Goal: Task Accomplishment & Management: Manage account settings

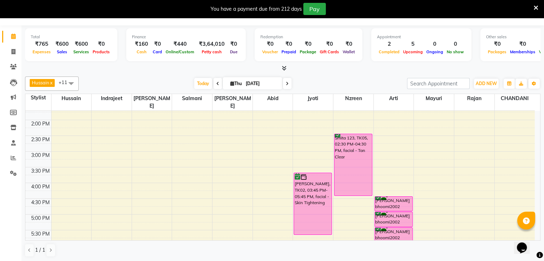
scroll to position [179, 0]
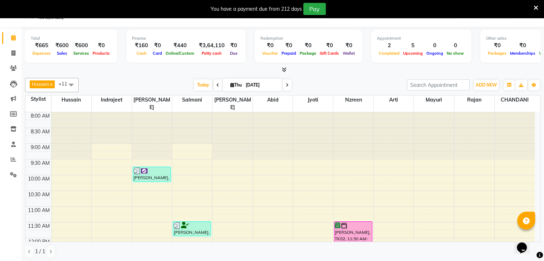
scroll to position [18, 0]
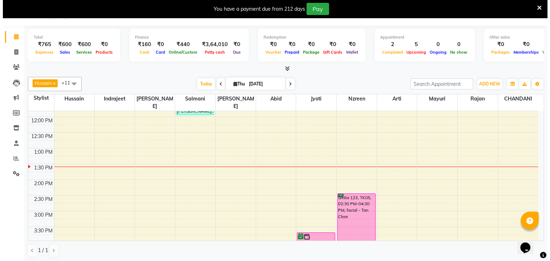
scroll to position [18, 0]
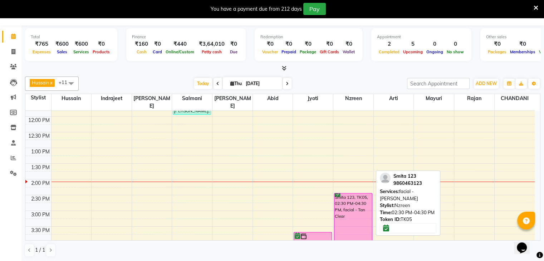
click at [357, 216] on div "Smita 123, TK05, 02:30 PM-04:30 PM, facial - Tan Clear" at bounding box center [354, 225] width 38 height 62
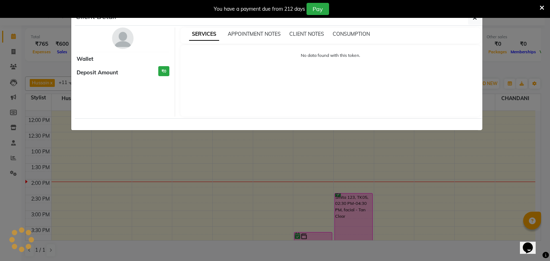
select select "6"
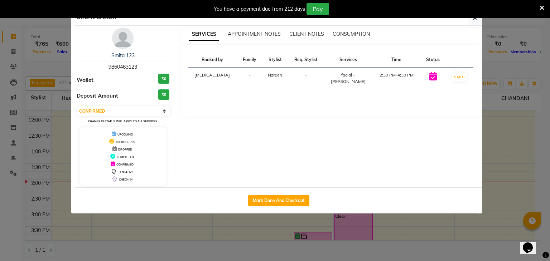
click at [121, 43] on img at bounding box center [122, 38] width 21 height 21
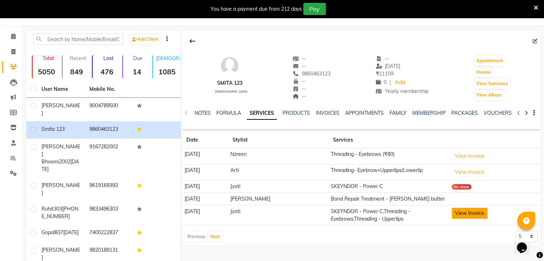
click at [474, 216] on button "View Invoice" at bounding box center [470, 213] width 36 height 11
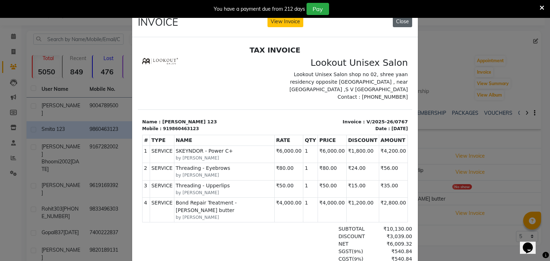
click at [403, 21] on button "Close" at bounding box center [402, 21] width 19 height 11
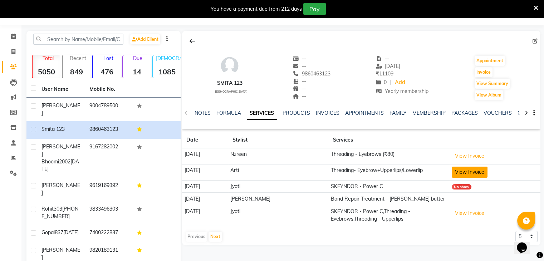
click at [462, 171] on button "View Invoice" at bounding box center [470, 172] width 36 height 11
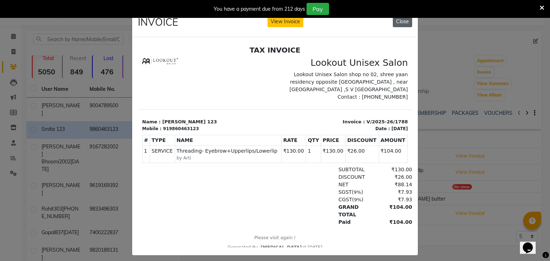
click at [400, 21] on button "Close" at bounding box center [402, 21] width 19 height 11
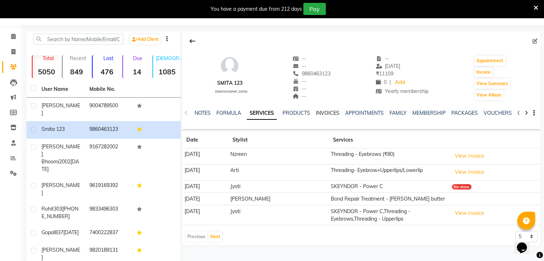
drag, startPoint x: 322, startPoint y: 112, endPoint x: 324, endPoint y: 118, distance: 6.0
click at [323, 112] on link "INVOICES" at bounding box center [328, 113] width 24 height 6
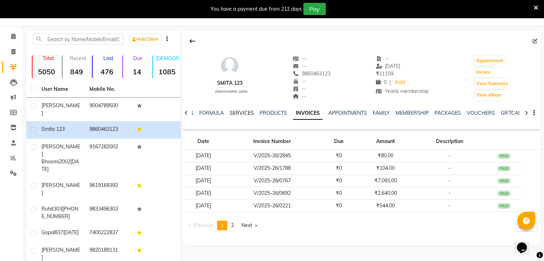
click at [246, 114] on link "SERVICES" at bounding box center [242, 113] width 24 height 6
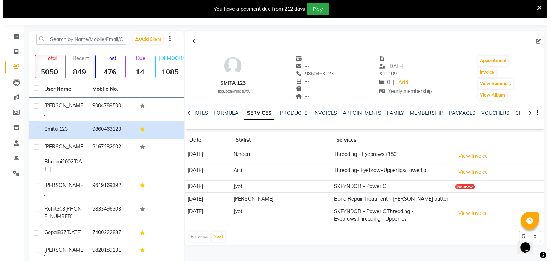
scroll to position [54, 0]
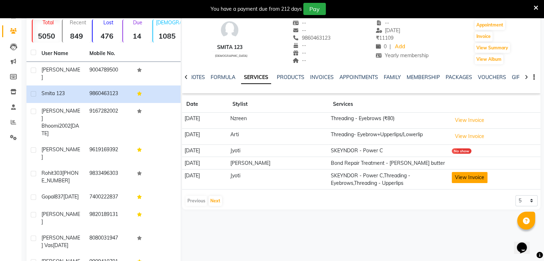
click at [474, 178] on button "View Invoice" at bounding box center [470, 177] width 36 height 11
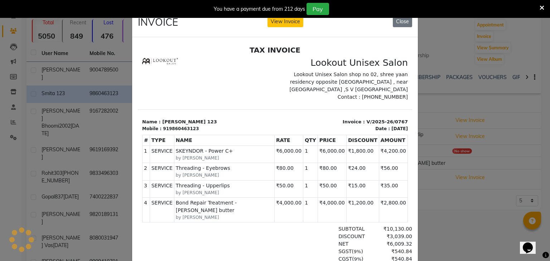
scroll to position [0, 0]
click at [398, 21] on button "Close" at bounding box center [402, 21] width 19 height 11
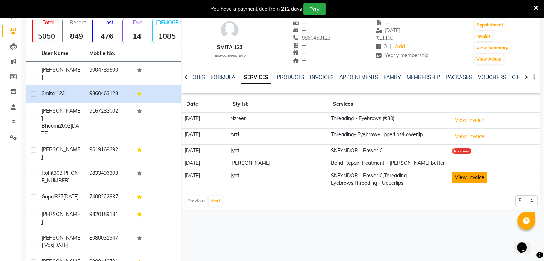
click at [461, 177] on button "View Invoice" at bounding box center [470, 177] width 36 height 11
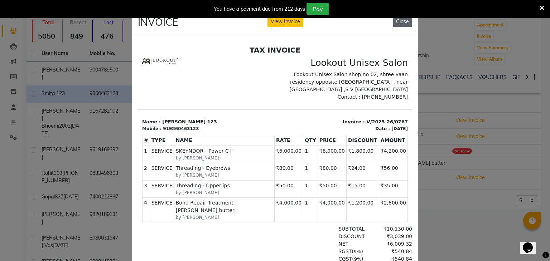
click at [403, 23] on button "Close" at bounding box center [402, 21] width 19 height 11
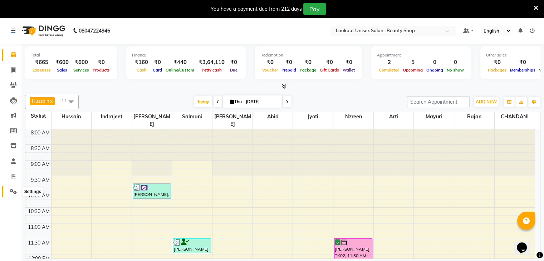
click at [14, 191] on icon at bounding box center [13, 191] width 7 height 5
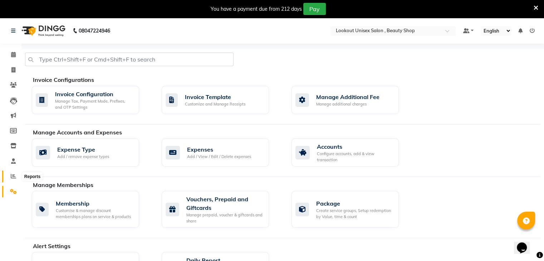
click at [13, 178] on icon at bounding box center [13, 176] width 5 height 5
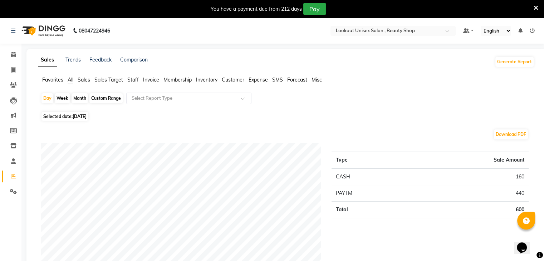
click at [78, 117] on span "[DATE]" at bounding box center [80, 116] width 14 height 5
select select "9"
select select "2025"
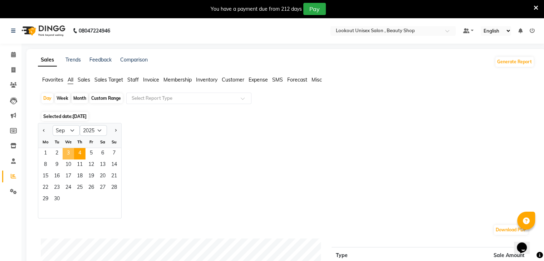
click at [69, 152] on span "3" at bounding box center [68, 153] width 11 height 11
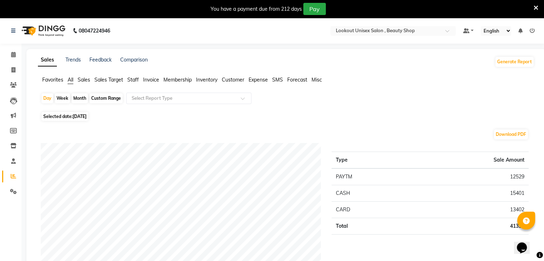
click at [86, 82] on span "Sales" at bounding box center [84, 80] width 13 height 6
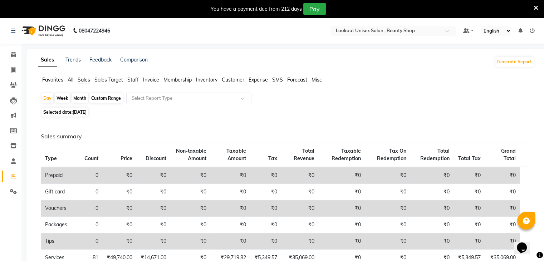
click at [136, 79] on span "Staff" at bounding box center [132, 80] width 11 height 6
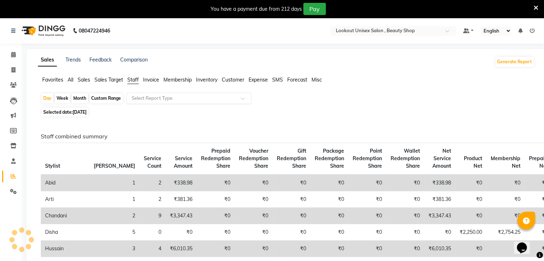
click at [242, 96] on div at bounding box center [189, 98] width 125 height 7
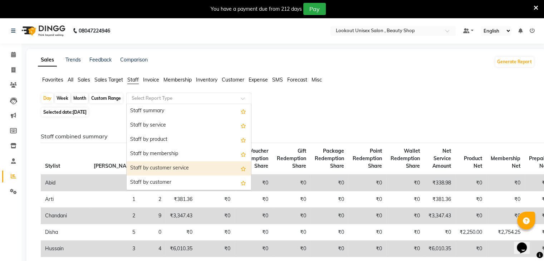
click at [167, 168] on div "Staff by customer service" at bounding box center [189, 168] width 125 height 14
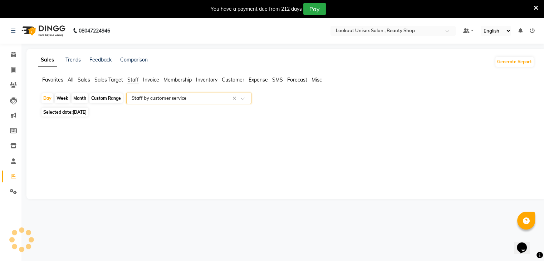
select select "full_report"
select select "csv"
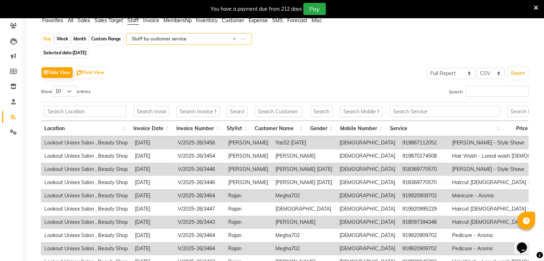
scroll to position [72, 0]
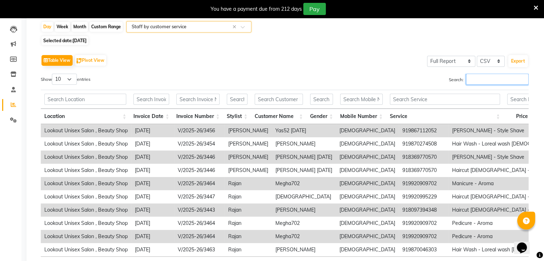
click at [475, 81] on input "Search:" at bounding box center [497, 79] width 63 height 11
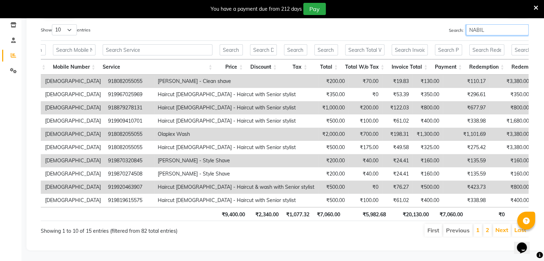
scroll to position [0, 296]
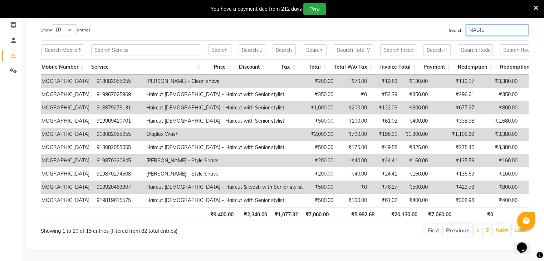
type input "NABIL"
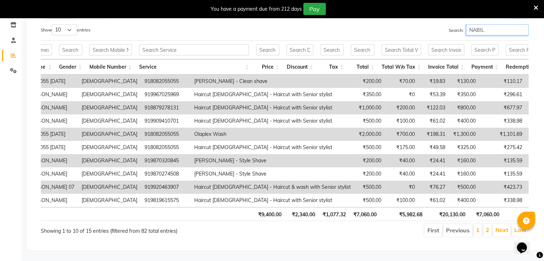
scroll to position [0, 0]
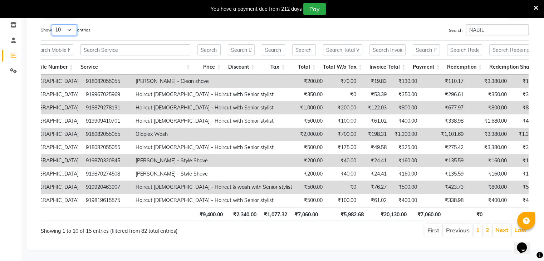
drag, startPoint x: 70, startPoint y: 20, endPoint x: 67, endPoint y: 24, distance: 5.0
click at [70, 24] on select "10 25 50 100" at bounding box center [64, 29] width 25 height 11
select select "100"
click at [53, 24] on select "10 25 50 100" at bounding box center [64, 29] width 25 height 11
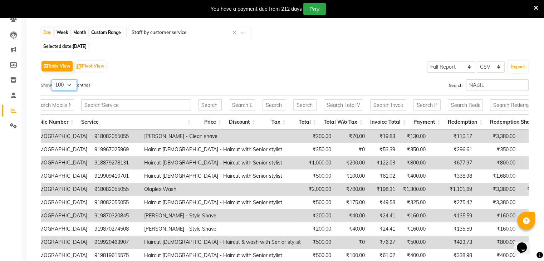
scroll to position [65, 0]
click at [76, 46] on span "03-09-2025" at bounding box center [80, 46] width 14 height 5
select select "9"
select select "2025"
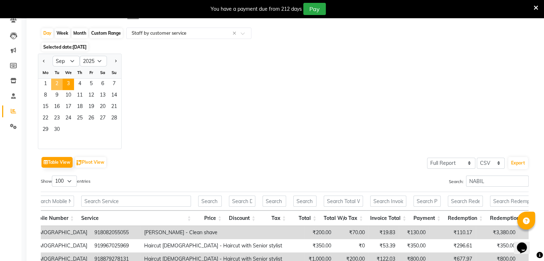
click at [58, 85] on span "2" at bounding box center [56, 84] width 11 height 11
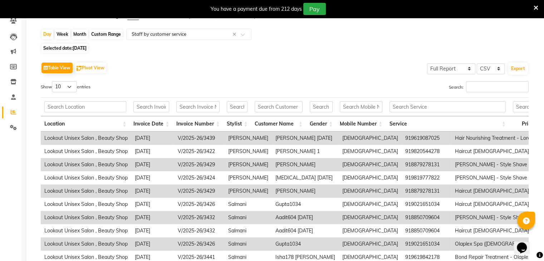
scroll to position [60, 0]
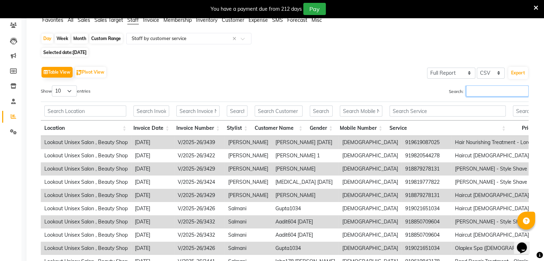
click at [473, 93] on input "Search:" at bounding box center [497, 91] width 63 height 11
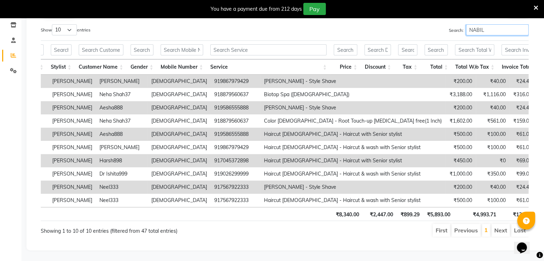
scroll to position [0, 177]
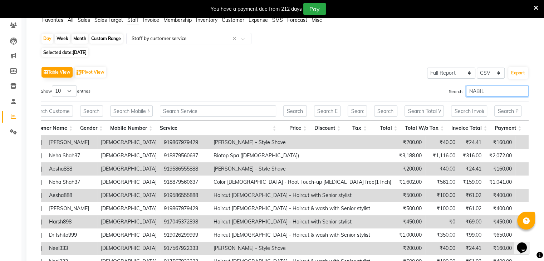
type input "NABIL"
click at [69, 92] on select "10 25 50 100" at bounding box center [64, 91] width 25 height 11
select select "100"
click at [53, 86] on select "10 25 50 100" at bounding box center [64, 91] width 25 height 11
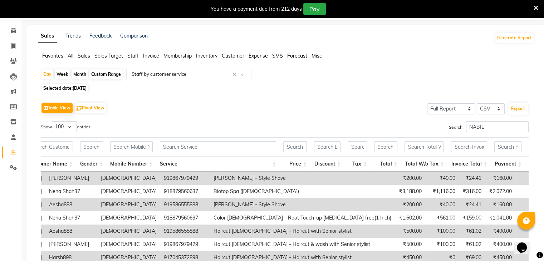
click at [79, 89] on span "02-09-2025" at bounding box center [80, 88] width 14 height 5
select select "9"
select select "2025"
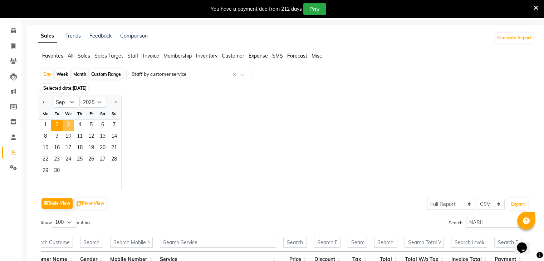
click at [69, 126] on span "3" at bounding box center [68, 125] width 11 height 11
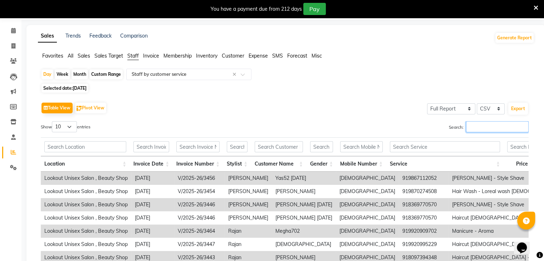
click at [473, 122] on input "Search:" at bounding box center [497, 126] width 63 height 11
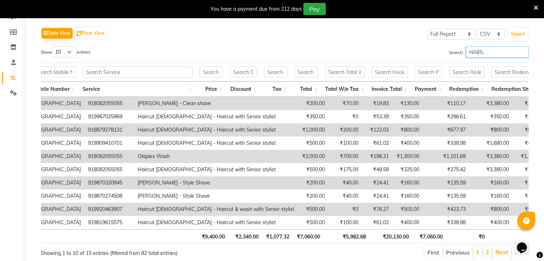
scroll to position [60, 0]
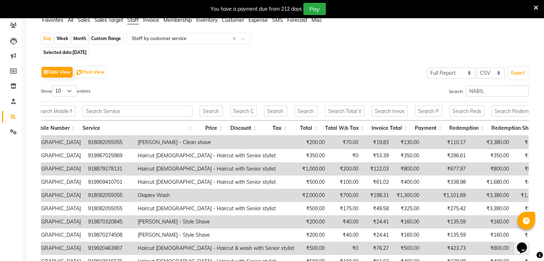
click at [494, 81] on div "Table View Pivot View Select Full Report Filtered Report Select CSV PDF Export …" at bounding box center [285, 182] width 488 height 234
click at [487, 92] on input "NABIL" at bounding box center [497, 91] width 63 height 11
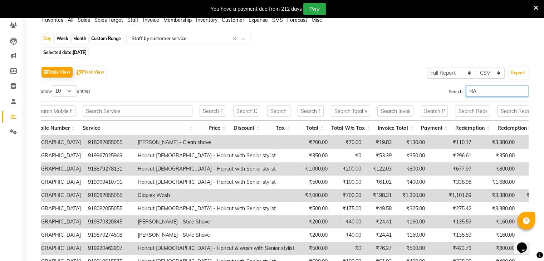
type input "N"
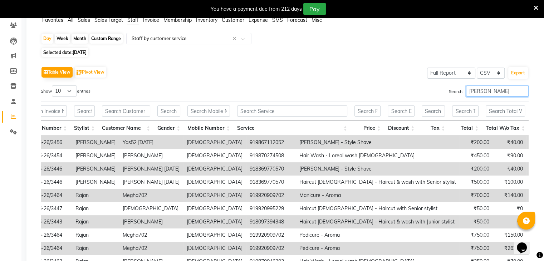
scroll to position [18, 0]
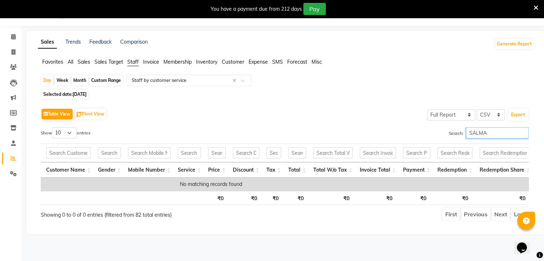
type input "SALMA"
click at [73, 95] on span "Selected date: 03-09-2025" at bounding box center [65, 94] width 47 height 9
select select "9"
select select "2025"
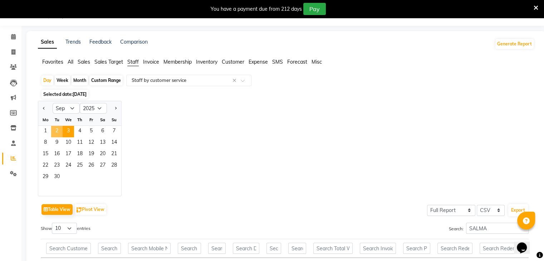
drag, startPoint x: 60, startPoint y: 133, endPoint x: 53, endPoint y: 136, distance: 7.2
click at [60, 132] on span "2" at bounding box center [56, 131] width 11 height 11
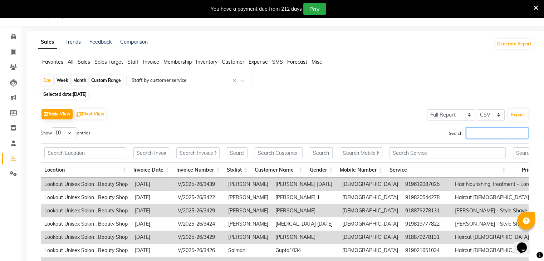
click at [472, 137] on input "Search:" at bounding box center [497, 132] width 63 height 11
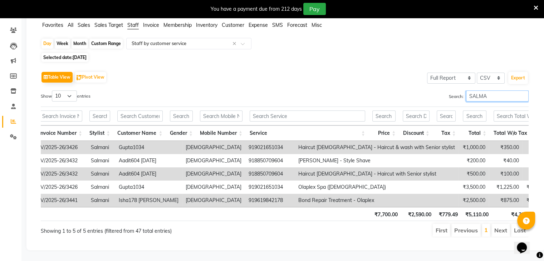
scroll to position [0, 239]
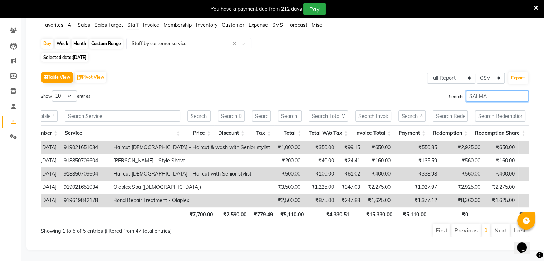
type input "SALMA"
drag, startPoint x: 71, startPoint y: 84, endPoint x: 70, endPoint y: 90, distance: 6.5
click at [71, 91] on select "10 25 50 100" at bounding box center [64, 96] width 25 height 11
select select "100"
click at [53, 91] on select "10 25 50 100" at bounding box center [64, 96] width 25 height 11
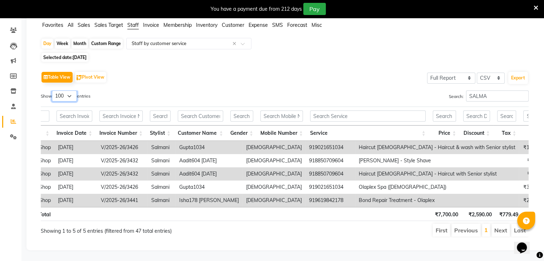
scroll to position [0, 124]
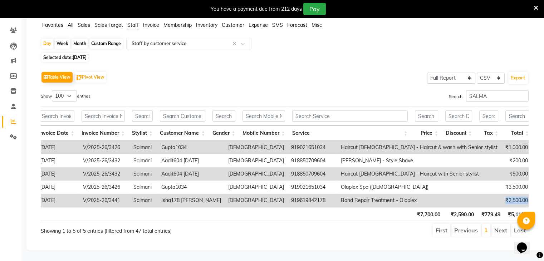
drag, startPoint x: 380, startPoint y: 195, endPoint x: 458, endPoint y: 194, distance: 78.7
click at [458, 194] on tr "Lookout Unisex Salon , Beauty Shop 2025-09-02 V/2025-26/3441 Salmani Isha178 Ma…" at bounding box center [396, 200] width 900 height 13
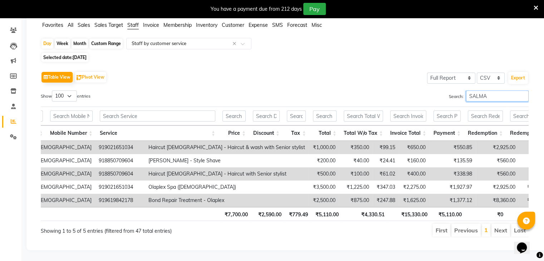
click at [492, 91] on input "SALMA" at bounding box center [497, 96] width 63 height 11
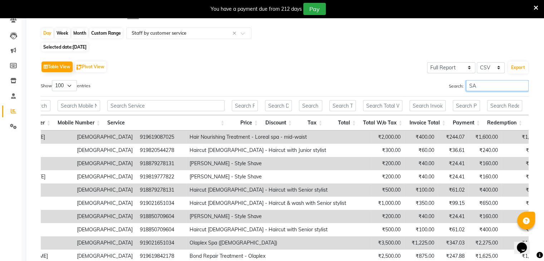
type input "S"
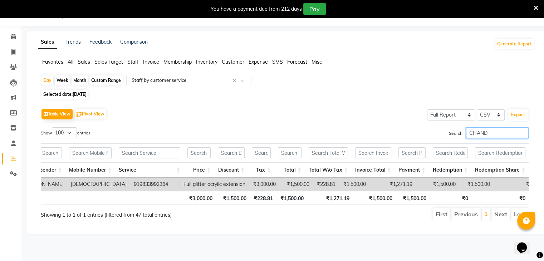
type input "CHAND"
click at [82, 92] on span "02-09-2025" at bounding box center [80, 94] width 14 height 5
select select "9"
select select "2025"
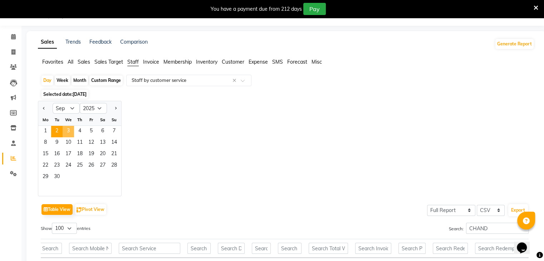
click at [71, 128] on span "3" at bounding box center [68, 131] width 11 height 11
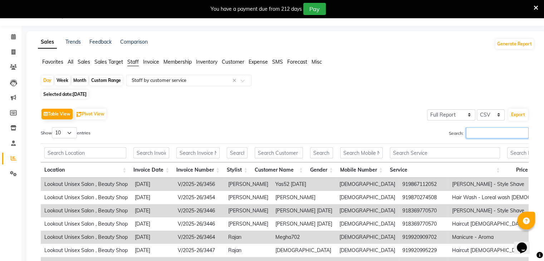
click at [485, 132] on input "Search:" at bounding box center [497, 132] width 63 height 11
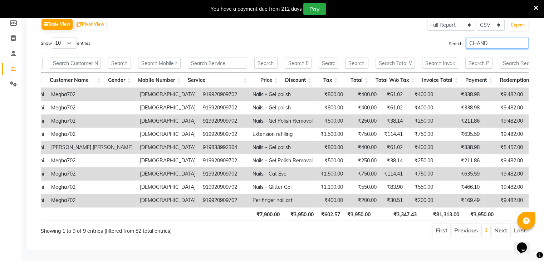
scroll to position [0, 248]
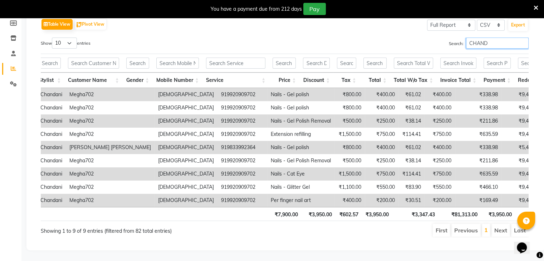
type input "CHAND"
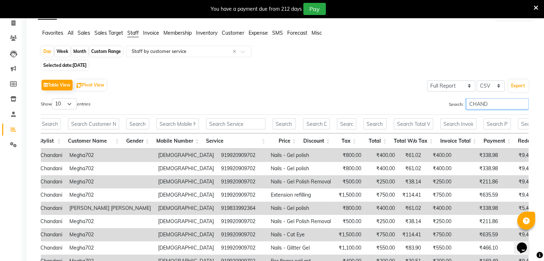
scroll to position [47, 0]
click at [13, 99] on icon at bounding box center [13, 99] width 6 height 5
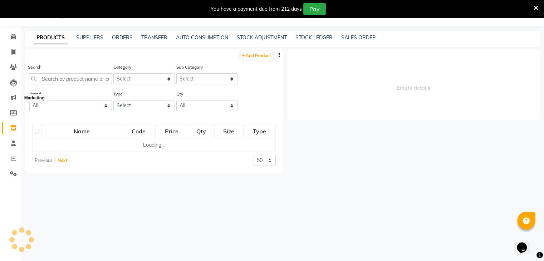
select select
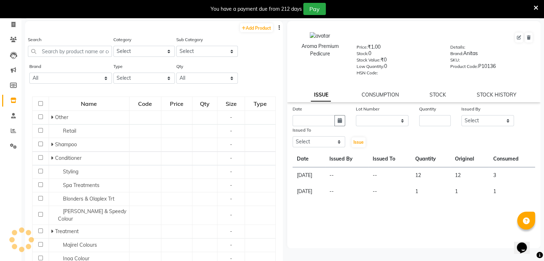
scroll to position [23, 0]
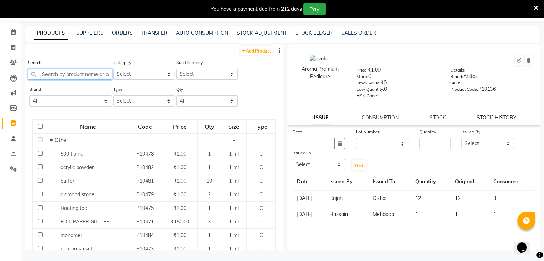
click at [54, 75] on input "text" at bounding box center [70, 74] width 84 height 11
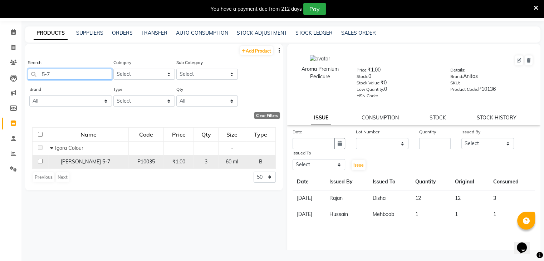
type input "5-7"
click at [40, 162] on input "checkbox" at bounding box center [40, 161] width 5 height 5
checkbox input "true"
select select
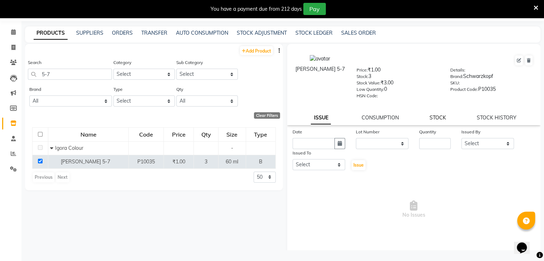
click at [432, 121] on link "STOCK" at bounding box center [438, 118] width 16 height 6
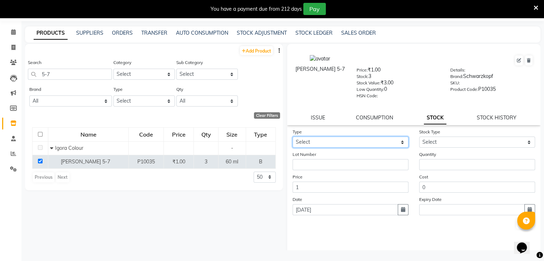
click at [400, 144] on select "Select In Out" at bounding box center [351, 142] width 116 height 11
select select "in"
click at [293, 139] on select "Select In Out" at bounding box center [351, 142] width 116 height 11
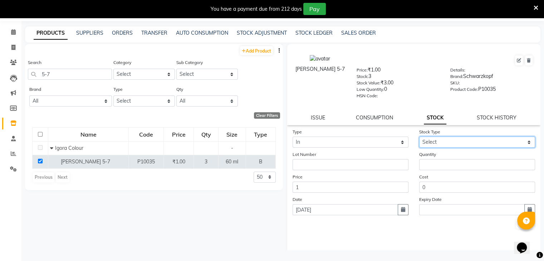
click at [524, 143] on select "Select New Stock Adjustment Return Other" at bounding box center [477, 142] width 116 height 11
select select "new stock"
click at [419, 139] on select "Select New Stock Adjustment Return Other" at bounding box center [477, 142] width 116 height 11
click at [434, 174] on form "Type Select In Out Stock Type Select New Stock Adjustment Return Other Lot Numb…" at bounding box center [414, 179] width 243 height 102
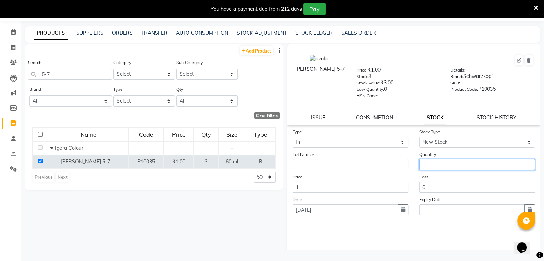
click at [435, 167] on input "number" at bounding box center [477, 164] width 116 height 11
type input "5"
click at [516, 228] on button "Submit" at bounding box center [525, 224] width 18 height 10
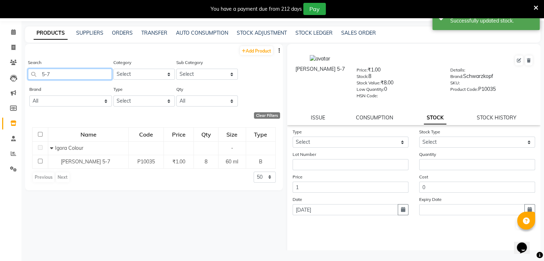
click at [64, 78] on input "5-7" at bounding box center [70, 74] width 84 height 11
type input "5"
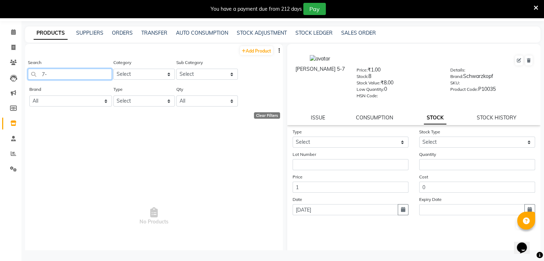
type input "7"
type input "7-1"
click at [252, 49] on link "Add Product" at bounding box center [256, 50] width 33 height 9
select select "true"
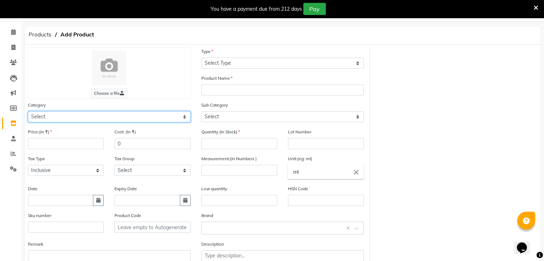
click at [186, 117] on select "Select Hair Skin Gel Nails Product Disposable FREE PRODUCTS Other" at bounding box center [109, 116] width 163 height 11
select select "1360601100"
click at [28, 112] on select "Select Hair Skin Gel Nails Product Disposable FREE PRODUCTS Other" at bounding box center [109, 116] width 163 height 11
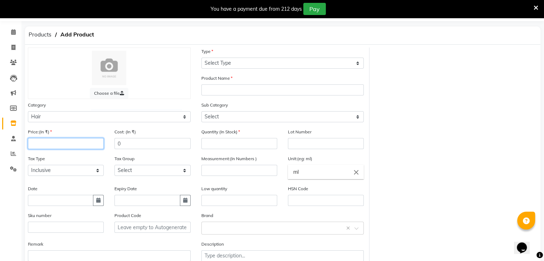
click at [56, 141] on input "number" at bounding box center [66, 143] width 76 height 11
type input "425"
click at [142, 145] on input "0" at bounding box center [153, 143] width 76 height 11
type input "360"
click at [54, 201] on input "text" at bounding box center [60, 200] width 65 height 11
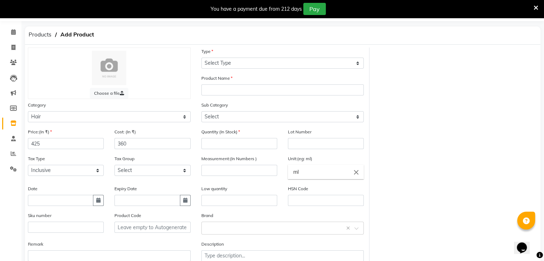
select select "9"
select select "2025"
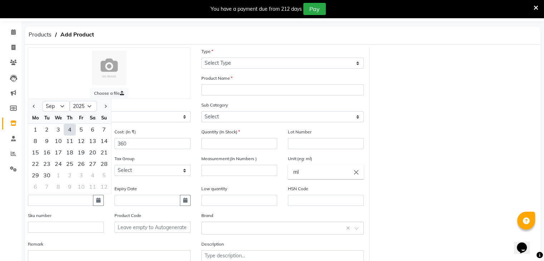
click at [71, 131] on div "4" at bounding box center [69, 129] width 11 height 11
type input "[DATE]"
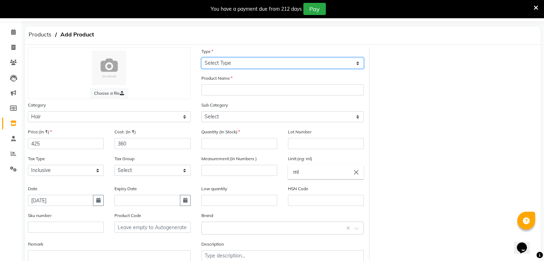
drag, startPoint x: 358, startPoint y: 60, endPoint x: 354, endPoint y: 63, distance: 4.9
click at [358, 60] on select "Select Type Both Retail Consumable" at bounding box center [282, 63] width 163 height 11
select select "C"
click at [201, 58] on select "Select Type Both Retail Consumable" at bounding box center [282, 63] width 163 height 11
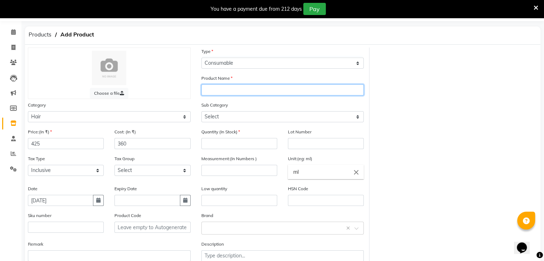
click at [301, 92] on input "text" at bounding box center [282, 89] width 163 height 11
type input "IR 7-1"
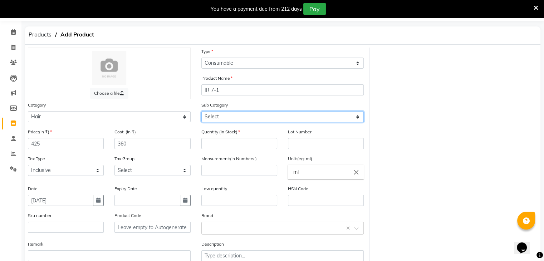
click at [356, 118] on select "Select Retail Shampoo Conditioner Styling Spa Treatments Blonders & Olaplex Trt…" at bounding box center [282, 116] width 163 height 11
select select "1360601120"
click at [201, 112] on select "Select Retail Shampoo Conditioner Styling Spa Treatments Blonders & Olaplex Trt…" at bounding box center [282, 116] width 163 height 11
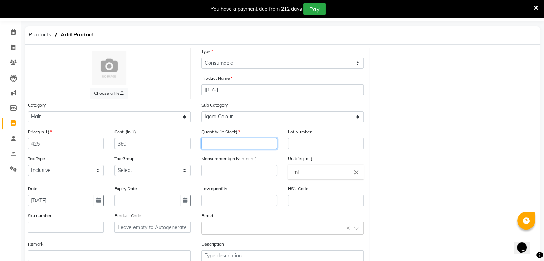
click at [248, 144] on input "number" at bounding box center [239, 143] width 76 height 11
type input "5"
click at [237, 171] on input "number" at bounding box center [239, 170] width 76 height 11
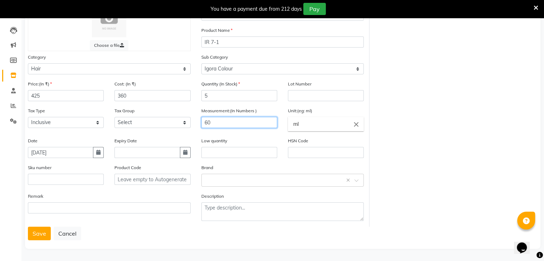
scroll to position [74, 0]
type input "60"
click at [40, 235] on button "Save" at bounding box center [39, 234] width 23 height 14
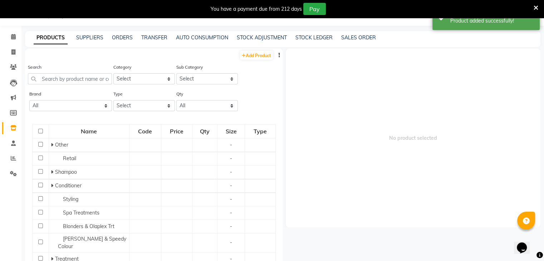
scroll to position [23, 0]
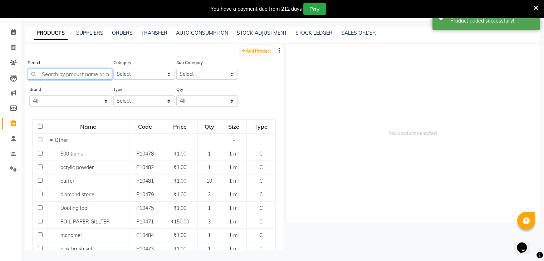
click at [67, 72] on input "text" at bounding box center [70, 74] width 84 height 11
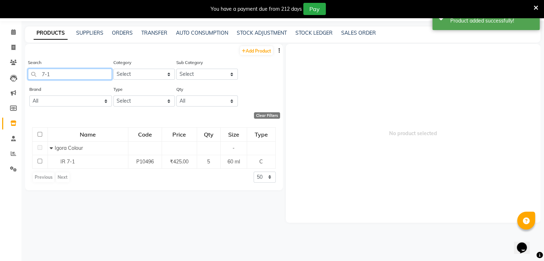
click at [93, 74] on input "7-1" at bounding box center [70, 74] width 84 height 11
type input "7"
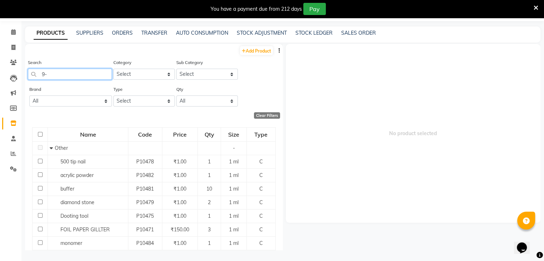
type input "9-1"
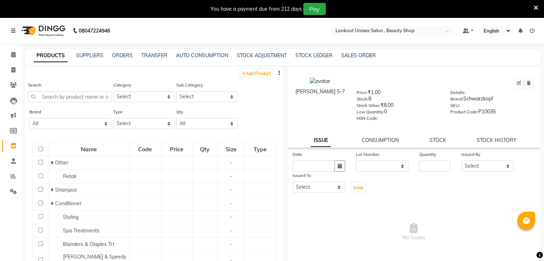
select select
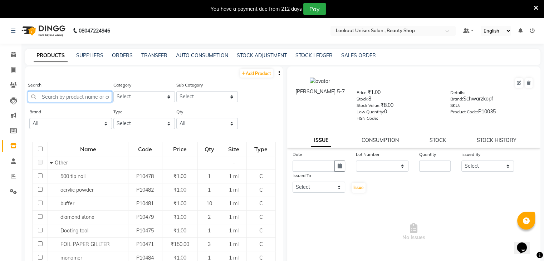
click at [52, 98] on input "text" at bounding box center [70, 96] width 84 height 11
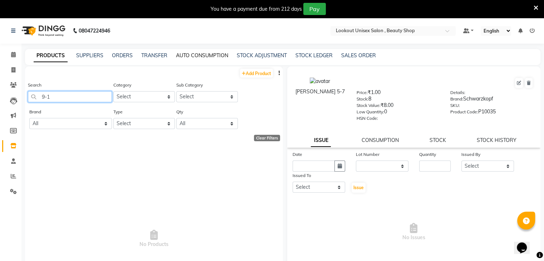
type input "9-1"
click at [192, 56] on link "AUTO CONSUMPTION" at bounding box center [202, 55] width 52 height 6
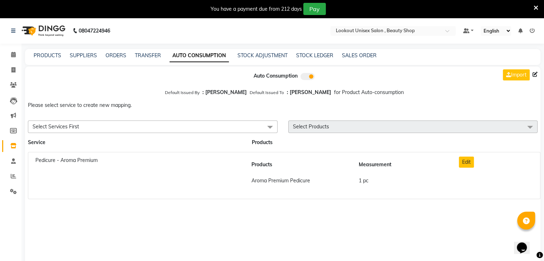
click at [67, 128] on span "Select Services First" at bounding box center [56, 126] width 47 height 6
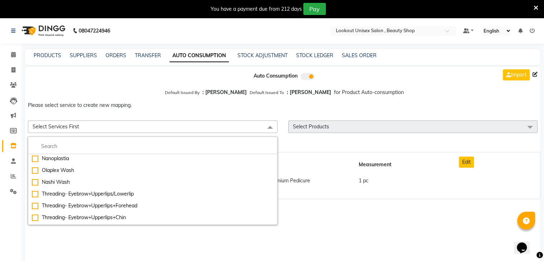
scroll to position [251, 0]
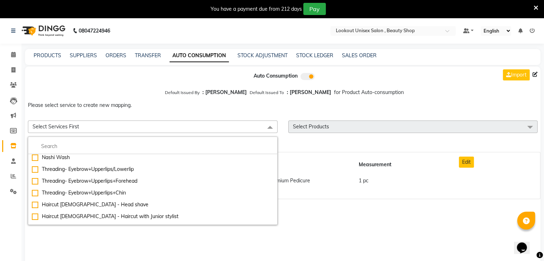
click at [89, 129] on span "Select Services First" at bounding box center [153, 127] width 250 height 13
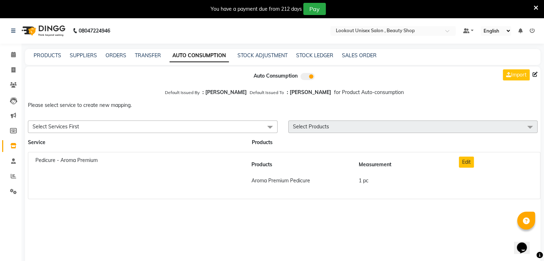
click at [533, 127] on span at bounding box center [530, 128] width 14 height 14
click at [145, 55] on link "TRANSFER" at bounding box center [148, 55] width 26 height 6
select select "sender"
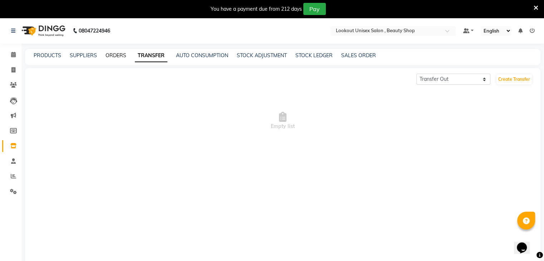
click at [112, 56] on link "ORDERS" at bounding box center [116, 55] width 21 height 6
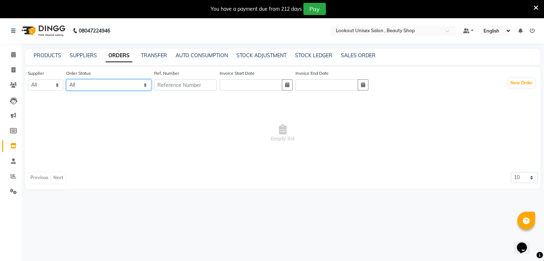
click at [146, 85] on select "All ORDERED PARTIAL-RECEIVED RECEIVED CANCELLED RETURNED" at bounding box center [108, 84] width 85 height 11
click at [83, 54] on link "SUPPLIERS" at bounding box center [83, 55] width 27 height 6
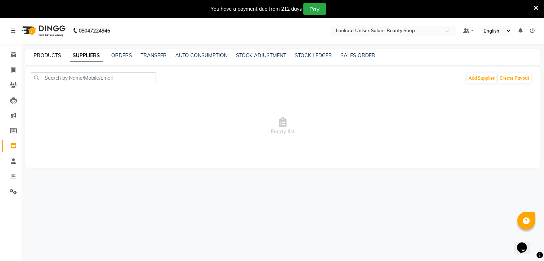
click at [49, 51] on div "PRODUCTS SUPPLIERS ORDERS TRANSFER AUTO CONSUMPTION STOCK ADJUSTMENT STOCK LEDG…" at bounding box center [283, 57] width 516 height 16
click at [48, 56] on link "PRODUCTS" at bounding box center [48, 55] width 28 height 6
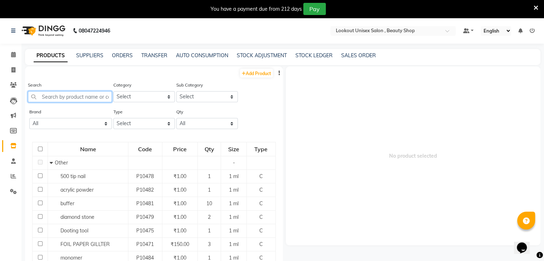
click at [55, 99] on input "text" at bounding box center [70, 96] width 84 height 11
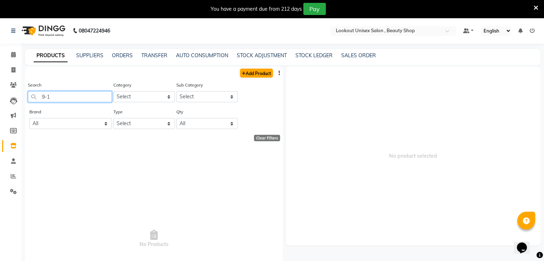
type input "9-1"
click at [253, 73] on link "Add Product" at bounding box center [256, 73] width 33 height 9
select select "true"
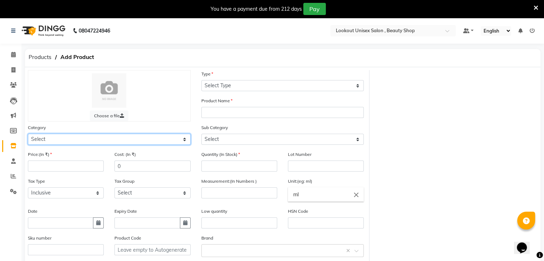
click at [70, 142] on select "Select Hair Skin Gel Nails Product Disposable FREE PRODUCTS Other" at bounding box center [109, 139] width 163 height 11
select select "1360601100"
click at [28, 135] on select "Select Hair Skin Gel Nails Product Disposable FREE PRODUCTS Other" at bounding box center [109, 139] width 163 height 11
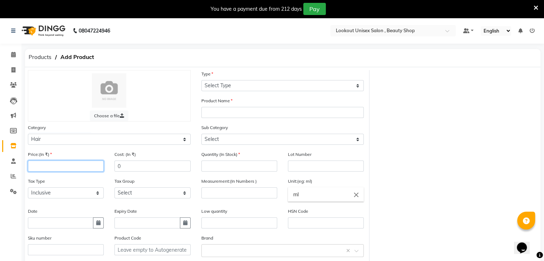
click at [56, 168] on input "number" at bounding box center [66, 166] width 76 height 11
click at [38, 164] on input "number" at bounding box center [66, 166] width 76 height 11
type input "425"
click at [136, 170] on input "0" at bounding box center [153, 166] width 76 height 11
type input "360"
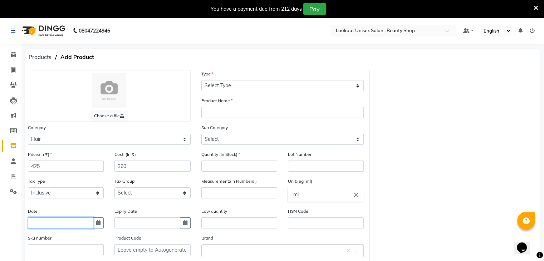
click at [44, 224] on input "text" at bounding box center [60, 223] width 65 height 11
select select "9"
select select "2025"
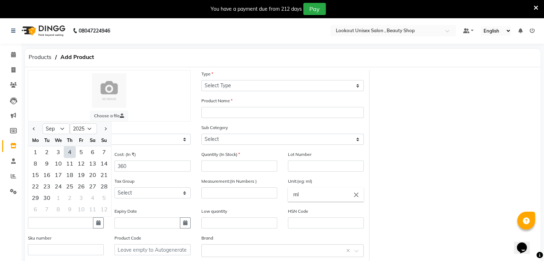
click at [70, 154] on div "4" at bounding box center [69, 151] width 11 height 11
type input "[DATE]"
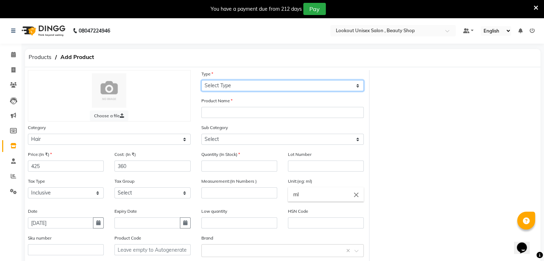
click at [356, 86] on select "Select Type Both Retail Consumable" at bounding box center [282, 85] width 163 height 11
select select "C"
click at [201, 81] on select "Select Type Both Retail Consumable" at bounding box center [282, 85] width 163 height 11
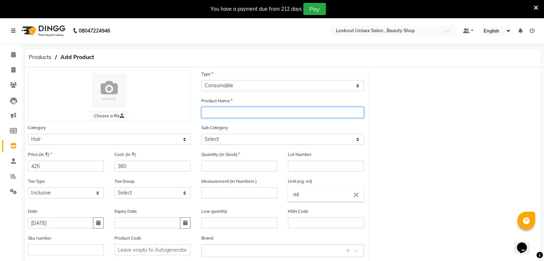
click at [218, 112] on input "text" at bounding box center [282, 112] width 163 height 11
type input "IR 9 - 1"
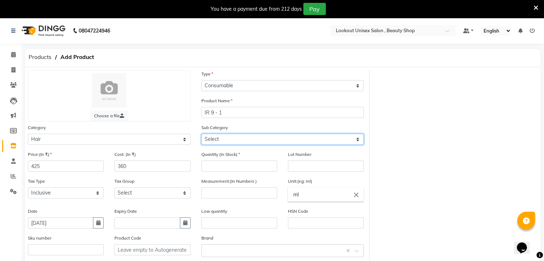
click at [358, 141] on select "Select Retail Shampoo Conditioner Styling Spa Treatments Blonders & Olaplex Trt…" at bounding box center [282, 139] width 163 height 11
select select "1360601120"
click at [201, 135] on select "Select Retail Shampoo Conditioner Styling Spa Treatments Blonders & Olaplex Trt…" at bounding box center [282, 139] width 163 height 11
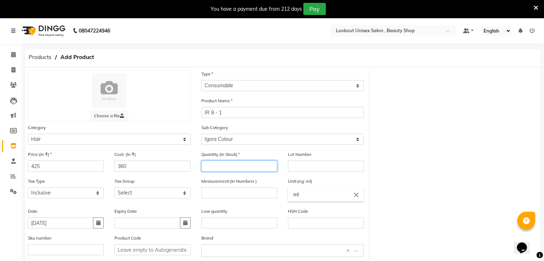
click at [231, 167] on input "number" at bounding box center [239, 166] width 76 height 11
type input "5"
click at [230, 191] on input "number" at bounding box center [239, 193] width 76 height 11
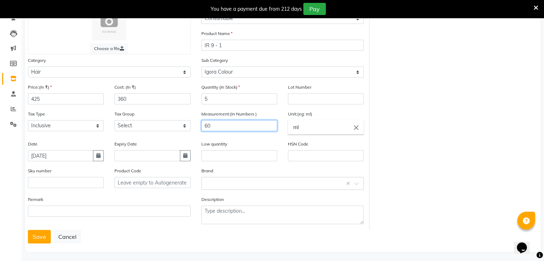
scroll to position [74, 0]
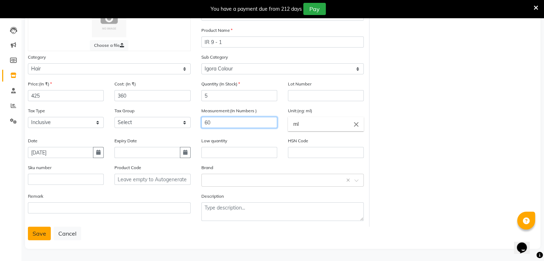
type input "60"
click at [39, 232] on button "Save" at bounding box center [39, 234] width 23 height 14
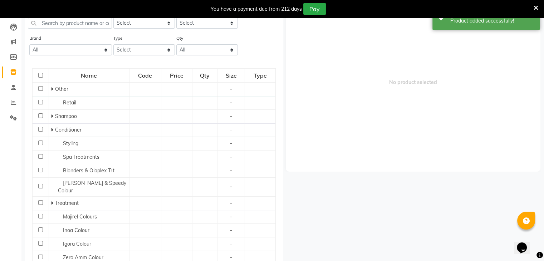
scroll to position [23, 0]
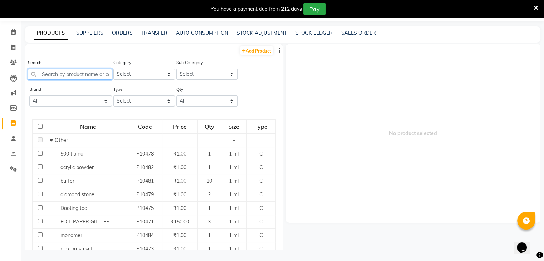
click at [51, 78] on input "text" at bounding box center [70, 74] width 84 height 11
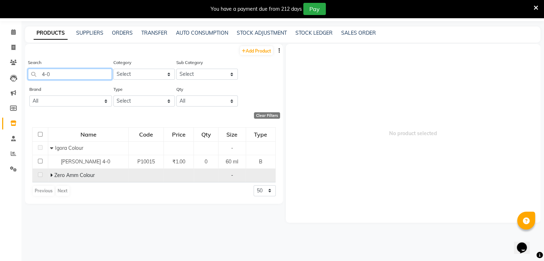
type input "4-0"
click at [52, 178] on icon at bounding box center [51, 175] width 3 height 5
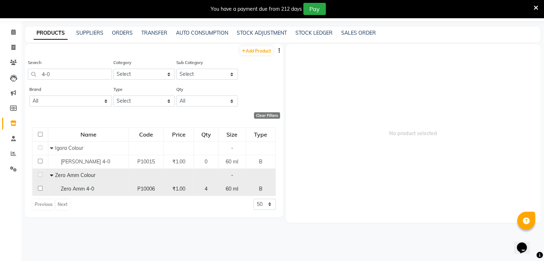
click at [41, 188] on input "checkbox" at bounding box center [40, 188] width 5 height 5
checkbox input "true"
select select
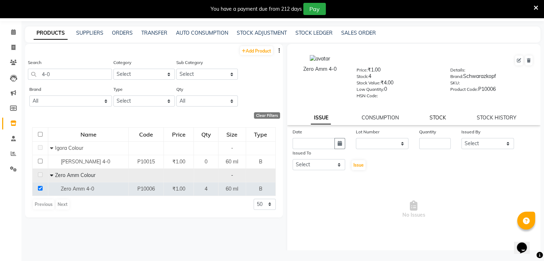
click at [435, 119] on link "STOCK" at bounding box center [438, 118] width 16 height 6
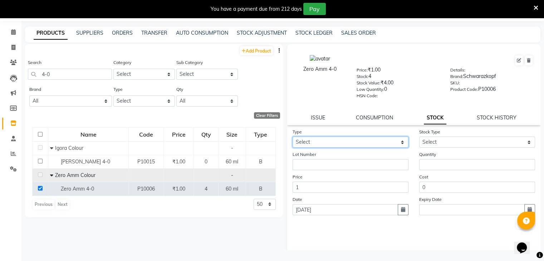
click at [400, 144] on select "Select In Out" at bounding box center [351, 142] width 116 height 11
select select "in"
click at [293, 139] on select "Select In Out" at bounding box center [351, 142] width 116 height 11
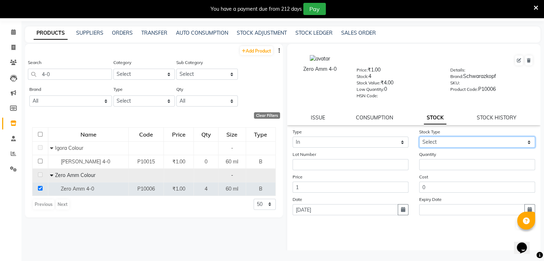
drag, startPoint x: 523, startPoint y: 142, endPoint x: 514, endPoint y: 150, distance: 11.7
click at [523, 142] on select "Select New Stock Adjustment Return Other" at bounding box center [477, 142] width 116 height 11
select select "new stock"
click at [419, 139] on select "Select New Stock Adjustment Return Other" at bounding box center [477, 142] width 116 height 11
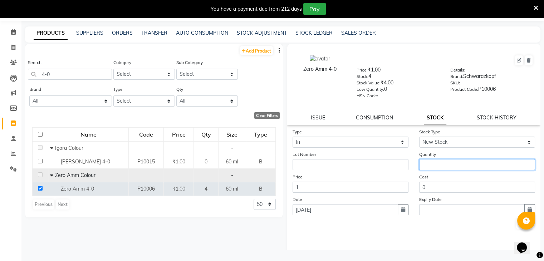
click at [434, 170] on input "number" at bounding box center [477, 164] width 116 height 11
type input "5"
click at [516, 229] on button "Submit" at bounding box center [525, 224] width 18 height 10
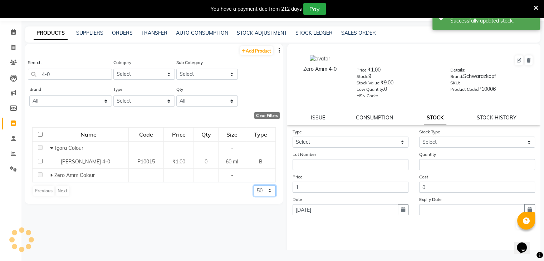
click at [269, 191] on select "50 100 500" at bounding box center [265, 190] width 22 height 11
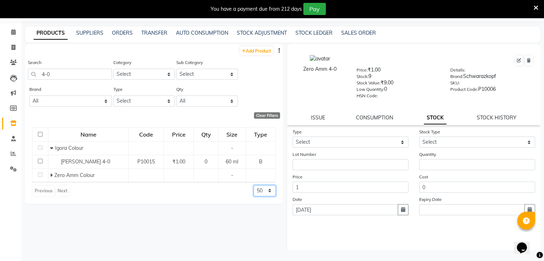
select select "500"
click at [254, 185] on select "50 100 500" at bounding box center [265, 190] width 22 height 11
click at [44, 73] on input "4-0" at bounding box center [70, 74] width 84 height 11
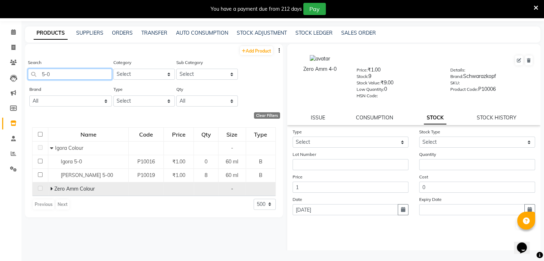
type input "5-0"
click at [52, 191] on icon at bounding box center [51, 188] width 3 height 5
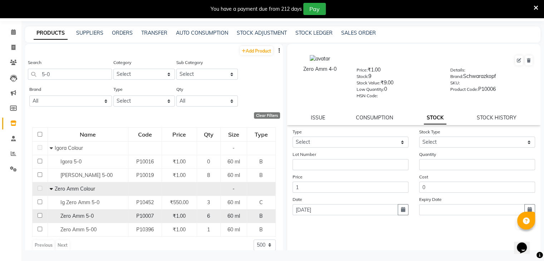
click at [37, 215] on td at bounding box center [40, 216] width 15 height 14
click at [38, 214] on input "checkbox" at bounding box center [40, 215] width 5 height 5
checkbox input "true"
click at [525, 61] on button at bounding box center [529, 60] width 8 height 10
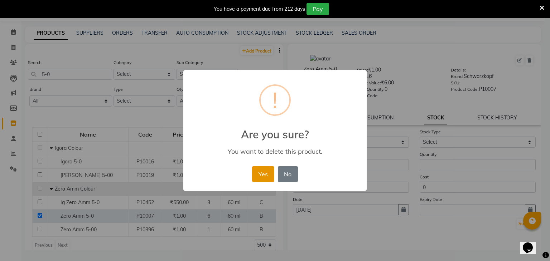
click at [263, 172] on button "Yes" at bounding box center [263, 174] width 22 height 16
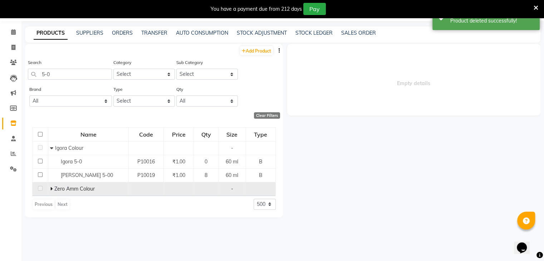
click at [52, 189] on icon at bounding box center [51, 188] width 3 height 5
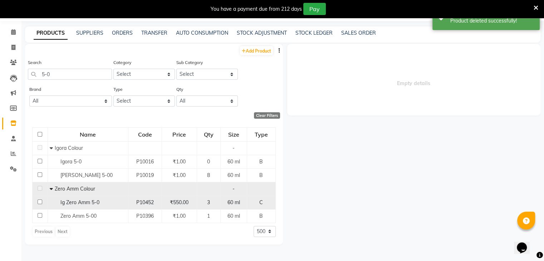
click at [39, 201] on input "checkbox" at bounding box center [40, 202] width 5 height 5
checkbox input "true"
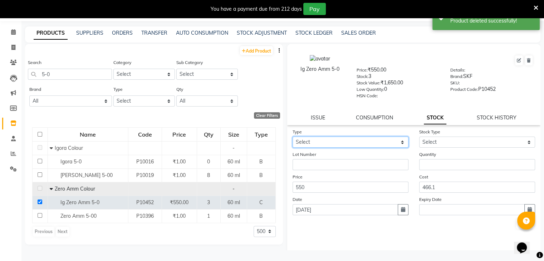
click at [400, 145] on select "Select In Out" at bounding box center [351, 142] width 116 height 11
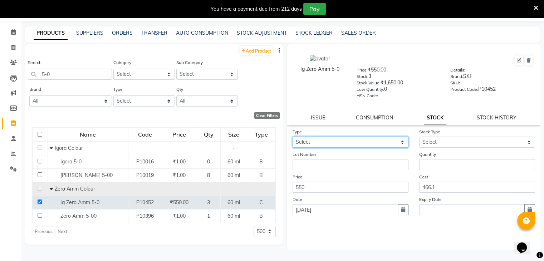
select select "in"
click at [293, 139] on select "Select In Out" at bounding box center [351, 142] width 116 height 11
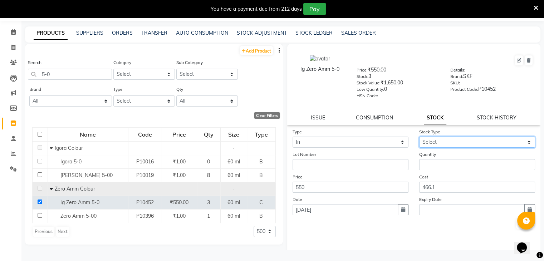
click at [522, 141] on select "Select New Stock Adjustment Return Other" at bounding box center [477, 142] width 116 height 11
select select "new stock"
click at [419, 139] on select "Select New Stock Adjustment Return Other" at bounding box center [477, 142] width 116 height 11
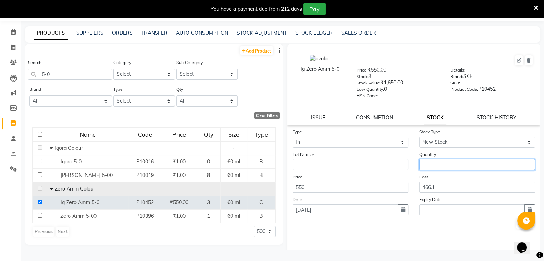
click at [454, 170] on input "number" at bounding box center [477, 164] width 116 height 11
type input "5"
click at [516, 229] on button "Submit" at bounding box center [525, 224] width 18 height 10
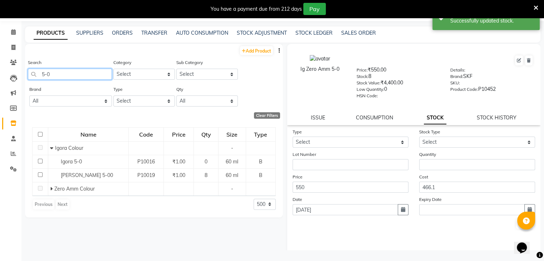
click at [60, 73] on input "5-0" at bounding box center [70, 74] width 84 height 11
type input "5"
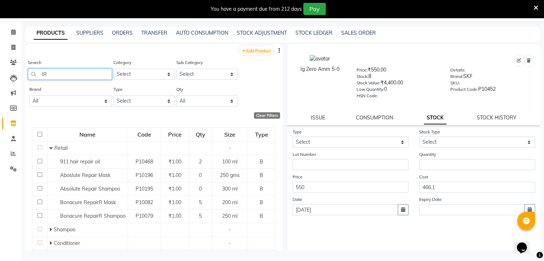
type input "I"
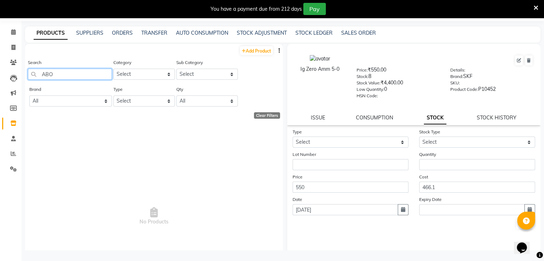
type input "AB"
select select "500"
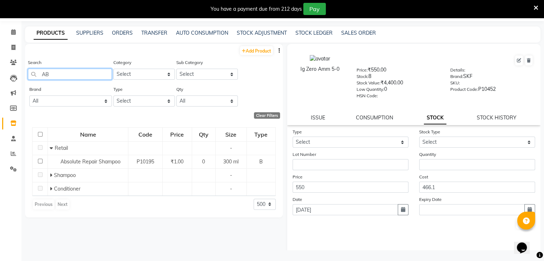
type input "A"
type input "5-60"
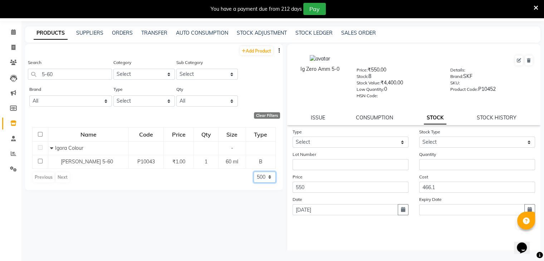
drag, startPoint x: 270, startPoint y: 177, endPoint x: 269, endPoint y: 181, distance: 3.6
click at [270, 177] on select "50 100 500" at bounding box center [265, 177] width 22 height 11
click at [254, 172] on select "50 100 500" at bounding box center [265, 177] width 22 height 11
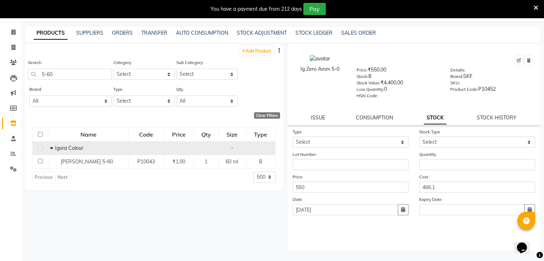
click at [53, 149] on icon at bounding box center [51, 148] width 3 height 5
click at [51, 147] on icon at bounding box center [52, 148] width 3 height 5
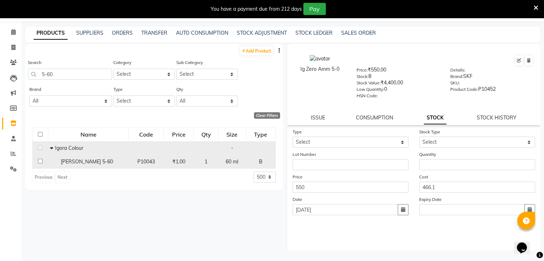
click at [40, 161] on input "checkbox" at bounding box center [40, 161] width 5 height 5
checkbox input "true"
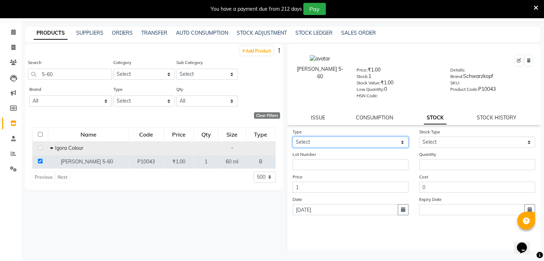
click at [401, 145] on select "Select In Out" at bounding box center [351, 142] width 116 height 11
select select "in"
click at [293, 139] on select "Select In Out" at bounding box center [351, 142] width 116 height 11
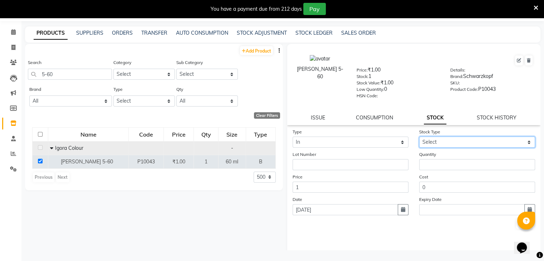
click at [524, 142] on select "Select New Stock Adjustment Return Other" at bounding box center [477, 142] width 116 height 11
select select "new stock"
click at [419, 139] on select "Select New Stock Adjustment Return Other" at bounding box center [477, 142] width 116 height 11
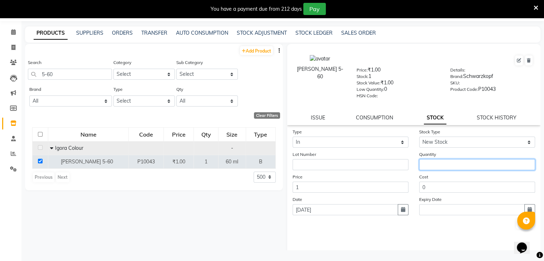
click at [438, 169] on input "number" at bounding box center [477, 164] width 116 height 11
type input "5"
click at [516, 229] on button "Submit" at bounding box center [525, 224] width 18 height 10
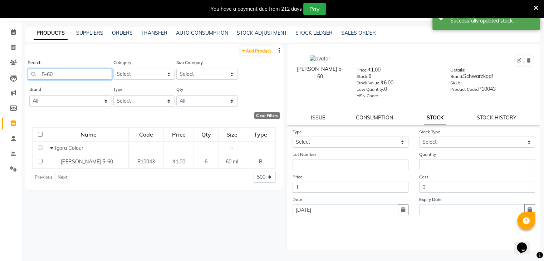
drag, startPoint x: 64, startPoint y: 78, endPoint x: 78, endPoint y: 80, distance: 14.8
click at [64, 78] on input "5-60" at bounding box center [70, 74] width 84 height 11
type input "5"
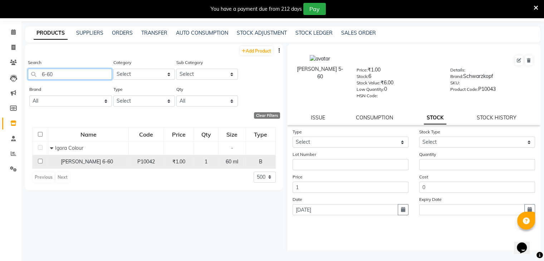
type input "6-60"
click at [40, 161] on input "checkbox" at bounding box center [40, 161] width 5 height 5
checkbox input "true"
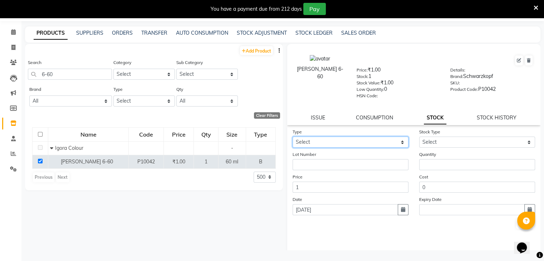
drag, startPoint x: 397, startPoint y: 145, endPoint x: 394, endPoint y: 150, distance: 5.3
click at [397, 145] on select "Select In Out" at bounding box center [351, 142] width 116 height 11
select select "in"
click at [293, 139] on select "Select In Out" at bounding box center [351, 142] width 116 height 11
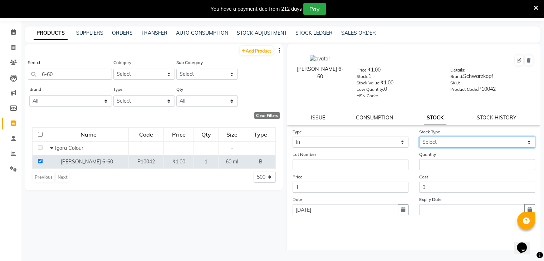
click at [524, 142] on select "Select New Stock Adjustment Return Other" at bounding box center [477, 142] width 116 height 11
select select "new stock"
click at [419, 139] on select "Select New Stock Adjustment Return Other" at bounding box center [477, 142] width 116 height 11
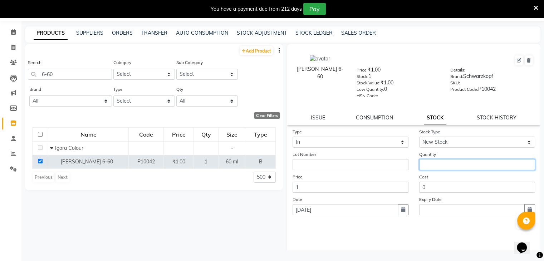
click at [429, 170] on input "number" at bounding box center [477, 164] width 116 height 11
type input "5"
click at [516, 229] on button "Submit" at bounding box center [525, 224] width 18 height 10
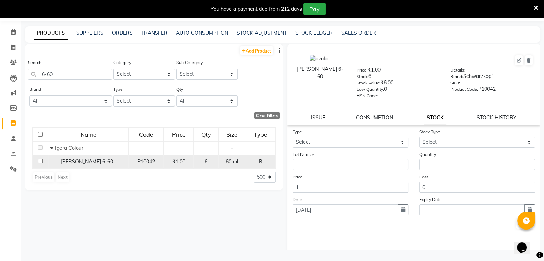
click at [39, 162] on input "checkbox" at bounding box center [40, 161] width 5 height 5
checkbox input "true"
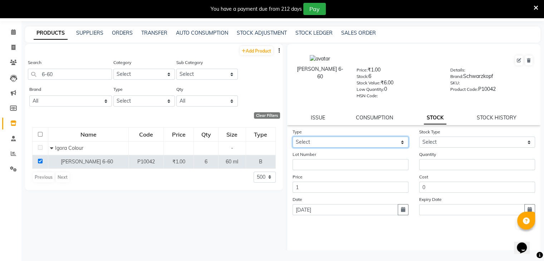
click at [399, 145] on select "Select In Out" at bounding box center [351, 142] width 116 height 11
click at [488, 123] on div "Igora 6-60 Price: ₹1.00 Stock: 6 Stock Value: ₹6.00 Low Quantity: 0 HSN Code: D…" at bounding box center [414, 84] width 254 height 81
click at [482, 117] on link "STOCK HISTORY" at bounding box center [497, 118] width 40 height 6
select select "all"
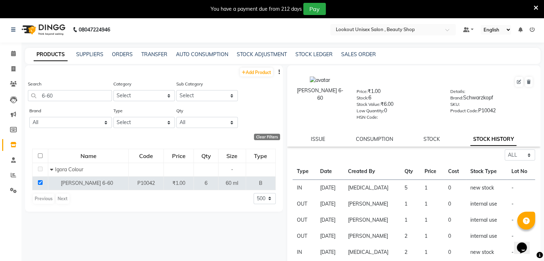
scroll to position [0, 0]
click at [312, 59] on div "STOCK LEDGER" at bounding box center [314, 56] width 37 height 8
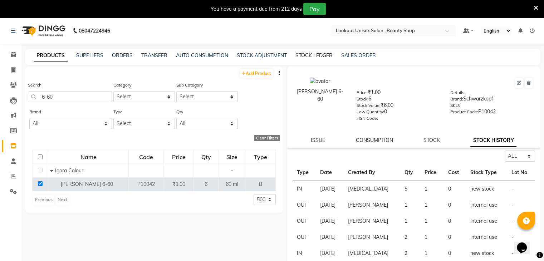
click at [309, 57] on link "STOCK LEDGER" at bounding box center [314, 55] width 37 height 6
select select "all"
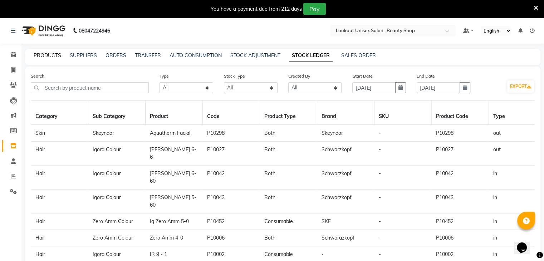
click at [53, 54] on link "PRODUCTS" at bounding box center [48, 55] width 28 height 6
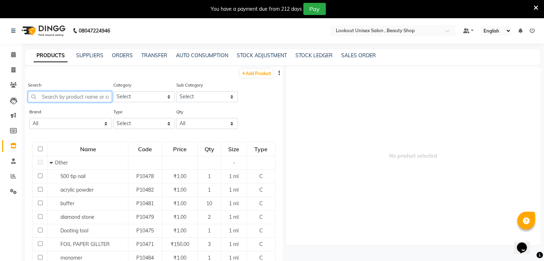
click at [61, 100] on input "text" at bounding box center [70, 96] width 84 height 11
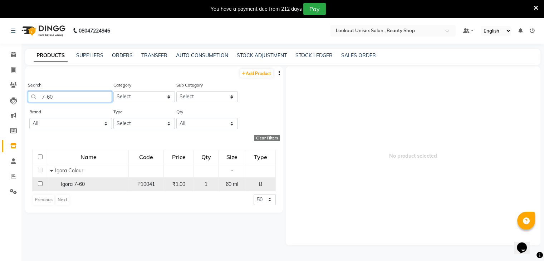
type input "7-60"
click at [41, 183] on input "checkbox" at bounding box center [40, 183] width 5 height 5
checkbox input "true"
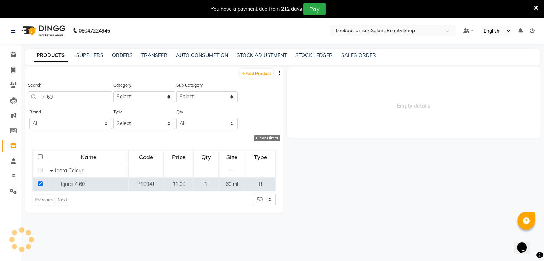
select select
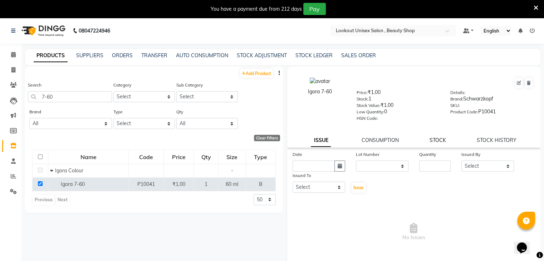
click at [434, 144] on link "STOCK" at bounding box center [438, 140] width 16 height 6
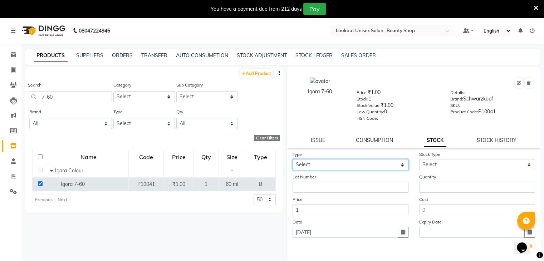
click at [401, 165] on select "Select In Out" at bounding box center [351, 164] width 116 height 11
select select "in"
click at [293, 162] on select "Select In Out" at bounding box center [351, 164] width 116 height 11
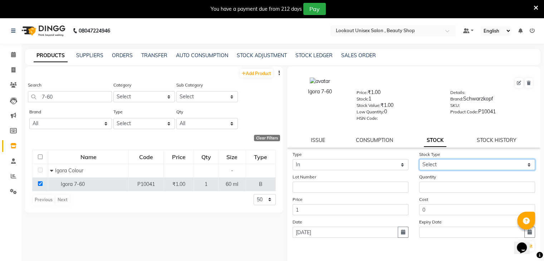
drag, startPoint x: 524, startPoint y: 165, endPoint x: 519, endPoint y: 169, distance: 6.6
click at [524, 165] on select "Select New Stock Adjustment Return Other" at bounding box center [477, 164] width 116 height 11
select select "new stock"
click at [419, 162] on select "Select New Stock Adjustment Return Other" at bounding box center [477, 164] width 116 height 11
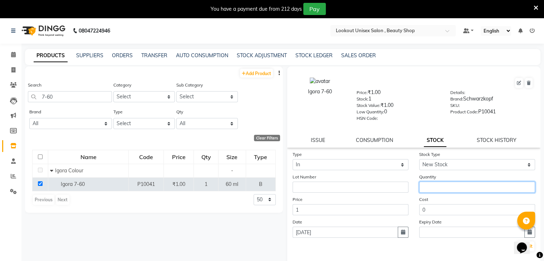
click at [426, 192] on input "number" at bounding box center [477, 187] width 116 height 11
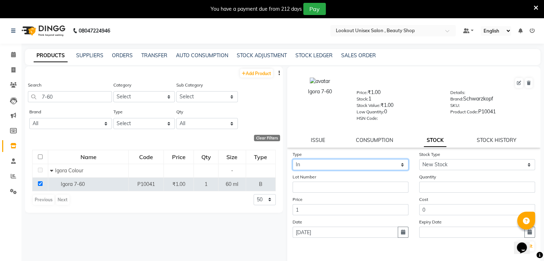
click at [399, 165] on select "Select In Out" at bounding box center [351, 164] width 116 height 11
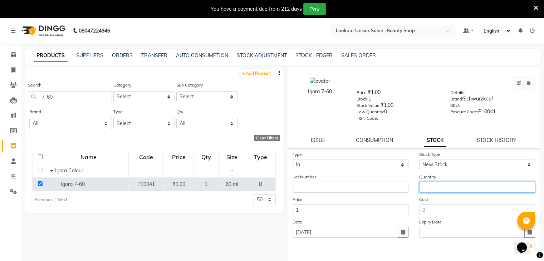
click at [428, 185] on input "number" at bounding box center [477, 187] width 116 height 11
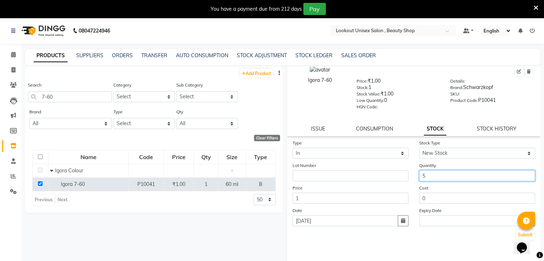
scroll to position [23, 0]
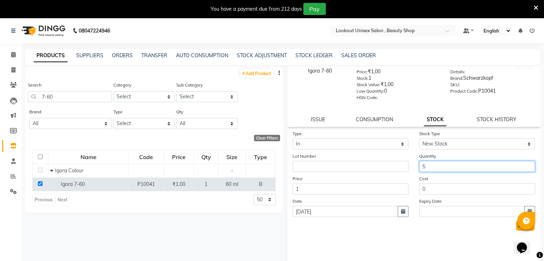
type input "5"
click at [516, 229] on button "Submit" at bounding box center [525, 226] width 18 height 10
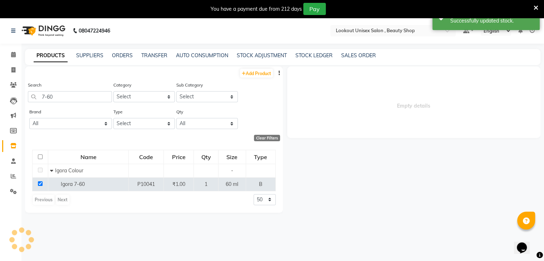
scroll to position [0, 0]
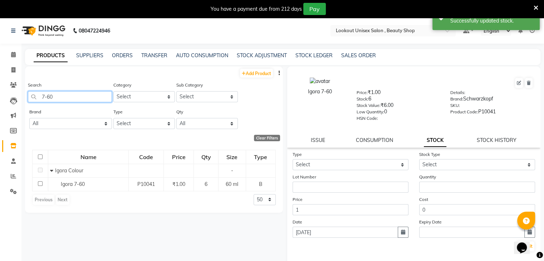
click at [62, 100] on input "7-60" at bounding box center [70, 96] width 84 height 11
type input "7"
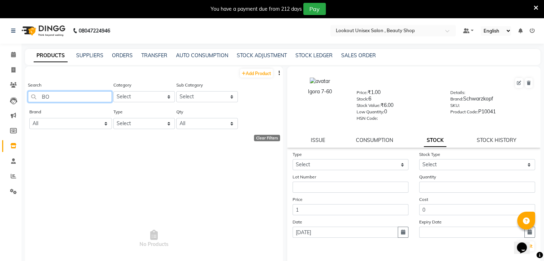
type input "B"
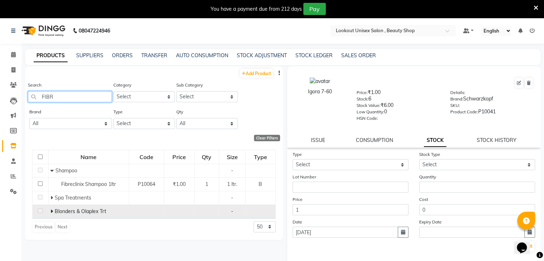
type input "FIBR"
click at [50, 213] on td "Blonders & Olaplex Trt" at bounding box center [88, 212] width 81 height 14
click at [51, 212] on icon at bounding box center [51, 211] width 3 height 5
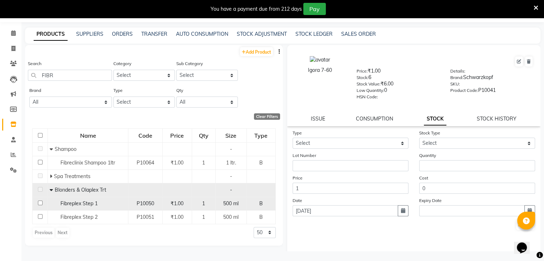
scroll to position [23, 0]
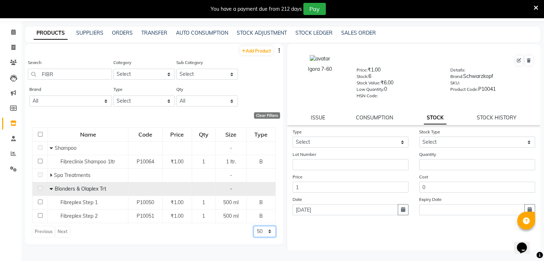
click at [268, 232] on select "50 100 500" at bounding box center [265, 231] width 22 height 11
select select "500"
click at [254, 226] on select "50 100 500" at bounding box center [265, 231] width 22 height 11
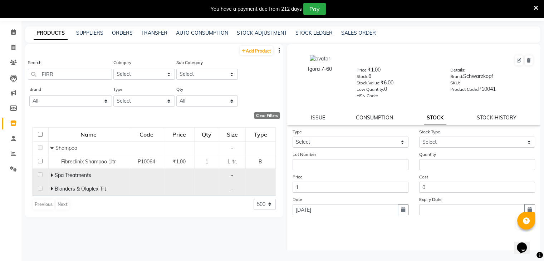
click at [50, 174] on icon at bounding box center [51, 175] width 3 height 5
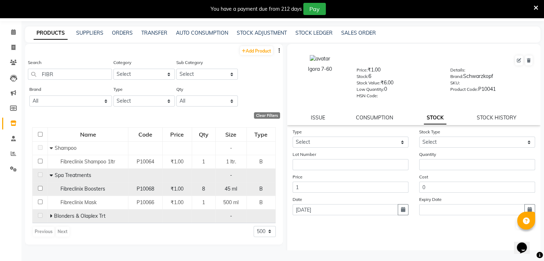
click at [40, 190] on input "checkbox" at bounding box center [40, 188] width 5 height 5
checkbox input "true"
click at [53, 215] on span at bounding box center [52, 216] width 4 height 6
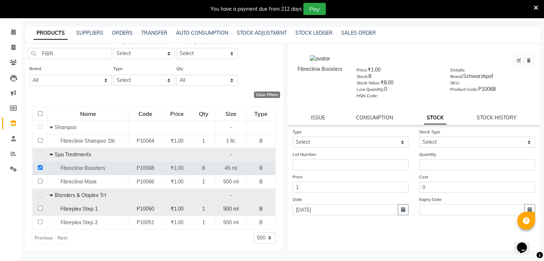
scroll to position [21, 0]
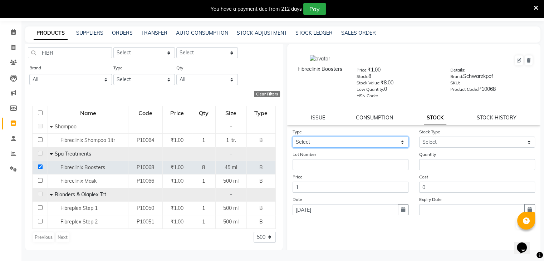
drag, startPoint x: 404, startPoint y: 142, endPoint x: 398, endPoint y: 146, distance: 7.5
click at [404, 142] on select "Select In Out" at bounding box center [351, 142] width 116 height 11
select select "out"
click at [293, 139] on select "Select In Out" at bounding box center [351, 142] width 116 height 11
select select
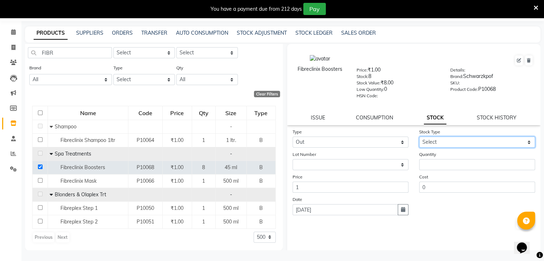
click at [523, 142] on select "Select Internal Use Damaged Expired Adjustment Return Other" at bounding box center [477, 142] width 116 height 11
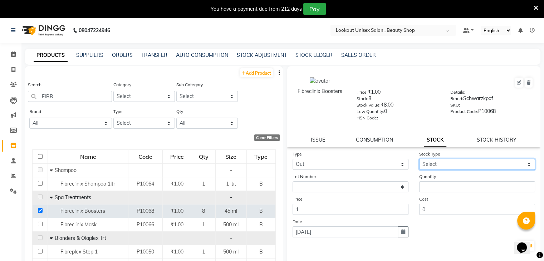
scroll to position [0, 0]
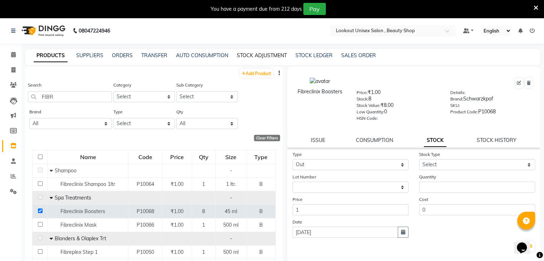
click at [266, 55] on link "STOCK ADJUSTMENT" at bounding box center [262, 55] width 50 height 6
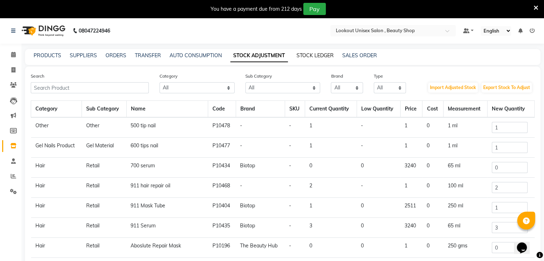
click at [312, 56] on link "STOCK LEDGER" at bounding box center [315, 55] width 37 height 6
select select "all"
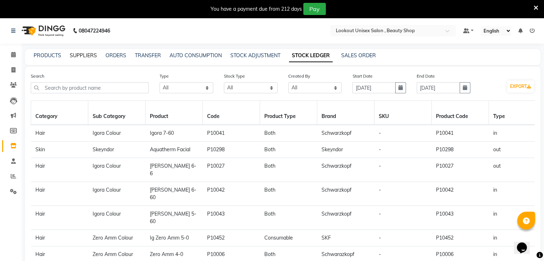
click at [86, 55] on link "SUPPLIERS" at bounding box center [83, 55] width 27 height 6
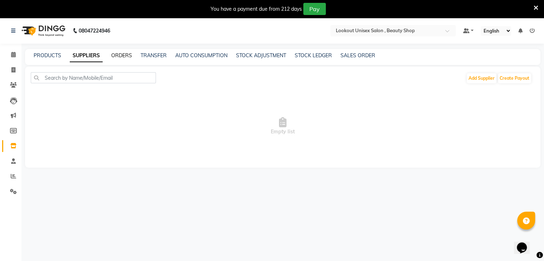
click at [119, 56] on link "ORDERS" at bounding box center [121, 55] width 21 height 6
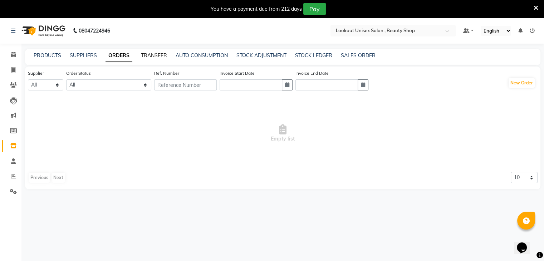
click at [150, 55] on link "TRANSFER" at bounding box center [154, 55] width 26 height 6
select select "sender"
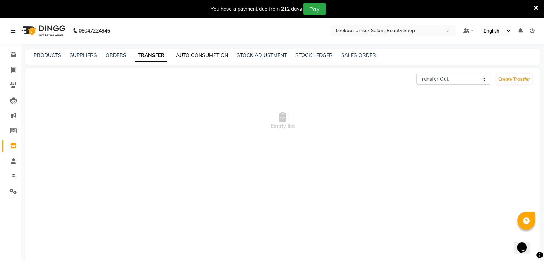
click at [199, 55] on link "AUTO CONSUMPTION" at bounding box center [202, 55] width 52 height 6
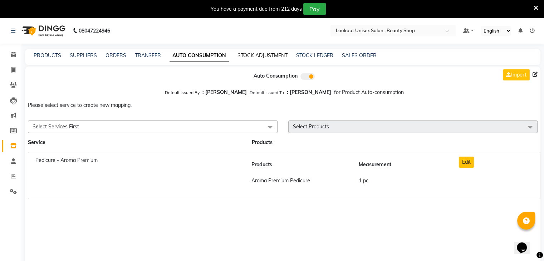
click at [268, 53] on link "STOCK ADJUSTMENT" at bounding box center [263, 55] width 50 height 6
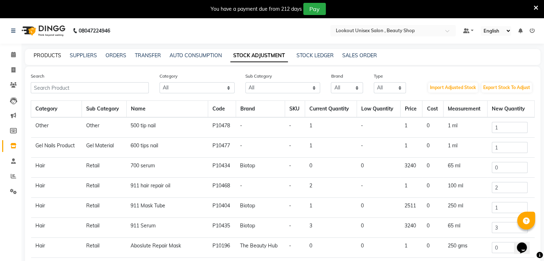
click at [48, 53] on link "PRODUCTS" at bounding box center [48, 55] width 28 height 6
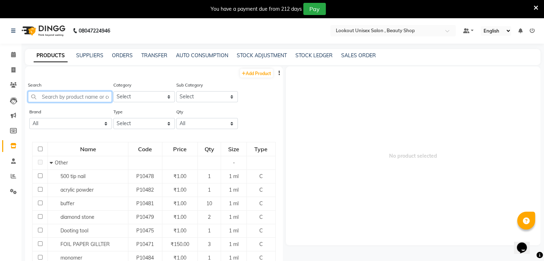
click at [66, 94] on input "text" at bounding box center [70, 96] width 84 height 11
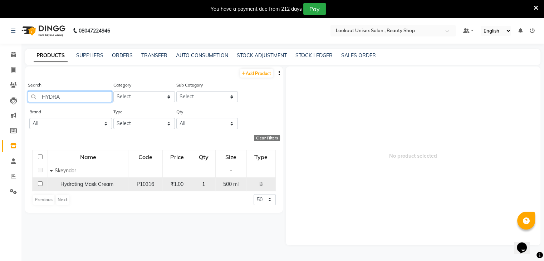
type input "HYDRA"
click at [40, 185] on input "checkbox" at bounding box center [40, 183] width 5 height 5
checkbox input "true"
select select
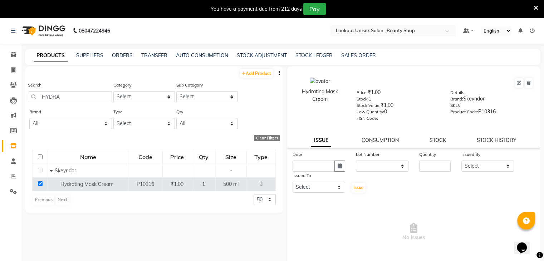
click at [434, 141] on link "STOCK" at bounding box center [438, 140] width 16 height 6
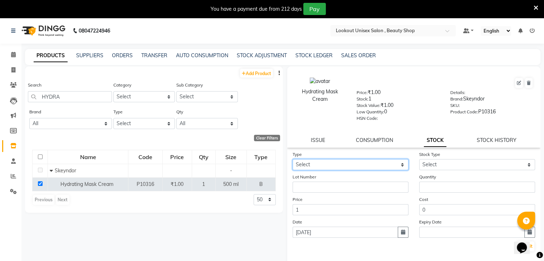
click at [398, 166] on select "Select In Out" at bounding box center [351, 164] width 116 height 11
select select "in"
click at [293, 162] on select "Select In Out" at bounding box center [351, 164] width 116 height 11
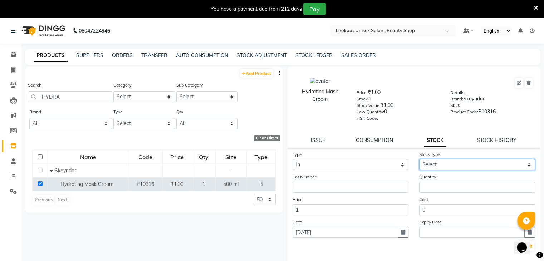
click at [525, 166] on select "Select New Stock Adjustment Return Other" at bounding box center [477, 164] width 116 height 11
select select "new stock"
click at [419, 162] on select "Select New Stock Adjustment Return Other" at bounding box center [477, 164] width 116 height 11
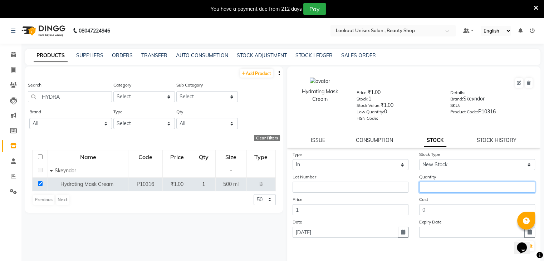
click at [441, 191] on input "number" at bounding box center [477, 187] width 116 height 11
type input "3"
click at [517, 235] on div "Opens Chat This icon Opens the chat window." at bounding box center [525, 235] width 17 height 0
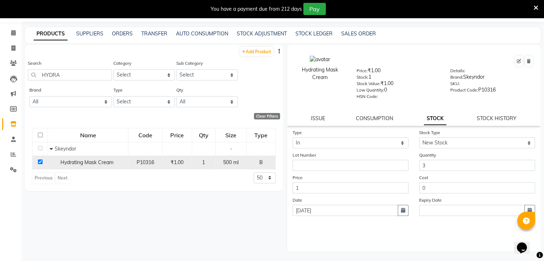
scroll to position [23, 0]
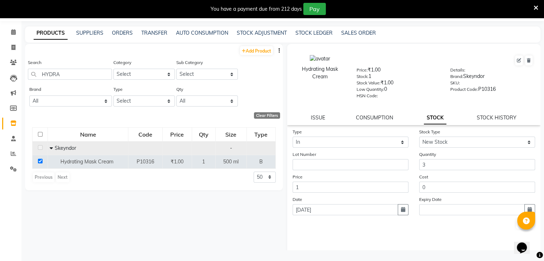
click at [52, 147] on icon at bounding box center [51, 148] width 3 height 5
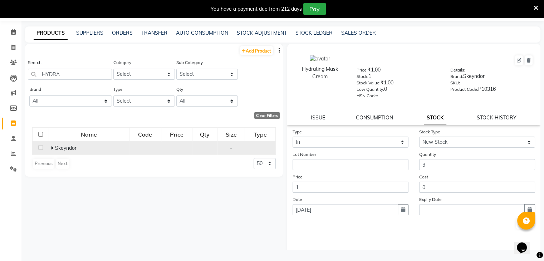
click at [52, 147] on icon at bounding box center [52, 148] width 3 height 5
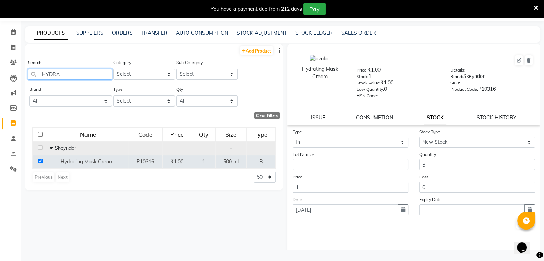
click at [69, 75] on input "HYDRA" at bounding box center [70, 74] width 84 height 11
type input "H"
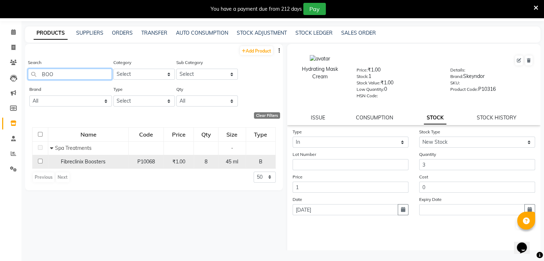
type input "BOO"
click at [40, 162] on input "checkbox" at bounding box center [40, 161] width 5 height 5
checkbox input "true"
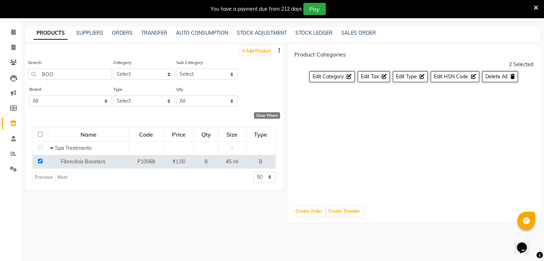
click at [85, 217] on div "Add Product Search BOO Category Select Hair Skin Gel Nails Product Disposable F…" at bounding box center [154, 147] width 258 height 206
click at [270, 178] on select "50 100 500" at bounding box center [265, 177] width 22 height 11
select select "100"
click at [254, 172] on select "50 100 500" at bounding box center [265, 177] width 22 height 11
click at [39, 160] on input "checkbox" at bounding box center [40, 161] width 5 height 5
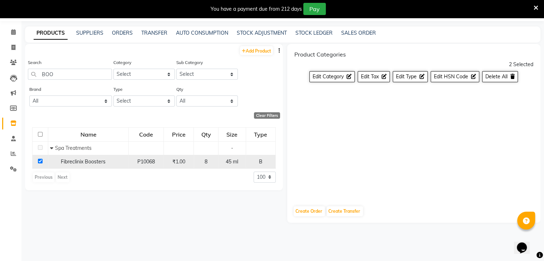
checkbox input "true"
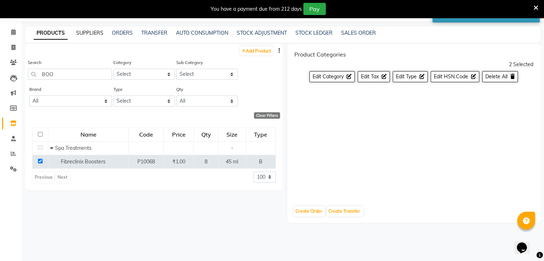
drag, startPoint x: 88, startPoint y: 30, endPoint x: 72, endPoint y: 32, distance: 16.2
click at [88, 30] on link "SUPPLIERS" at bounding box center [89, 33] width 27 height 6
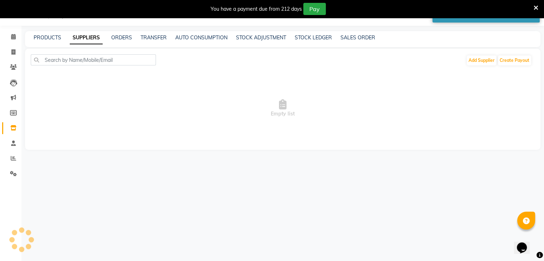
scroll to position [18, 0]
click at [49, 36] on link "PRODUCTS" at bounding box center [48, 37] width 28 height 6
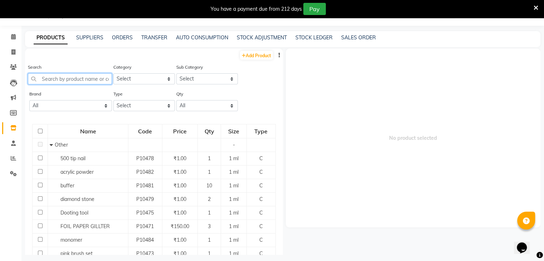
click at [52, 81] on input "text" at bounding box center [70, 78] width 84 height 11
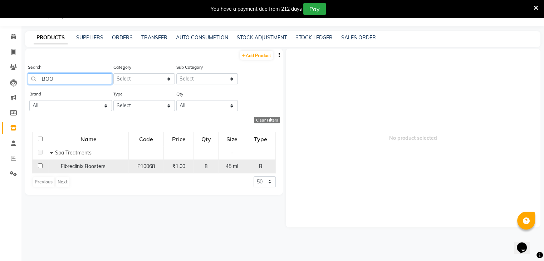
type input "BOO"
click at [39, 167] on input "checkbox" at bounding box center [40, 166] width 5 height 5
checkbox input "true"
select select
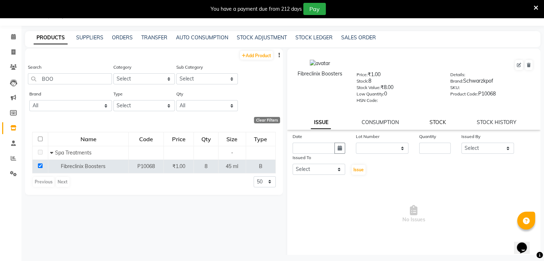
click at [435, 123] on link "STOCK" at bounding box center [438, 122] width 16 height 6
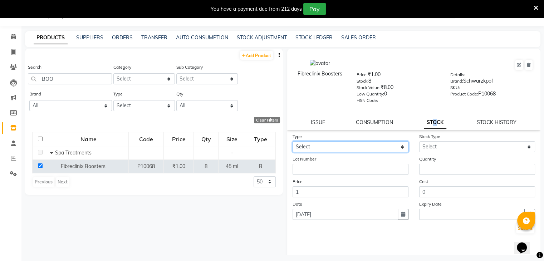
click at [401, 149] on select "Select In Out" at bounding box center [351, 146] width 116 height 11
select select "out"
click at [293, 144] on select "Select In Out" at bounding box center [351, 146] width 116 height 11
select select
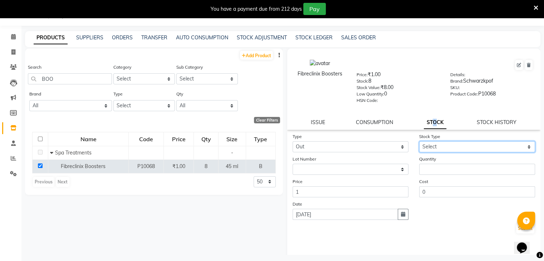
drag, startPoint x: 525, startPoint y: 147, endPoint x: 512, endPoint y: 153, distance: 13.8
click at [525, 147] on select "Select Internal Use Damaged Expired Adjustment Return Other" at bounding box center [477, 146] width 116 height 11
select select "internal use"
click at [419, 144] on select "Select Internal Use Damaged Expired Adjustment Return Other" at bounding box center [477, 146] width 116 height 11
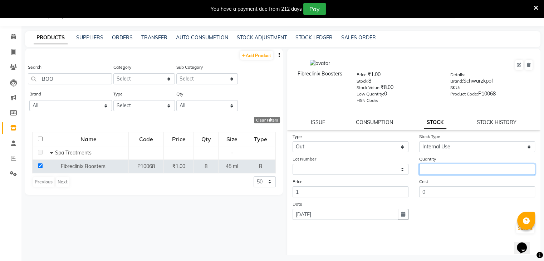
click at [434, 171] on input "number" at bounding box center [477, 169] width 116 height 11
type input "5"
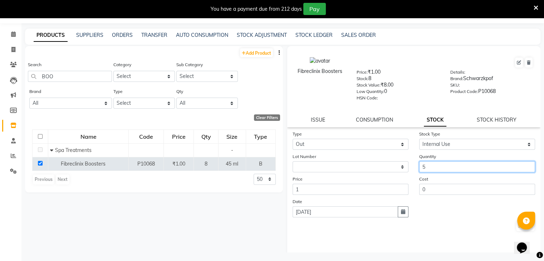
scroll to position [23, 0]
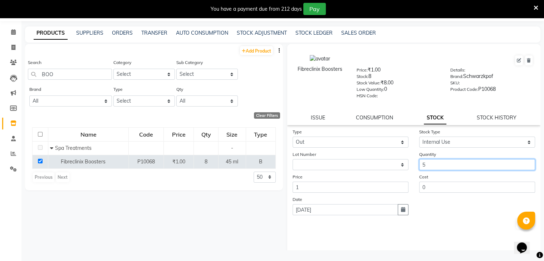
click at [424, 170] on input "5" at bounding box center [477, 164] width 116 height 11
type input "6"
click at [516, 229] on button "Submit" at bounding box center [525, 224] width 18 height 10
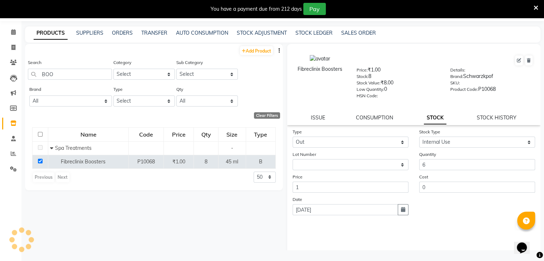
select select
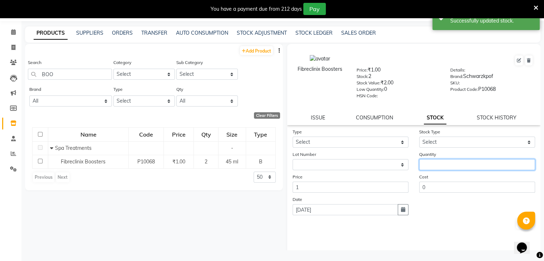
click at [424, 168] on input "number" at bounding box center [477, 164] width 116 height 11
type input "3"
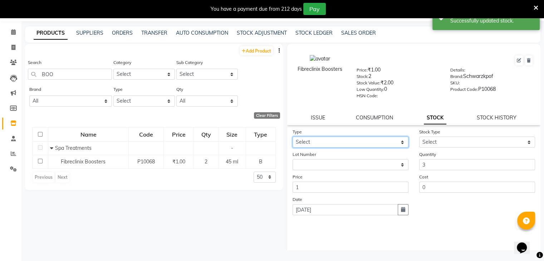
drag, startPoint x: 401, startPoint y: 143, endPoint x: 397, endPoint y: 145, distance: 4.5
click at [401, 143] on select "Select In Out" at bounding box center [351, 142] width 116 height 11
select select "in"
click at [293, 139] on select "Select In Out" at bounding box center [351, 142] width 116 height 11
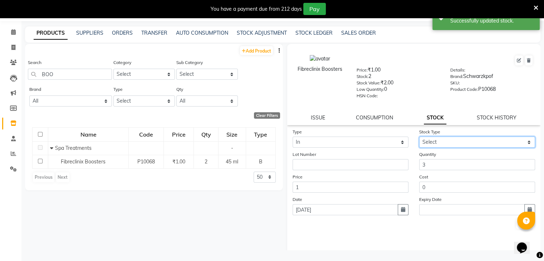
drag, startPoint x: 521, startPoint y: 142, endPoint x: 504, endPoint y: 149, distance: 18.7
click at [521, 142] on select "Select New Stock Adjustment Return Other" at bounding box center [477, 142] width 116 height 11
select select "new stock"
click at [419, 139] on select "Select New Stock Adjustment Return Other" at bounding box center [477, 142] width 116 height 11
click at [516, 227] on button "Submit" at bounding box center [525, 224] width 18 height 10
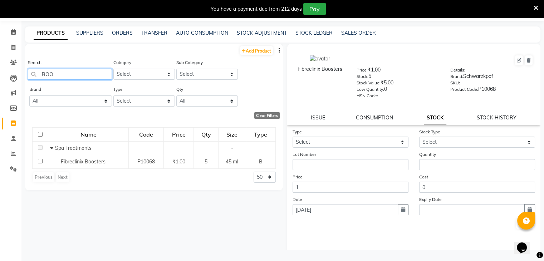
click at [60, 75] on input "BOO" at bounding box center [70, 74] width 84 height 11
type input "B"
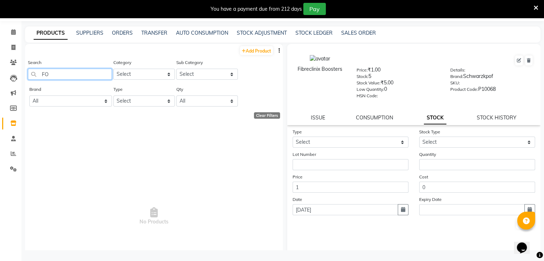
type input "F"
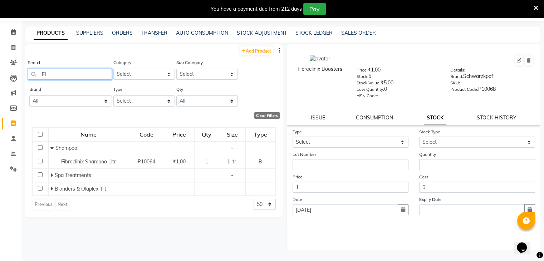
type input "F"
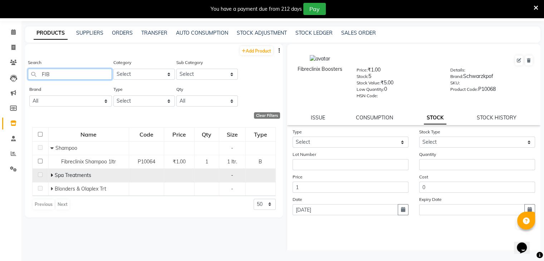
type input "FIB"
click at [51, 176] on icon at bounding box center [51, 175] width 3 height 5
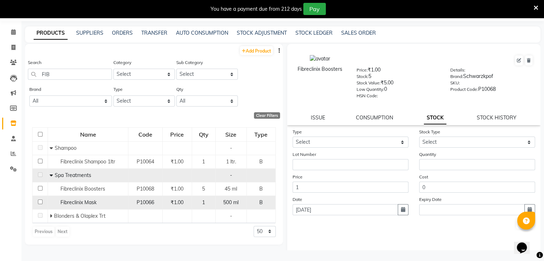
click at [38, 202] on input "checkbox" at bounding box center [40, 202] width 5 height 5
checkbox input "true"
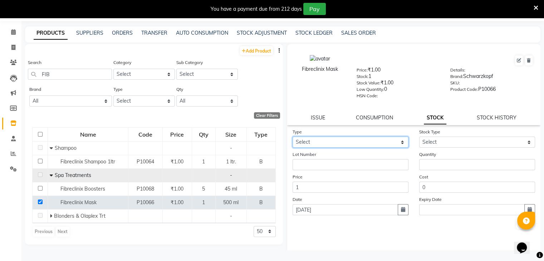
drag, startPoint x: 399, startPoint y: 144, endPoint x: 393, endPoint y: 149, distance: 8.0
click at [399, 144] on select "Select In Out" at bounding box center [351, 142] width 116 height 11
select select "in"
click at [293, 139] on select "Select In Out" at bounding box center [351, 142] width 116 height 11
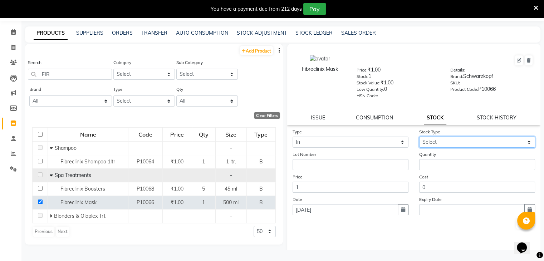
click at [519, 140] on select "Select New Stock Adjustment Return Other" at bounding box center [477, 142] width 116 height 11
select select "new stock"
click at [419, 139] on select "Select New Stock Adjustment Return Other" at bounding box center [477, 142] width 116 height 11
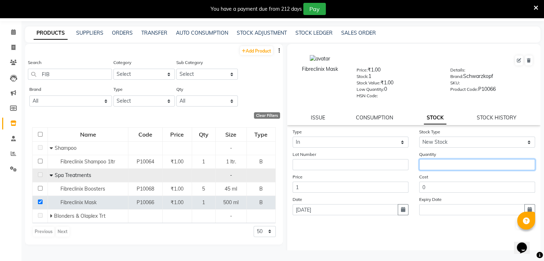
click at [432, 164] on input "number" at bounding box center [477, 164] width 116 height 11
type input "3"
click at [516, 229] on button "Submit" at bounding box center [525, 224] width 18 height 10
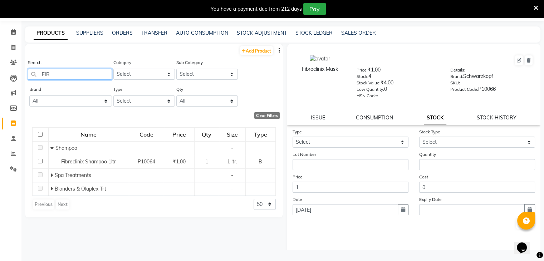
click at [56, 71] on input "FIB" at bounding box center [70, 74] width 84 height 11
type input "F"
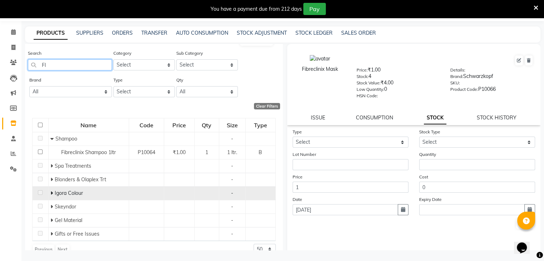
scroll to position [21, 0]
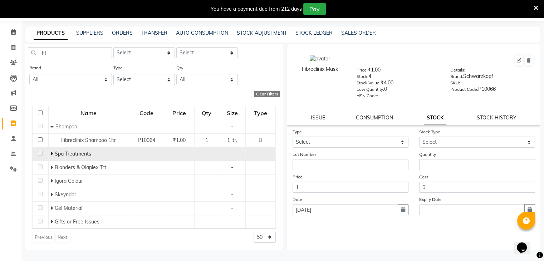
click at [52, 155] on icon at bounding box center [51, 153] width 3 height 5
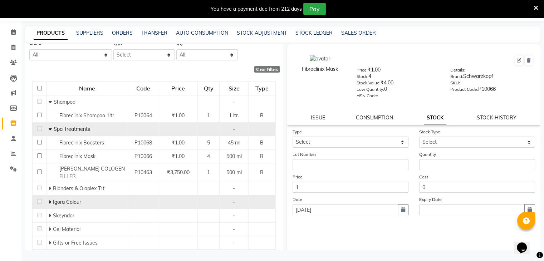
scroll to position [0, 0]
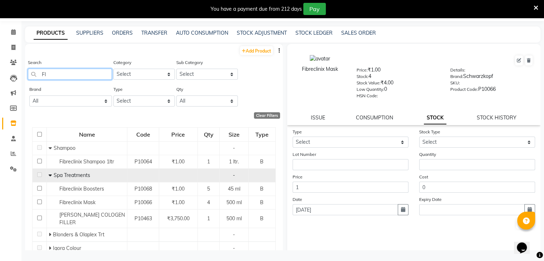
click at [50, 76] on input "FI" at bounding box center [70, 74] width 84 height 11
type input "F"
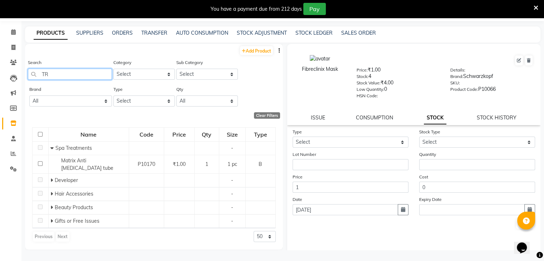
type input "T"
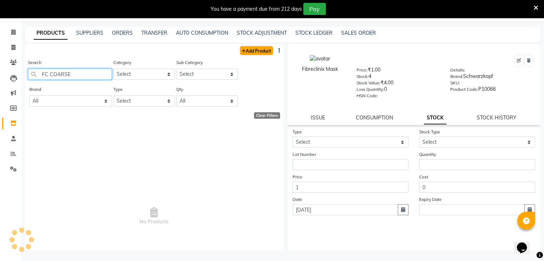
type input "FC COARSE"
click at [252, 50] on link "Add Product" at bounding box center [256, 50] width 33 height 9
select select "true"
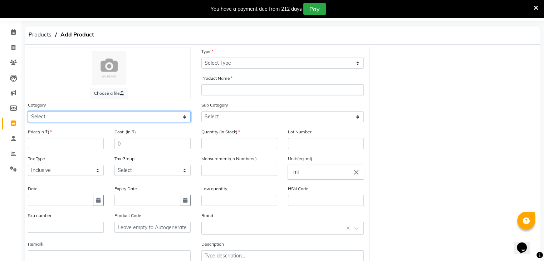
click at [182, 116] on select "Select Hair Skin Gel Nails Product Disposable FREE PRODUCTS Other" at bounding box center [109, 116] width 163 height 11
select select "1360601100"
click at [28, 112] on select "Select Hair Skin Gel Nails Product Disposable FREE PRODUCTS Other" at bounding box center [109, 116] width 163 height 11
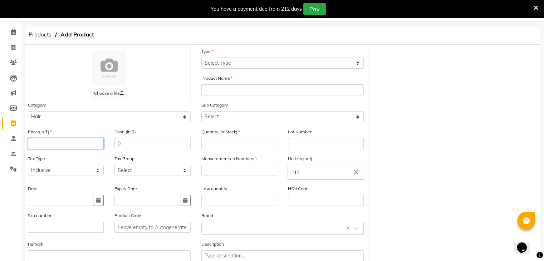
click at [52, 148] on input "number" at bounding box center [66, 143] width 76 height 11
type input "1"
type input "2050"
click at [127, 147] on input "0" at bounding box center [153, 143] width 76 height 11
type input "1850"
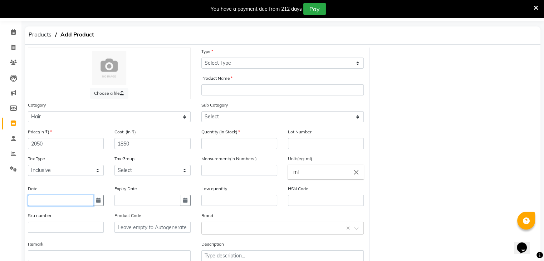
click at [31, 206] on input "text" at bounding box center [60, 200] width 65 height 11
select select "9"
select select "2025"
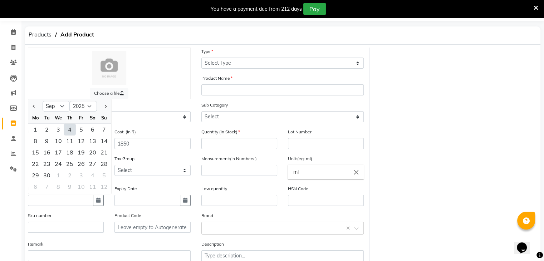
click at [72, 129] on div "4" at bounding box center [69, 129] width 11 height 11
type input "[DATE]"
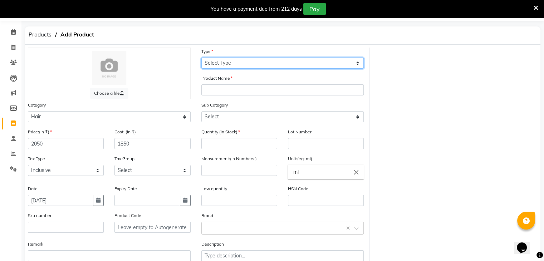
click at [356, 63] on select "Select Type Both Retail Consumable" at bounding box center [282, 63] width 163 height 11
select select "C"
click at [201, 58] on select "Select Type Both Retail Consumable" at bounding box center [282, 63] width 163 height 11
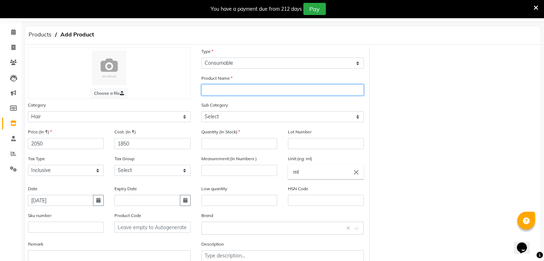
click at [245, 90] on input "text" at bounding box center [282, 89] width 163 height 11
type input "FC COARSE"
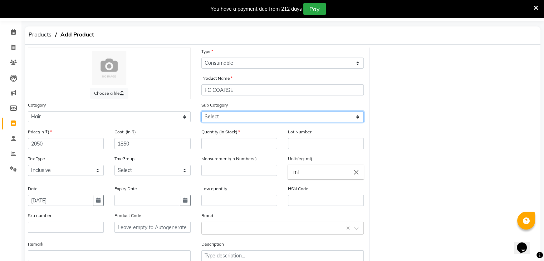
click at [359, 118] on select "Select Retail Shampoo Conditioner Styling Spa Treatments Blonders & Olaplex Trt…" at bounding box center [282, 116] width 163 height 11
select select "1360601114"
click at [201, 112] on select "Select Retail Shampoo Conditioner Styling Spa Treatments Blonders & Olaplex Trt…" at bounding box center [282, 116] width 163 height 11
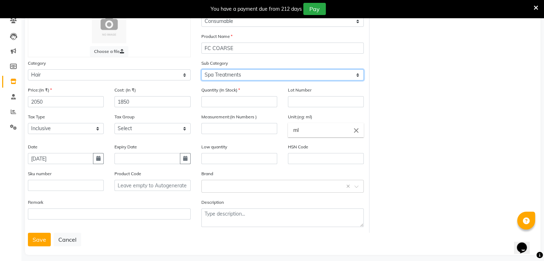
scroll to position [74, 0]
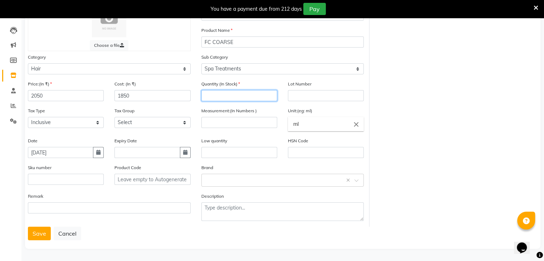
click at [238, 95] on input "number" at bounding box center [239, 95] width 76 height 11
type input "3"
click at [229, 125] on input "number" at bounding box center [239, 122] width 76 height 11
type input "500"
click at [222, 146] on div "Low quantity" at bounding box center [239, 147] width 76 height 21
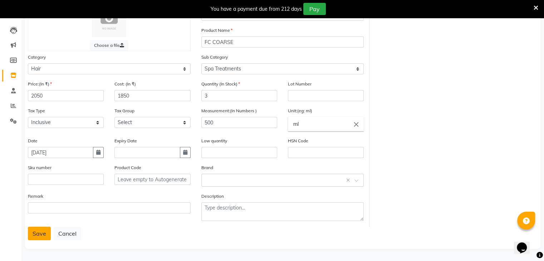
click at [43, 234] on button "Save" at bounding box center [39, 234] width 23 height 14
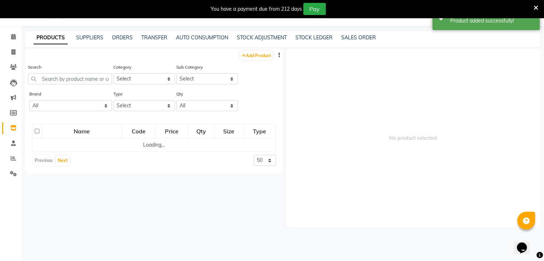
scroll to position [23, 0]
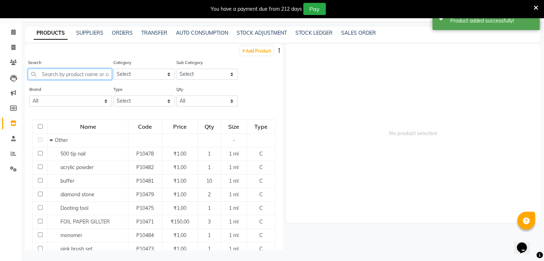
click at [60, 78] on input "text" at bounding box center [70, 74] width 84 height 11
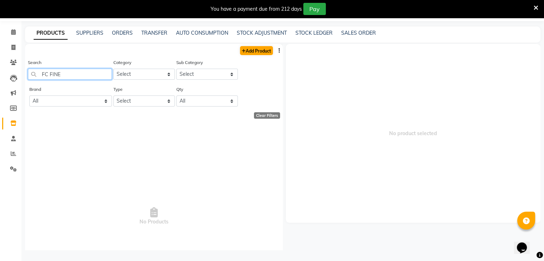
type input "FC FINE"
click at [243, 53] on link "Add Product" at bounding box center [256, 50] width 33 height 9
select select "true"
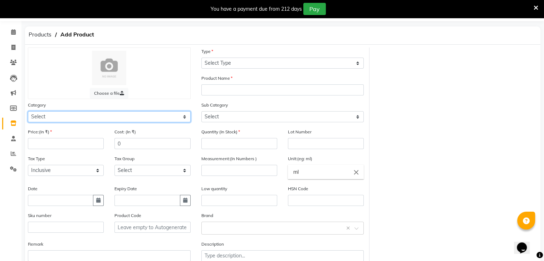
click at [184, 116] on select "Select Hair Skin Gel Nails Product Disposable FREE PRODUCTS Other" at bounding box center [109, 116] width 163 height 11
click at [28, 112] on select "Select Hair Skin Gel Nails Product Disposable FREE PRODUCTS Other" at bounding box center [109, 116] width 163 height 11
click at [187, 119] on select "Select Hair Skin Gel Nails Product Disposable FREE PRODUCTS Other" at bounding box center [109, 116] width 163 height 11
select select "1360601100"
click at [28, 112] on select "Select Hair Skin Gel Nails Product Disposable FREE PRODUCTS Other" at bounding box center [109, 116] width 163 height 11
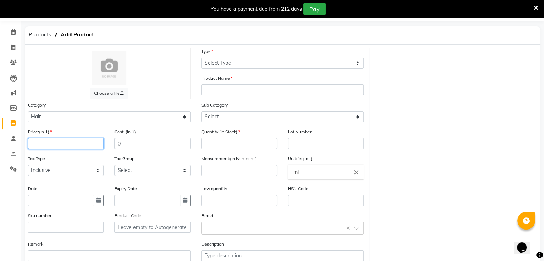
click at [83, 146] on input "number" at bounding box center [66, 143] width 76 height 11
type input "2050"
click at [150, 147] on input "0" at bounding box center [153, 143] width 76 height 11
type input "1850"
click at [44, 206] on input "text" at bounding box center [60, 200] width 65 height 11
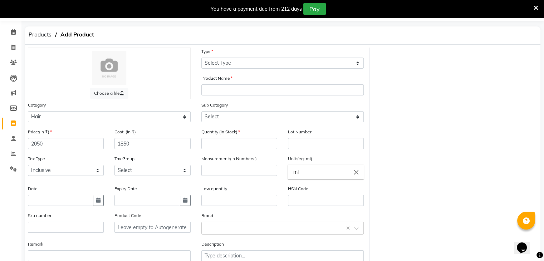
select select "9"
select select "2025"
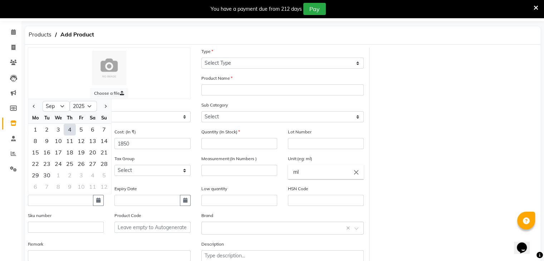
click at [71, 132] on div "4" at bounding box center [69, 129] width 11 height 11
type input "[DATE]"
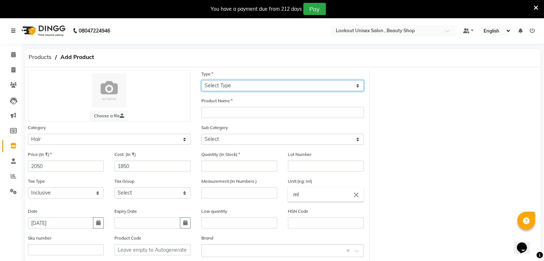
click at [358, 86] on select "Select Type Both Retail Consumable" at bounding box center [282, 85] width 163 height 11
select select "C"
click at [201, 81] on select "Select Type Both Retail Consumable" at bounding box center [282, 85] width 163 height 11
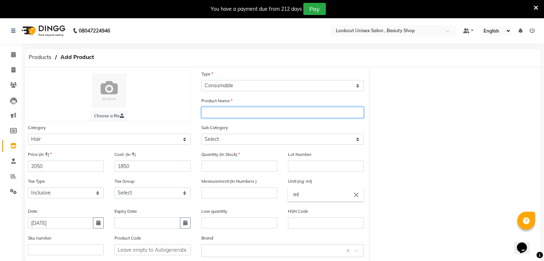
click at [223, 113] on input "text" at bounding box center [282, 112] width 163 height 11
type input "FC FINE"
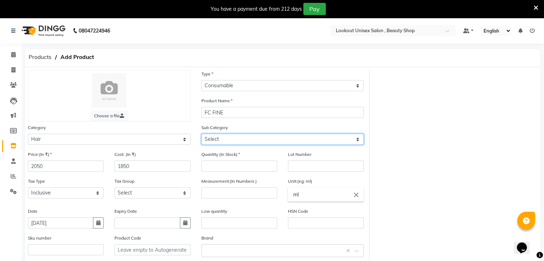
click at [360, 139] on select "Select Retail Shampoo Conditioner Styling Spa Treatments Blonders & Olaplex Trt…" at bounding box center [282, 139] width 163 height 11
select select "1360601114"
click at [201, 135] on select "Select Retail Shampoo Conditioner Styling Spa Treatments Blonders & Olaplex Trt…" at bounding box center [282, 139] width 163 height 11
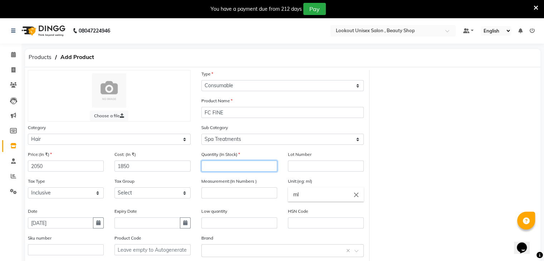
click at [228, 164] on input "number" at bounding box center [239, 166] width 76 height 11
type input "5"
type input "3"
click at [220, 198] on input "number" at bounding box center [239, 193] width 76 height 11
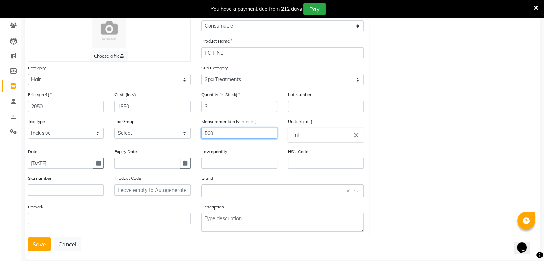
scroll to position [74, 0]
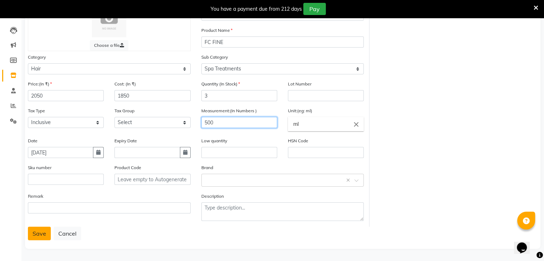
type input "500"
click at [35, 233] on button "Save" at bounding box center [39, 234] width 23 height 14
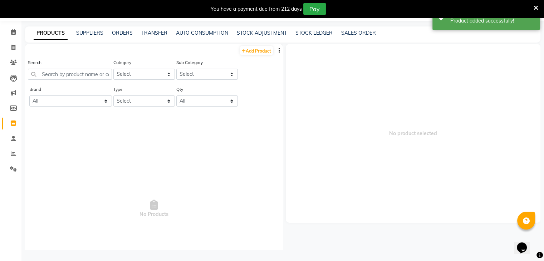
scroll to position [23, 0]
click at [53, 78] on input "text" at bounding box center [70, 74] width 84 height 11
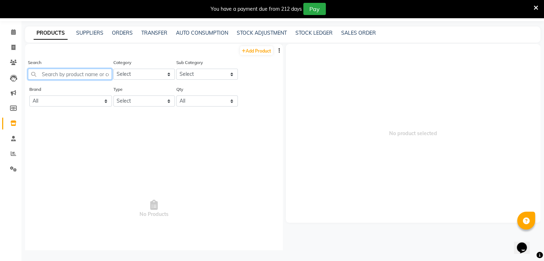
type input "F"
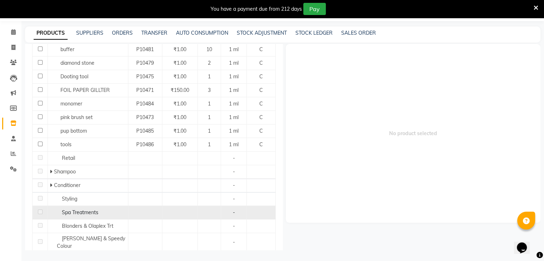
scroll to position [179, 0]
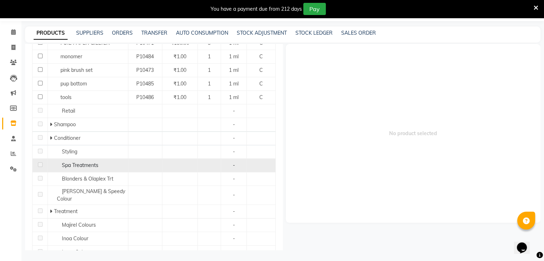
click at [67, 167] on span "Spa Treatments" at bounding box center [80, 165] width 37 height 6
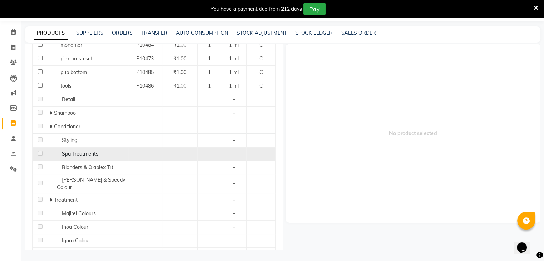
scroll to position [172, 0]
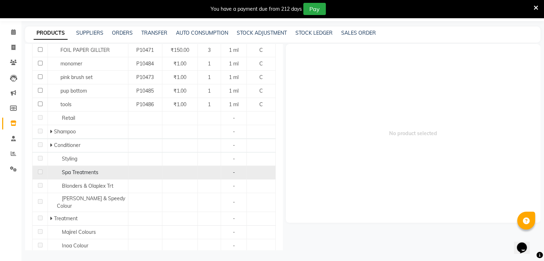
click at [81, 171] on span "Spa Treatments" at bounding box center [80, 172] width 37 height 6
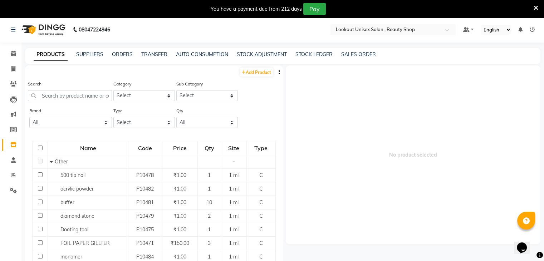
scroll to position [0, 0]
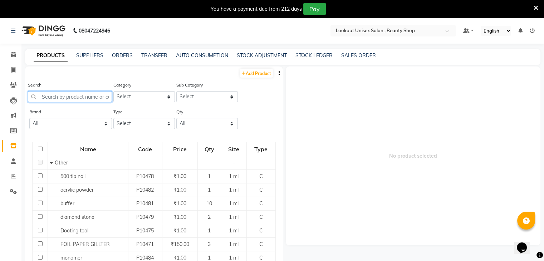
click at [60, 98] on input "text" at bounding box center [70, 96] width 84 height 11
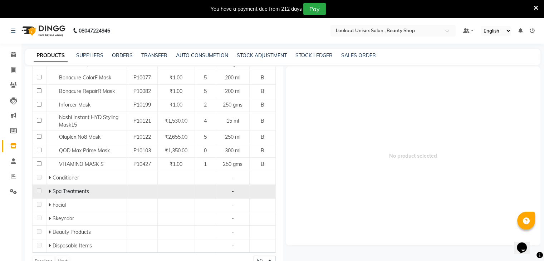
scroll to position [135, 0]
type input "MASK"
click at [49, 192] on icon at bounding box center [49, 190] width 3 height 5
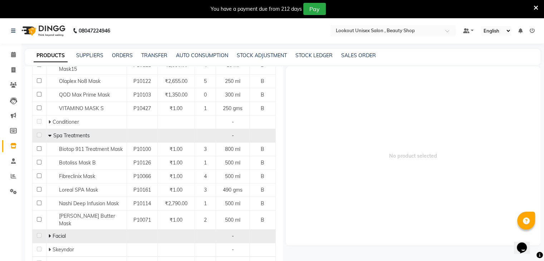
scroll to position [206, 0]
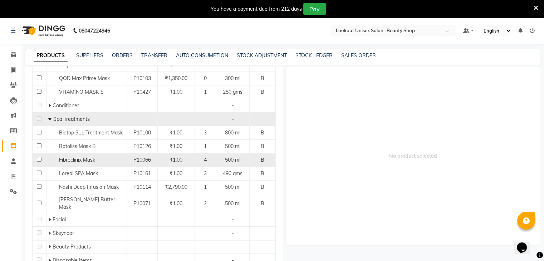
click at [39, 161] on input "checkbox" at bounding box center [39, 159] width 5 height 5
checkbox input "true"
select select
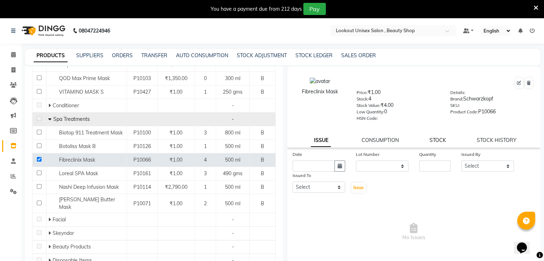
click at [435, 143] on link "STOCK" at bounding box center [438, 140] width 16 height 6
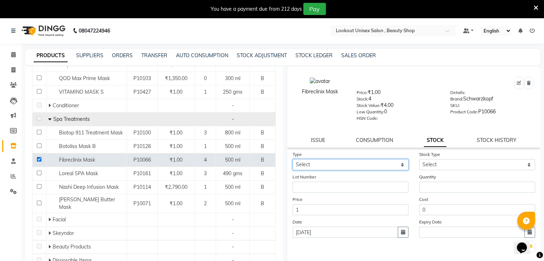
drag, startPoint x: 399, startPoint y: 166, endPoint x: 395, endPoint y: 171, distance: 5.7
click at [399, 166] on select "Select In Out" at bounding box center [351, 164] width 116 height 11
select select "out"
click at [293, 162] on select "Select In Out" at bounding box center [351, 164] width 116 height 11
select select
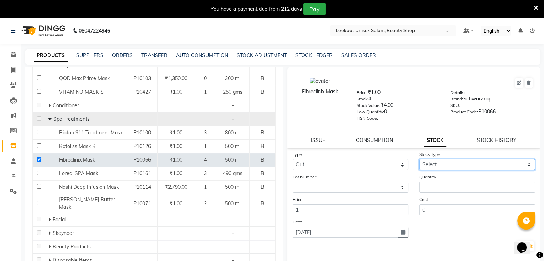
drag, startPoint x: 526, startPoint y: 166, endPoint x: 522, endPoint y: 169, distance: 4.6
click at [526, 166] on select "Select Internal Use Damaged Expired Adjustment Return Other" at bounding box center [477, 164] width 116 height 11
select select "internal use"
click at [419, 162] on select "Select Internal Use Damaged Expired Adjustment Return Other" at bounding box center [477, 164] width 116 height 11
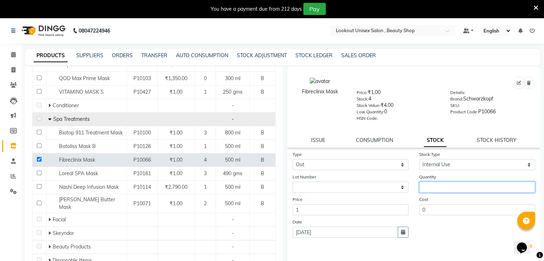
click at [437, 193] on input "number" at bounding box center [477, 187] width 116 height 11
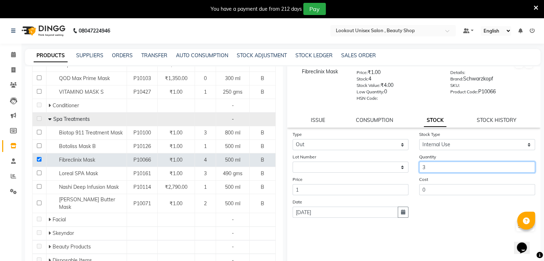
scroll to position [23, 0]
type input "3"
click at [516, 231] on button "Submit" at bounding box center [525, 226] width 18 height 10
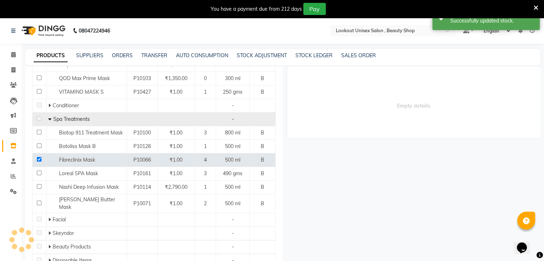
scroll to position [0, 0]
select select
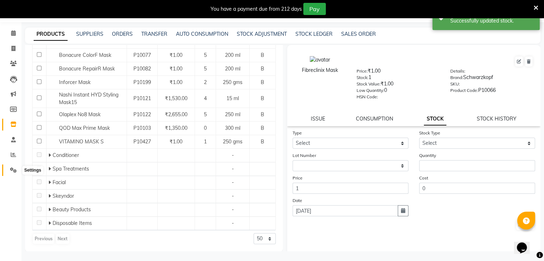
scroll to position [23, 0]
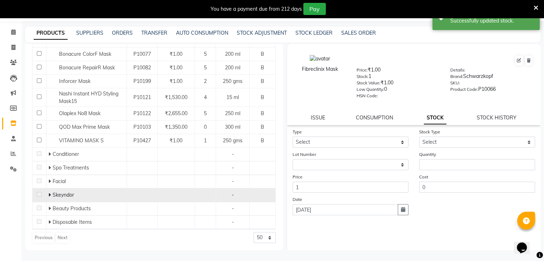
click at [47, 194] on td "Skeyndor" at bounding box center [86, 196] width 81 height 14
click at [48, 194] on icon at bounding box center [49, 195] width 3 height 5
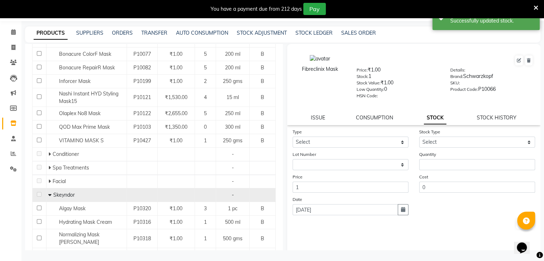
scroll to position [203, 0]
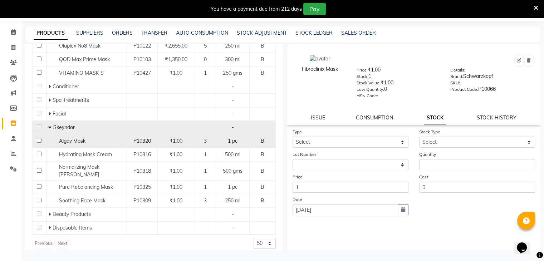
click at [39, 141] on input "checkbox" at bounding box center [39, 140] width 5 height 5
checkbox input "true"
select select
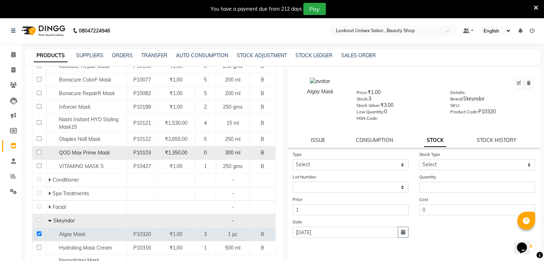
scroll to position [179, 0]
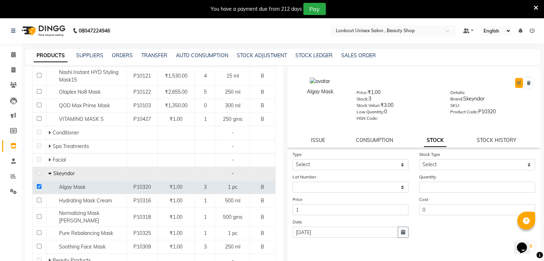
click at [517, 81] on icon at bounding box center [519, 83] width 4 height 4
select select "true"
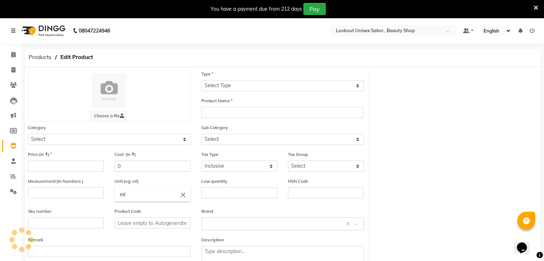
select select "B"
type input "Algay Mask"
select select
type input "1"
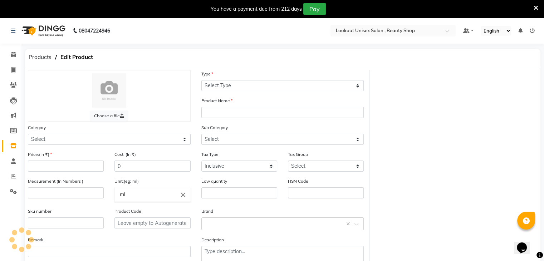
type input "pc"
type input "0"
type input "P10320"
select select "1360601150"
select select "3391"
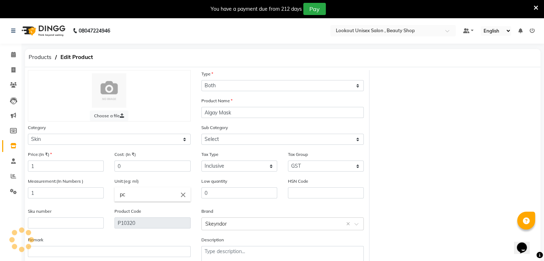
select select "1360601166"
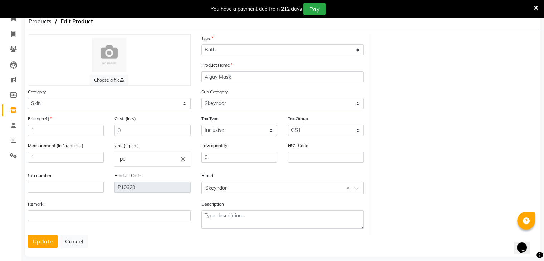
scroll to position [47, 0]
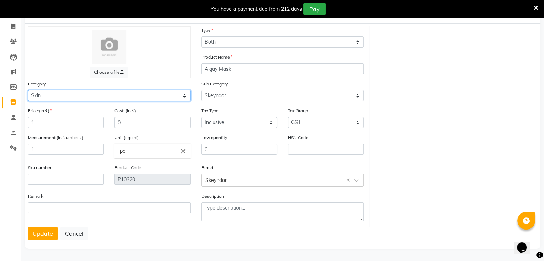
click at [185, 91] on select "Select Hair Skin Gel Nails Product Disposable FREE PRODUCTS Other" at bounding box center [109, 95] width 163 height 11
click at [28, 90] on select "Select Hair Skin Gel Nails Product Disposable FREE PRODUCTS Other" at bounding box center [109, 95] width 163 height 11
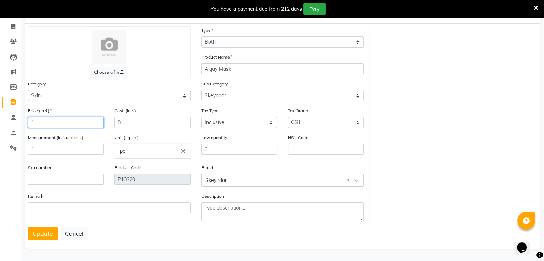
click at [52, 120] on input "1" at bounding box center [66, 122] width 76 height 11
type input "5200"
click at [38, 151] on input "1" at bounding box center [66, 149] width 76 height 11
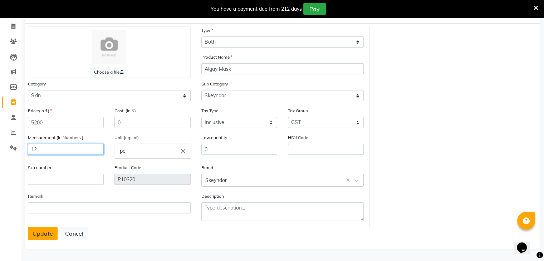
type input "12"
click at [49, 230] on button "Update" at bounding box center [43, 234] width 30 height 14
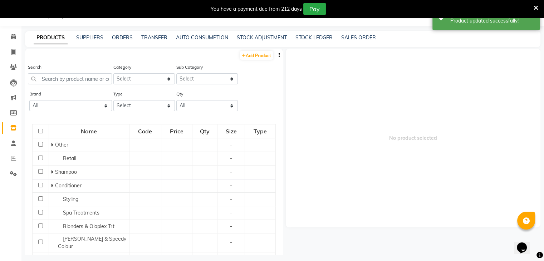
scroll to position [23, 0]
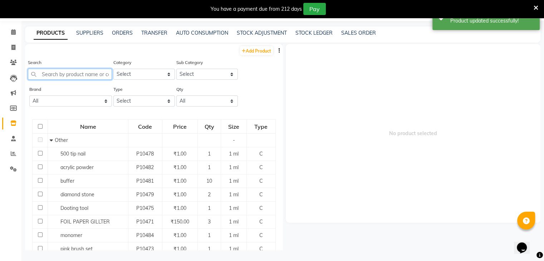
click at [49, 75] on input "text" at bounding box center [70, 74] width 84 height 11
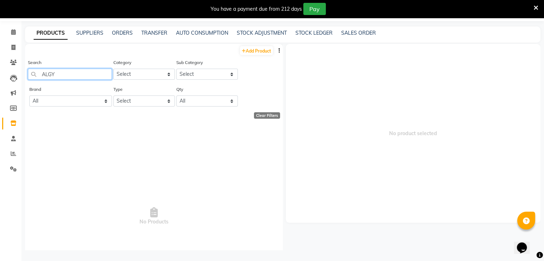
click at [74, 78] on input "ALGY" at bounding box center [70, 74] width 84 height 11
type input "A"
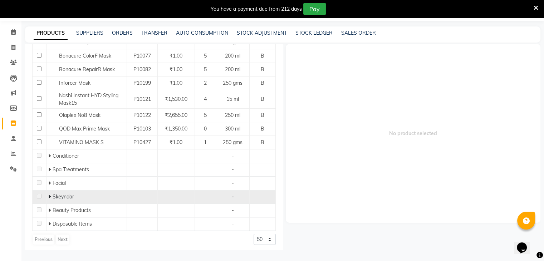
scroll to position [135, 0]
type input "MASK"
click at [48, 195] on icon at bounding box center [49, 195] width 3 height 5
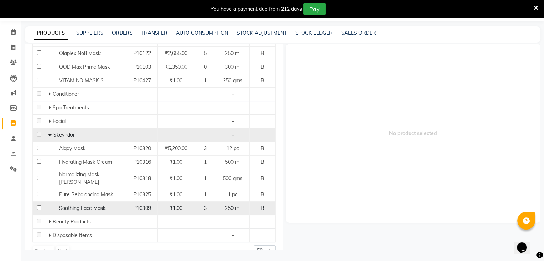
scroll to position [203, 0]
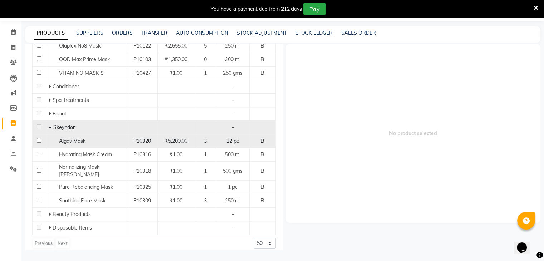
click at [39, 141] on input "checkbox" at bounding box center [39, 140] width 5 height 5
checkbox input "true"
select select
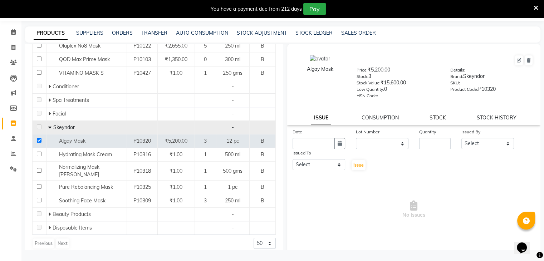
click at [436, 117] on link "STOCK" at bounding box center [438, 118] width 16 height 6
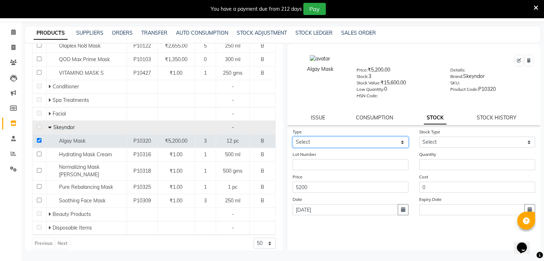
click at [402, 144] on select "Select In Out" at bounding box center [351, 142] width 116 height 11
select select "out"
click at [293, 139] on select "Select In Out" at bounding box center [351, 142] width 116 height 11
select select
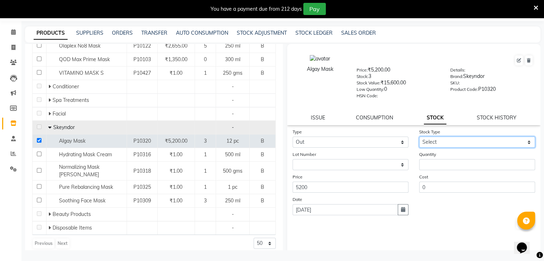
click at [523, 143] on select "Select Internal Use Damaged Expired Adjustment Return Other" at bounding box center [477, 142] width 116 height 11
select select "internal use"
click at [419, 139] on select "Select Internal Use Damaged Expired Adjustment Return Other" at bounding box center [477, 142] width 116 height 11
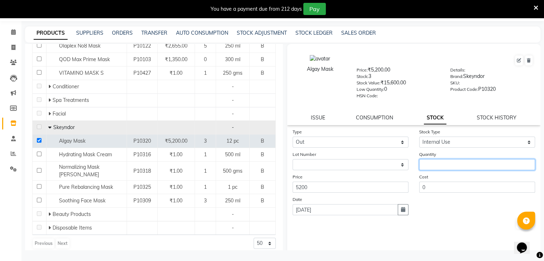
click at [447, 168] on input "number" at bounding box center [477, 164] width 116 height 11
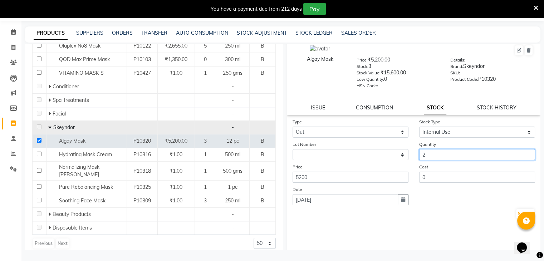
scroll to position [23, 0]
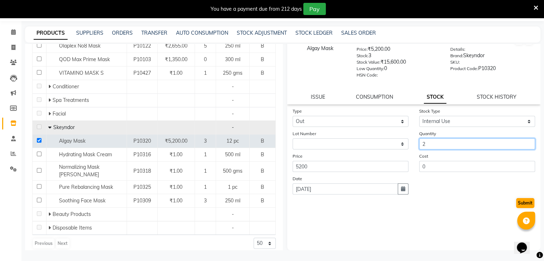
type input "2"
click at [516, 207] on button "Submit" at bounding box center [525, 203] width 18 height 10
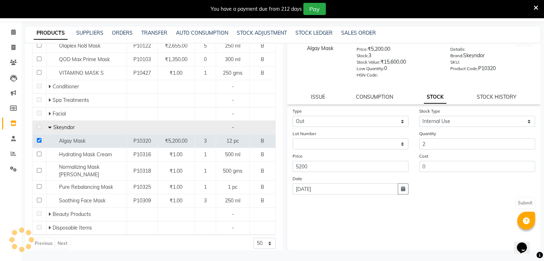
scroll to position [0, 0]
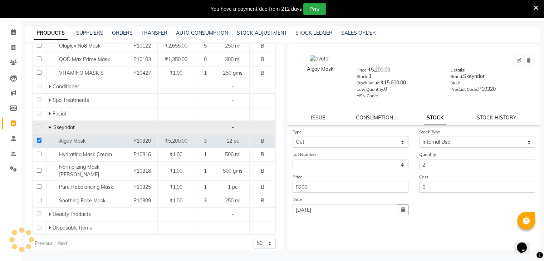
select select
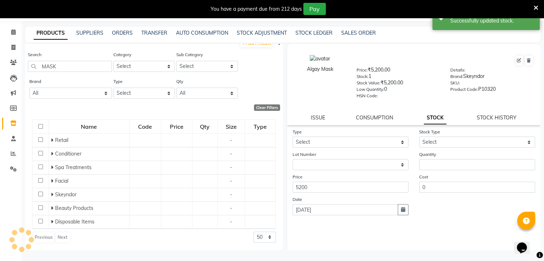
scroll to position [135, 0]
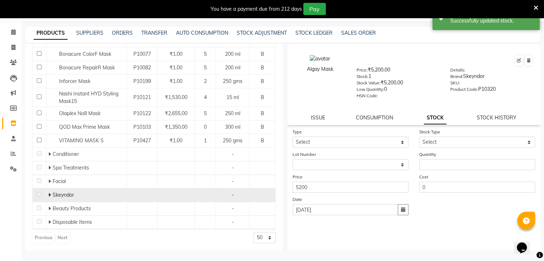
click at [49, 194] on icon at bounding box center [49, 195] width 3 height 5
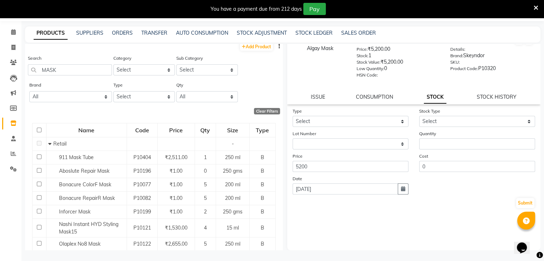
scroll to position [0, 0]
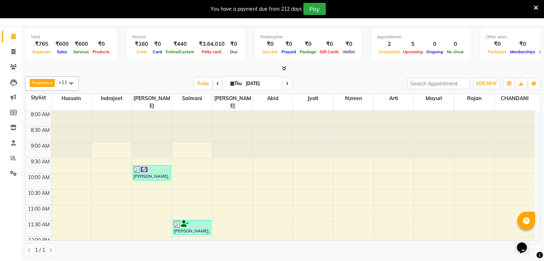
scroll to position [179, 0]
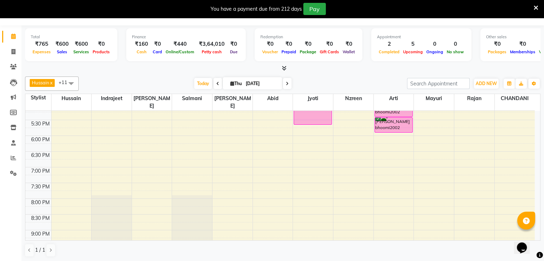
scroll to position [299, 0]
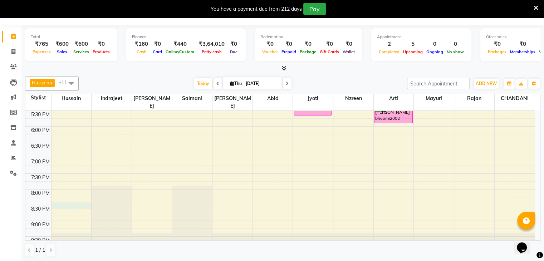
click at [72, 195] on div "8:00 AM 8:30 AM 9:00 AM 9:30 AM 10:00 AM 10:30 AM 11:00 AM 11:30 AM 12:00 PM 12…" at bounding box center [280, 32] width 510 height 441
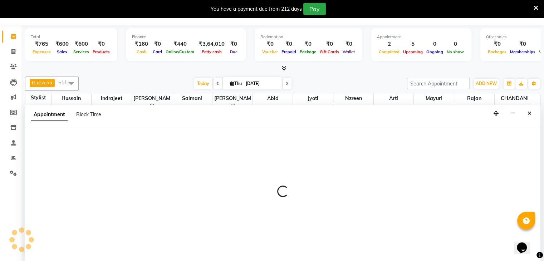
select select "68200"
select select "1230"
select select "tentative"
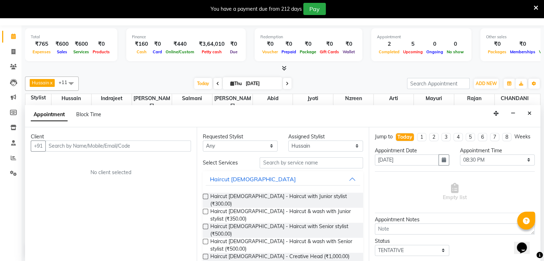
click at [74, 149] on input "text" at bounding box center [118, 146] width 146 height 11
click at [116, 146] on input "text" at bounding box center [118, 146] width 146 height 11
click at [138, 148] on input "text" at bounding box center [118, 146] width 146 height 11
click at [90, 145] on input "text" at bounding box center [118, 146] width 146 height 11
click at [101, 147] on input "text" at bounding box center [118, 146] width 146 height 11
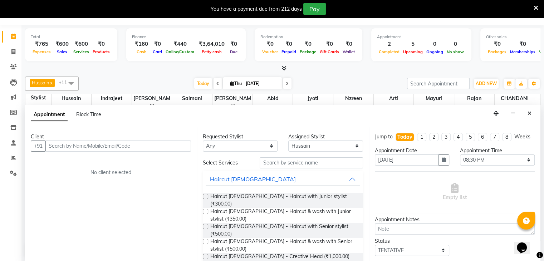
click at [102, 147] on input "text" at bounding box center [118, 146] width 146 height 11
click at [148, 146] on input "text" at bounding box center [118, 146] width 146 height 11
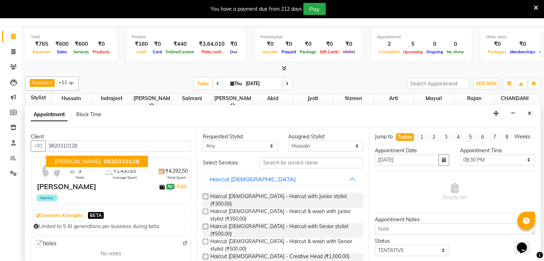
click at [62, 159] on span "[PERSON_NAME]" at bounding box center [78, 161] width 46 height 7
type input "9820310128"
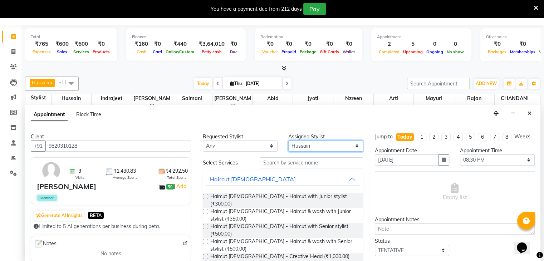
click at [352, 147] on select "Select [PERSON_NAME] [PERSON_NAME] Sir [PERSON_NAME] Jyoti [PERSON_NAME] [PERSO…" at bounding box center [325, 146] width 75 height 11
select select "67794"
click at [288, 141] on select "Select [PERSON_NAME] [PERSON_NAME] Sir [PERSON_NAME] Jyoti [PERSON_NAME] [PERSO…" at bounding box center [325, 146] width 75 height 11
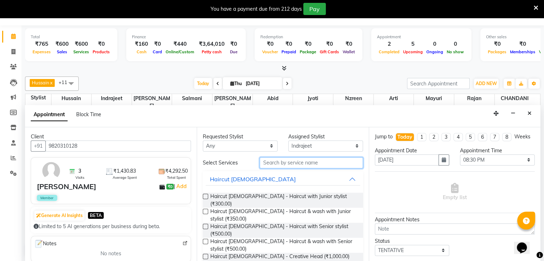
click at [274, 164] on input "text" at bounding box center [311, 162] width 103 height 11
type input "CUT"
click at [206, 239] on label at bounding box center [205, 241] width 5 height 5
click at [206, 240] on input "checkbox" at bounding box center [205, 242] width 5 height 5
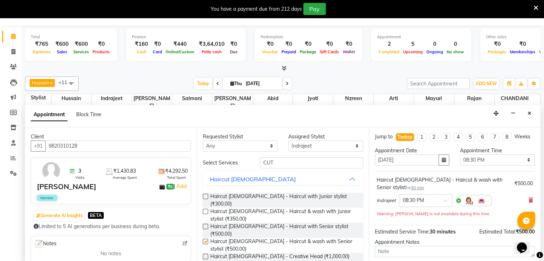
checkbox input "false"
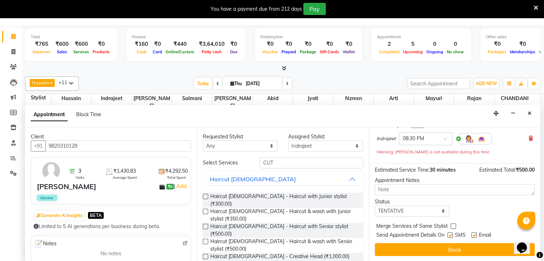
scroll to position [69, 0]
click at [440, 214] on select "Select TENTATIVE CONFIRM CHECK-IN UPCOMING" at bounding box center [412, 211] width 75 height 11
select select "confirm booking"
click at [375, 206] on select "Select TENTATIVE CONFIRM CHECK-IN UPCOMING" at bounding box center [412, 211] width 75 height 11
click at [451, 233] on label at bounding box center [450, 235] width 5 height 5
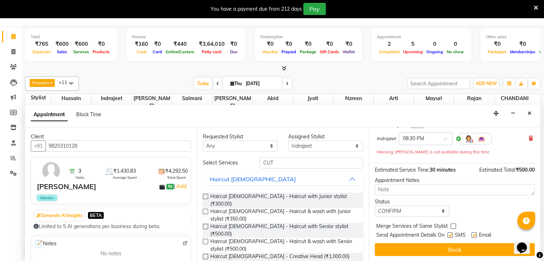
click at [451, 234] on input "checkbox" at bounding box center [450, 236] width 5 height 5
checkbox input "false"
click at [475, 234] on label at bounding box center [474, 235] width 5 height 5
click at [475, 234] on input "checkbox" at bounding box center [474, 236] width 5 height 5
checkbox input "false"
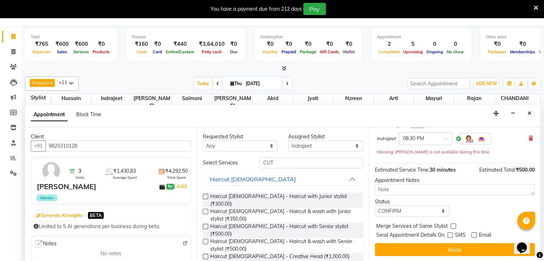
click at [455, 253] on button "Book" at bounding box center [455, 249] width 160 height 13
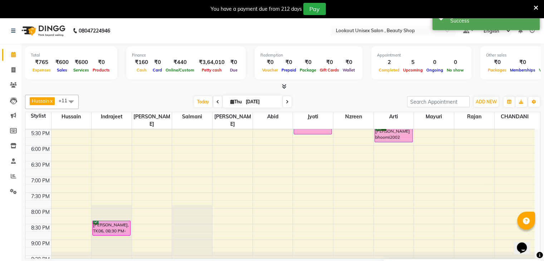
scroll to position [299, 0]
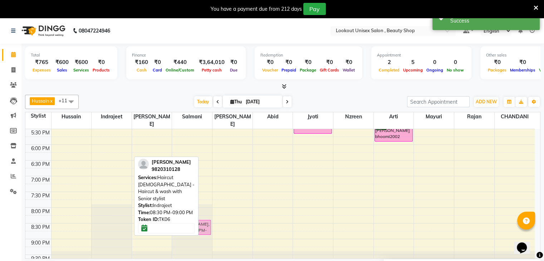
drag, startPoint x: 116, startPoint y: 219, endPoint x: 178, endPoint y: 217, distance: 62.3
click at [178, 217] on div "Hussain x [PERSON_NAME] x [PERSON_NAME] x [PERSON_NAME] x Jyoti x Nzreen x Arti…" at bounding box center [283, 185] width 516 height 186
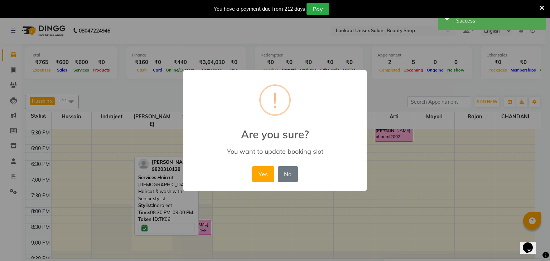
click at [265, 176] on button "Yes" at bounding box center [263, 174] width 22 height 16
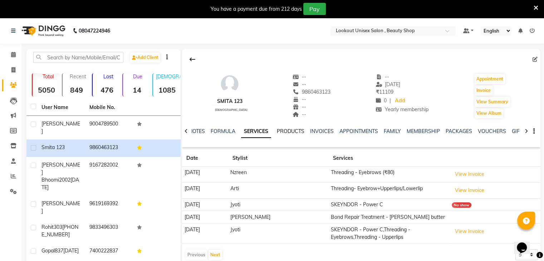
click at [291, 130] on link "PRODUCTS" at bounding box center [291, 131] width 28 height 6
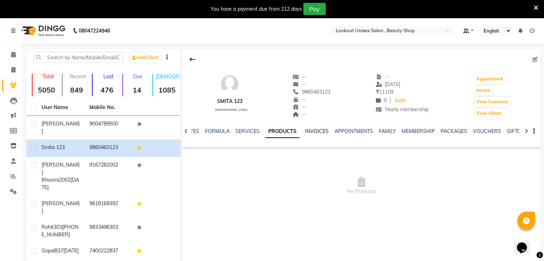
click at [312, 131] on link "INVOICES" at bounding box center [317, 131] width 24 height 6
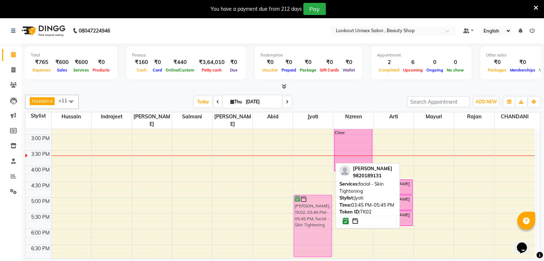
drag, startPoint x: 302, startPoint y: 161, endPoint x: 302, endPoint y: 201, distance: 40.4
click at [302, 201] on div "[PERSON_NAME], TK02, 03:45 PM-05:45 PM, facial - Skin Tightening [PERSON_NAME],…" at bounding box center [313, 134] width 40 height 441
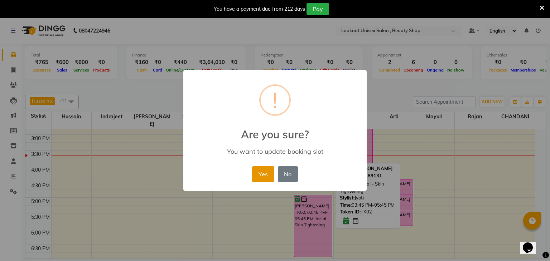
click at [259, 176] on button "Yes" at bounding box center [263, 174] width 22 height 16
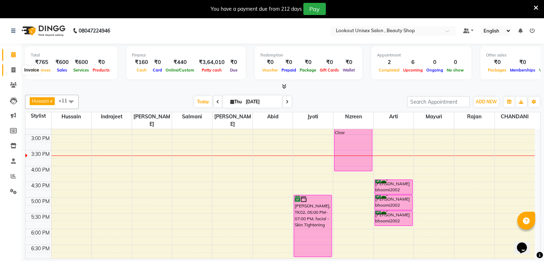
click at [14, 69] on icon at bounding box center [13, 69] width 4 height 5
select select "service"
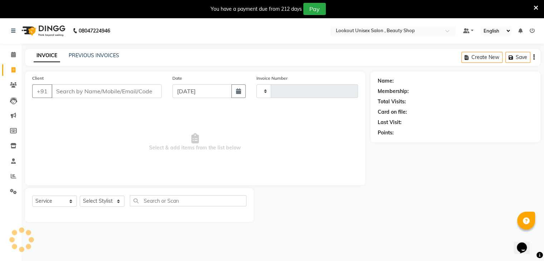
type input "3476"
select select "7658"
drag, startPoint x: 117, startPoint y: 199, endPoint x: 116, endPoint y: 215, distance: 15.8
click at [117, 200] on select "Select Stylist [PERSON_NAME] [PERSON_NAME] Sir Disha [PERSON_NAME] Jyoti Mahesh…" at bounding box center [102, 201] width 45 height 11
select select "68200"
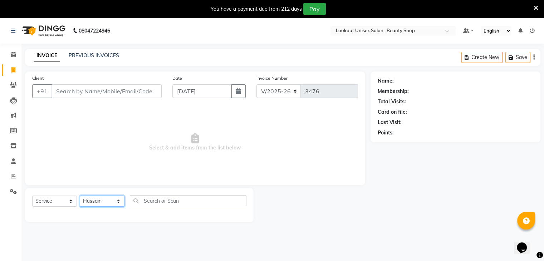
click at [80, 196] on select "Select Stylist [PERSON_NAME] [PERSON_NAME] Sir Disha [PERSON_NAME] Jyoti Mahesh…" at bounding box center [102, 201] width 45 height 11
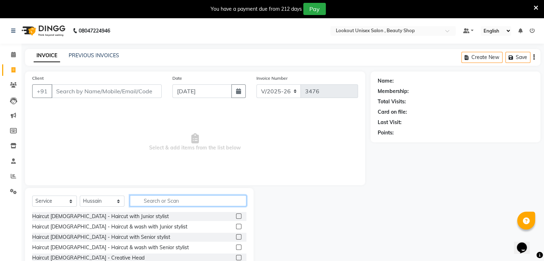
click at [167, 205] on input "text" at bounding box center [188, 200] width 117 height 11
type input "CUT"
click at [236, 236] on label at bounding box center [238, 236] width 5 height 5
click at [236, 236] on input "checkbox" at bounding box center [238, 237] width 5 height 5
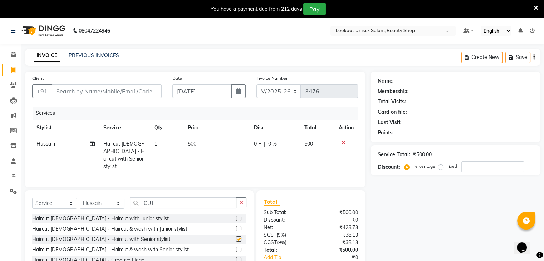
checkbox input "false"
click at [162, 202] on input "CUT" at bounding box center [183, 203] width 107 height 11
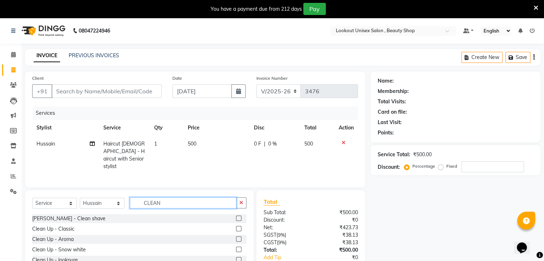
type input "CLEAN"
click at [238, 217] on label at bounding box center [238, 218] width 5 height 5
click at [238, 217] on input "checkbox" at bounding box center [238, 219] width 5 height 5
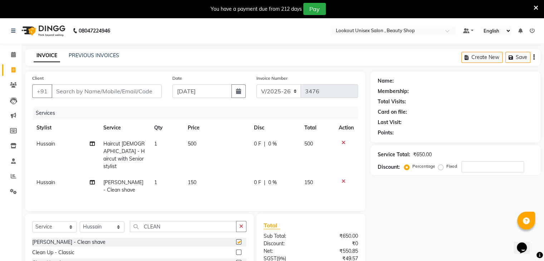
checkbox input "false"
click at [103, 95] on input "Client" at bounding box center [107, 91] width 110 height 14
type input "8"
type input "0"
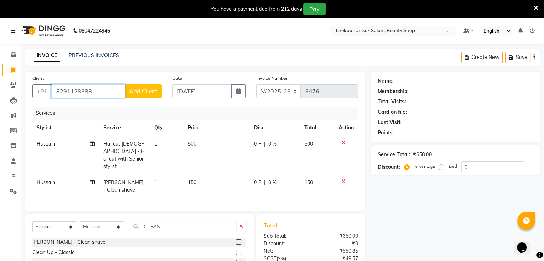
type input "8291128388"
click at [135, 91] on span "Add Client" at bounding box center [143, 91] width 28 height 7
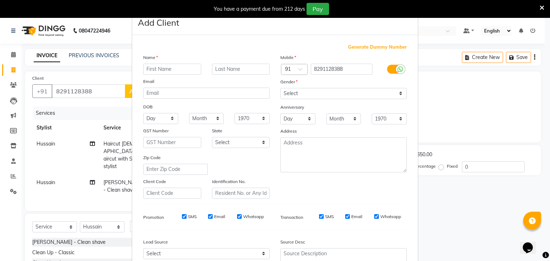
click at [150, 71] on input "text" at bounding box center [172, 69] width 58 height 11
type input "[PERSON_NAME]"
click at [281, 95] on select "Select [DEMOGRAPHIC_DATA] [DEMOGRAPHIC_DATA] Other Prefer Not To Say" at bounding box center [343, 93] width 126 height 11
select select "[DEMOGRAPHIC_DATA]"
click at [280, 88] on select "Select [DEMOGRAPHIC_DATA] [DEMOGRAPHIC_DATA] Other Prefer Not To Say" at bounding box center [343, 93] width 126 height 11
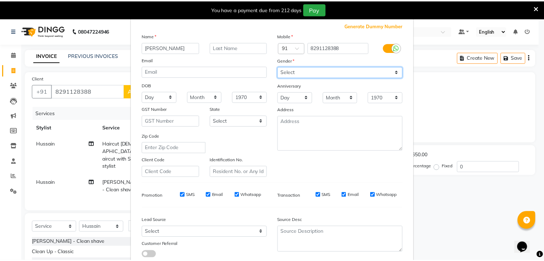
scroll to position [73, 0]
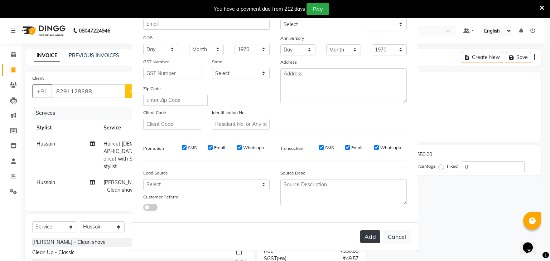
click at [362, 239] on button "Add" at bounding box center [370, 236] width 20 height 13
select select
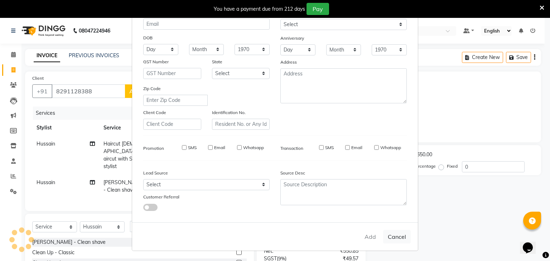
select select
checkbox input "false"
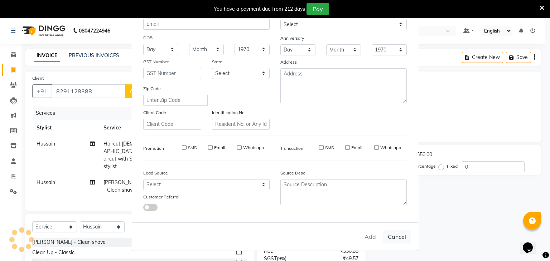
checkbox input "false"
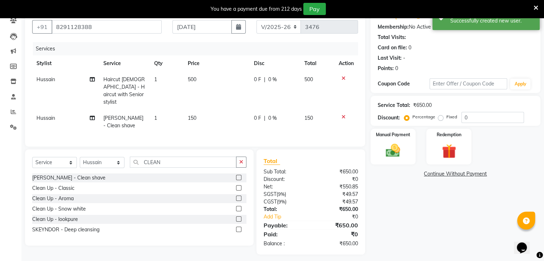
scroll to position [67, 0]
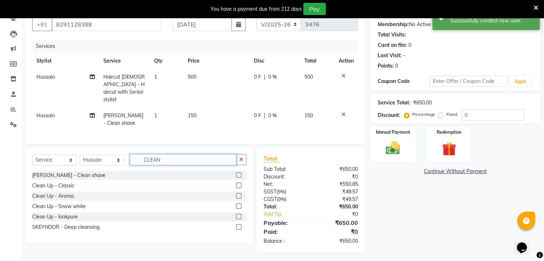
click at [160, 155] on input "CLEAN" at bounding box center [183, 159] width 107 height 11
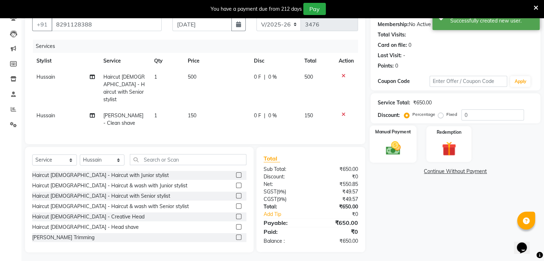
click at [412, 134] on div "Manual Payment" at bounding box center [393, 144] width 47 height 37
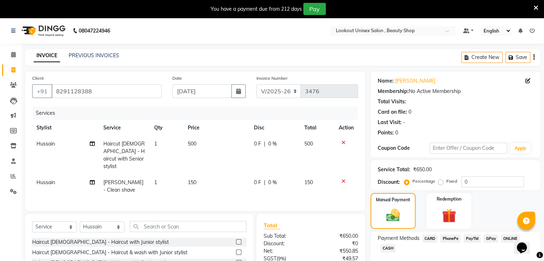
scroll to position [36, 0]
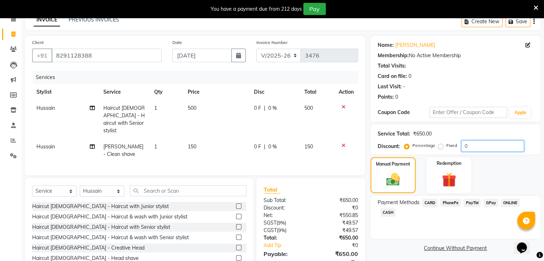
click at [462, 148] on input "0" at bounding box center [493, 146] width 63 height 11
click at [467, 149] on input "20" at bounding box center [493, 146] width 63 height 11
type input "0"
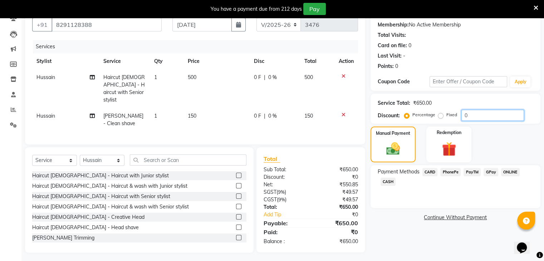
scroll to position [67, 0]
click at [91, 79] on icon at bounding box center [92, 76] width 5 height 5
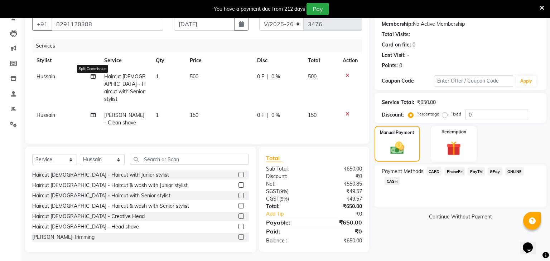
select select "68200"
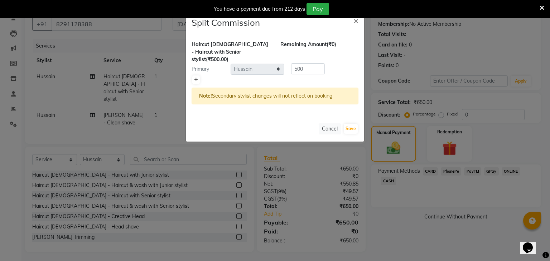
click at [198, 76] on link at bounding box center [196, 80] width 8 height 9
type input "250"
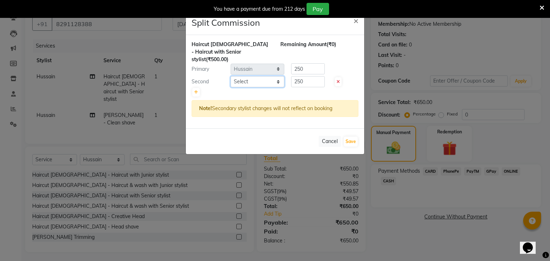
click at [276, 76] on select "Select [PERSON_NAME] [PERSON_NAME] Sir Disha [PERSON_NAME] Jyoti Mahesh [PERSON…" at bounding box center [257, 81] width 54 height 11
select select "68211"
click at [230, 76] on select "Select [PERSON_NAME] [PERSON_NAME] Sir Disha [PERSON_NAME] Jyoti Mahesh [PERSON…" at bounding box center [257, 81] width 54 height 11
click at [295, 77] on input "250" at bounding box center [308, 81] width 34 height 11
click at [297, 76] on input "250" at bounding box center [308, 81] width 34 height 11
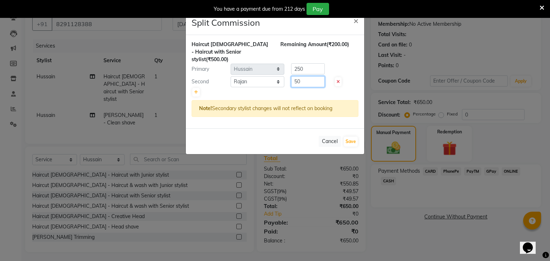
type input "50"
click at [298, 63] on input "250" at bounding box center [308, 68] width 34 height 11
type input "450"
click at [354, 137] on button "Save" at bounding box center [351, 142] width 14 height 10
select select "Select"
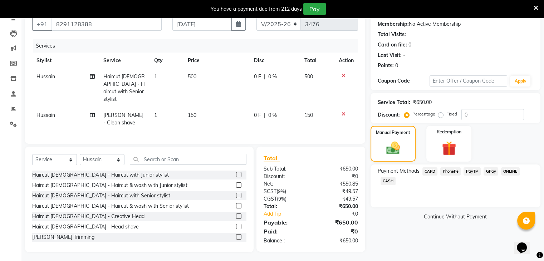
click at [386, 180] on span "CASH" at bounding box center [388, 181] width 15 height 8
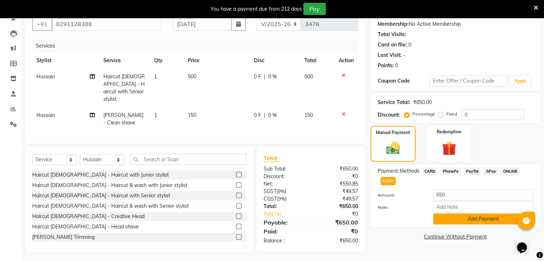
click at [488, 217] on button "Add Payment" at bounding box center [483, 219] width 100 height 11
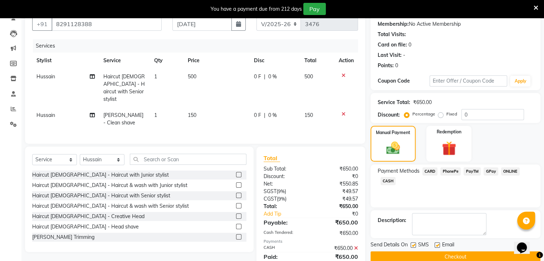
scroll to position [92, 0]
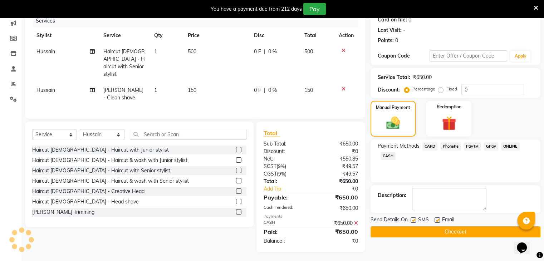
click at [437, 218] on label at bounding box center [437, 220] width 5 height 5
click at [437, 218] on input "checkbox" at bounding box center [437, 220] width 5 height 5
checkbox input "false"
click at [456, 235] on button "Checkout" at bounding box center [456, 232] width 170 height 11
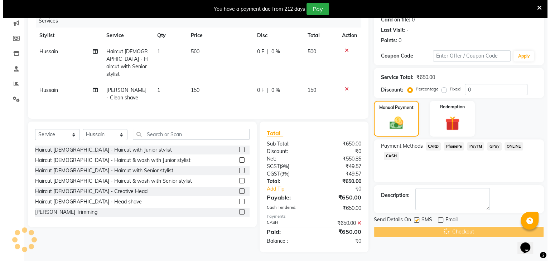
scroll to position [18, 0]
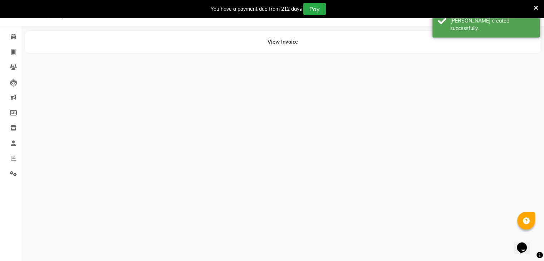
select select "68200"
select select "68211"
select select "68200"
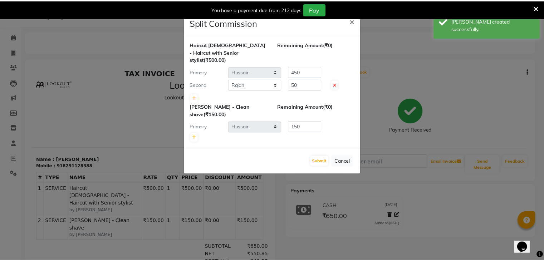
scroll to position [0, 0]
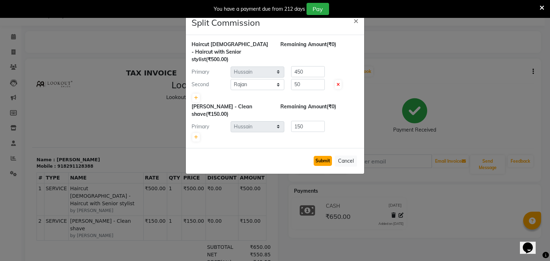
click at [328, 156] on button "Submit" at bounding box center [322, 161] width 18 height 10
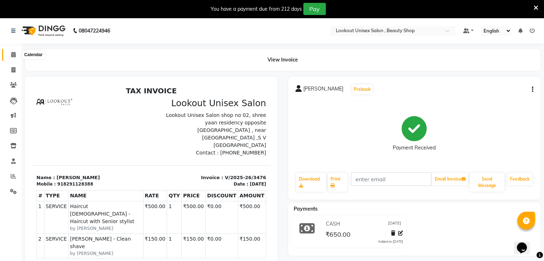
click at [13, 53] on icon at bounding box center [13, 54] width 5 height 5
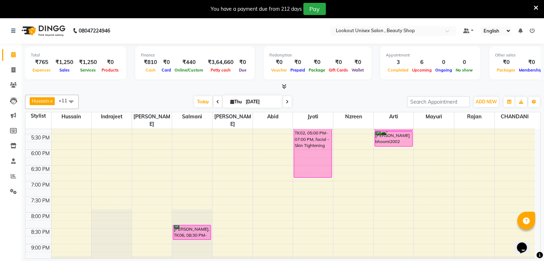
scroll to position [299, 0]
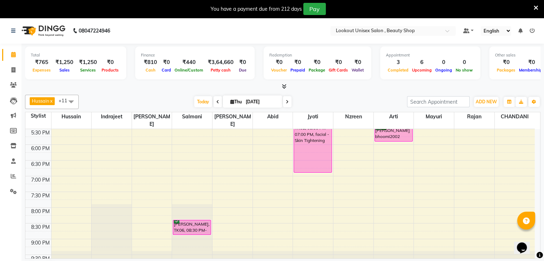
click at [187, 169] on div "8:00 AM 8:30 AM 9:00 AM 9:30 AM 10:00 AM 10:30 AM 11:00 AM 11:30 AM 12:00 PM 12…" at bounding box center [280, 50] width 510 height 441
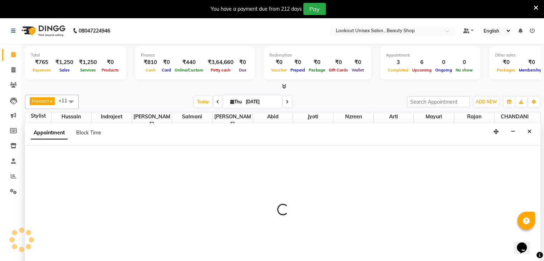
scroll to position [13, 0]
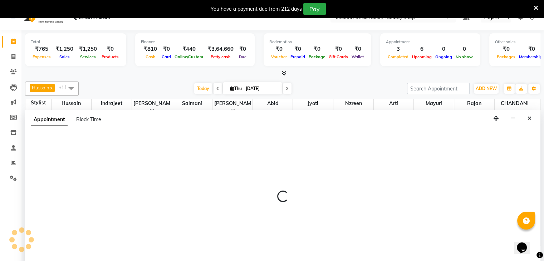
select select "67793"
select select "1140"
select select "tentative"
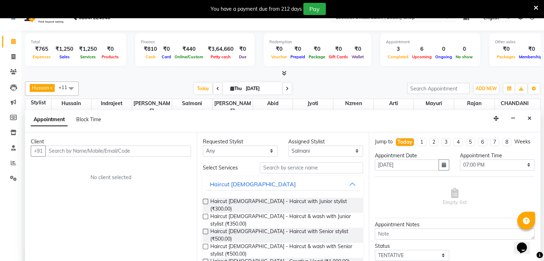
click at [80, 151] on input "text" at bounding box center [118, 151] width 146 height 11
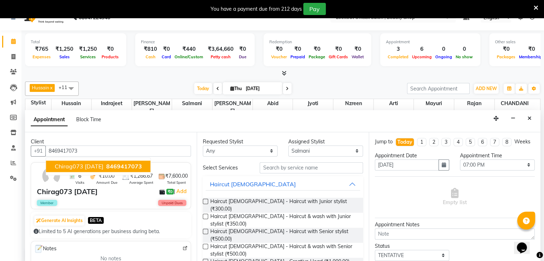
click at [65, 163] on span "Chirag073 [DATE]" at bounding box center [79, 166] width 49 height 7
type input "8469417073"
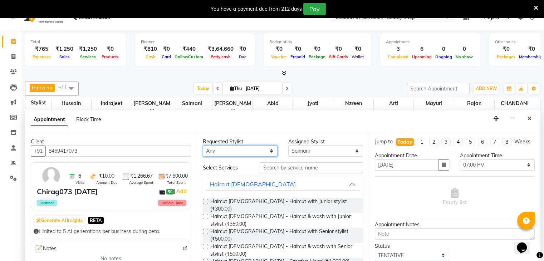
click at [269, 151] on select "Any [PERSON_NAME] [PERSON_NAME] Sir [PERSON_NAME] Jyoti [PERSON_NAME] [PERSON_N…" at bounding box center [240, 151] width 75 height 11
select select "67793"
click at [203, 146] on select "Any [PERSON_NAME] [PERSON_NAME] Sir [PERSON_NAME] Jyoti [PERSON_NAME] [PERSON_N…" at bounding box center [240, 151] width 75 height 11
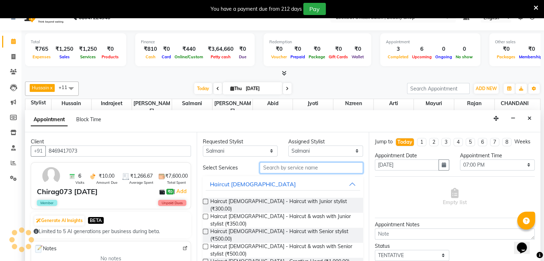
click at [287, 165] on input "text" at bounding box center [311, 167] width 103 height 11
click at [206, 244] on label at bounding box center [205, 246] width 5 height 5
click at [206, 245] on input "checkbox" at bounding box center [205, 247] width 5 height 5
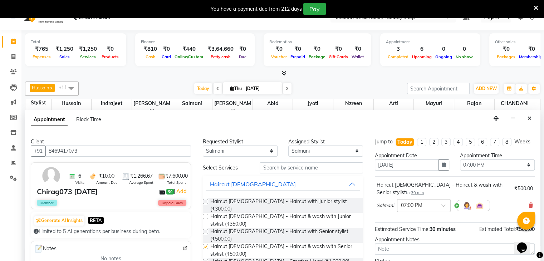
checkbox input "false"
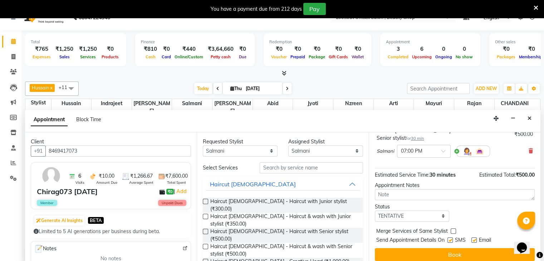
scroll to position [18, 0]
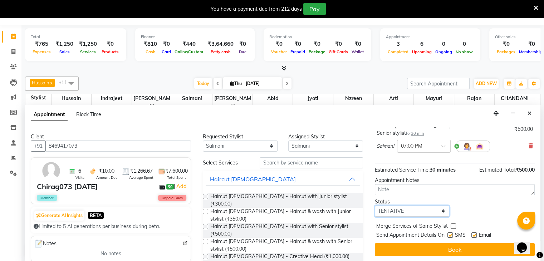
click at [439, 212] on select "Select TENTATIVE CONFIRM CHECK-IN UPCOMING" at bounding box center [412, 211] width 75 height 11
select select "confirm booking"
click at [375, 206] on select "Select TENTATIVE CONFIRM CHECK-IN UPCOMING" at bounding box center [412, 211] width 75 height 11
click at [475, 234] on label at bounding box center [474, 235] width 5 height 5
click at [475, 234] on input "checkbox" at bounding box center [474, 236] width 5 height 5
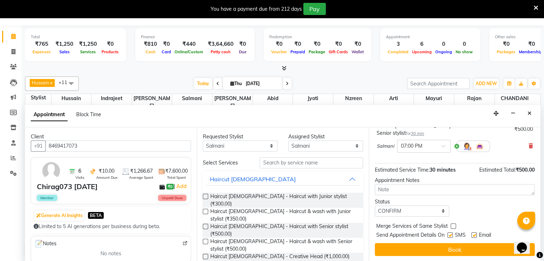
checkbox input "false"
click at [451, 233] on label at bounding box center [450, 235] width 5 height 5
click at [451, 234] on input "checkbox" at bounding box center [450, 236] width 5 height 5
checkbox input "false"
click at [455, 248] on button "Book" at bounding box center [455, 249] width 160 height 13
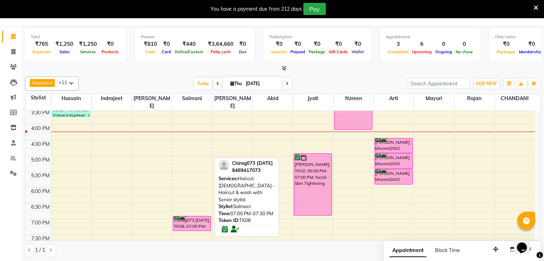
scroll to position [228, 0]
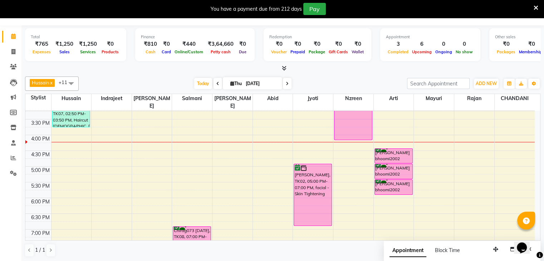
click at [195, 160] on div "8:00 AM 8:30 AM 9:00 AM 9:30 AM 10:00 AM 10:30 AM 11:00 AM 11:30 AM 12:00 PM 12…" at bounding box center [280, 103] width 510 height 441
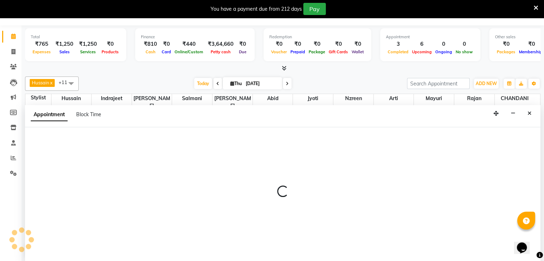
select select "67793"
select select "1020"
select select "tentative"
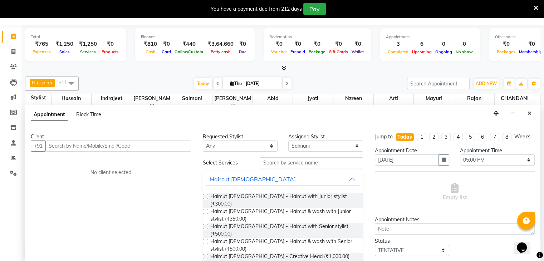
click at [66, 143] on input "text" at bounding box center [118, 146] width 146 height 11
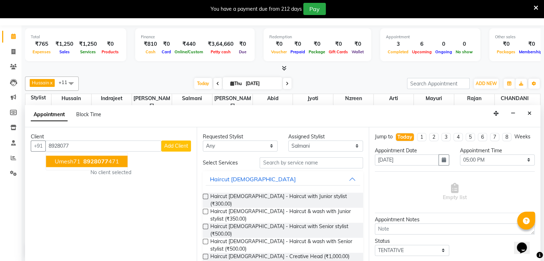
click at [67, 159] on span "umesh71" at bounding box center [68, 161] width 26 height 7
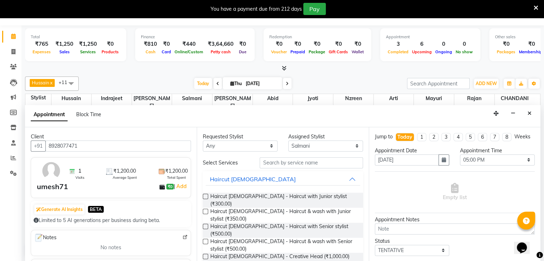
type input "8928077471"
click at [267, 145] on select "Any Abid Arti CHANDANI Dhaval Sir Hussain Indrajeet Jyoti Mayuri Nabil Nzreen R…" at bounding box center [240, 146] width 75 height 11
select select "67793"
click at [203, 141] on select "Any Abid Arti CHANDANI Dhaval Sir Hussain Indrajeet Jyoti Mayuri Nabil Nzreen R…" at bounding box center [240, 146] width 75 height 11
click at [280, 161] on input "text" at bounding box center [311, 162] width 103 height 11
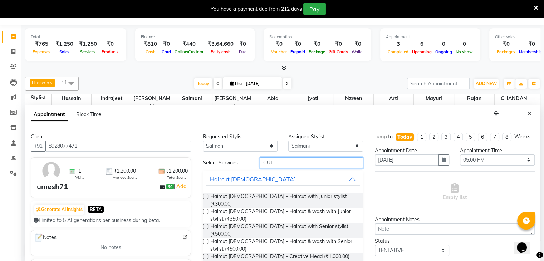
type input "CUT"
click at [206, 239] on label at bounding box center [205, 241] width 5 height 5
click at [206, 240] on input "checkbox" at bounding box center [205, 242] width 5 height 5
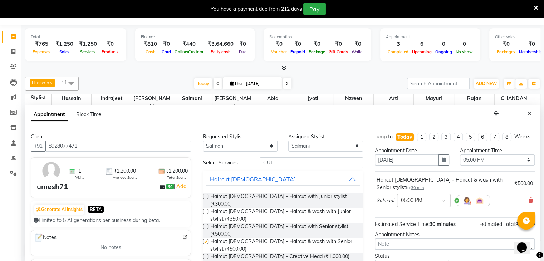
checkbox input "false"
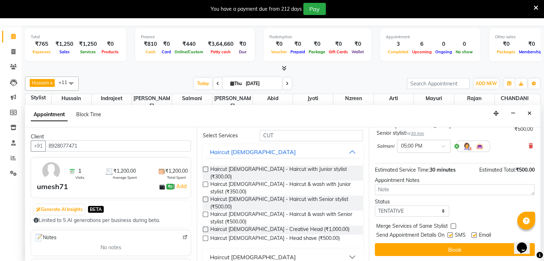
scroll to position [61, 0]
click at [440, 208] on select "Select TENTATIVE CONFIRM CHECK-IN UPCOMING" at bounding box center [412, 211] width 75 height 11
select select "confirm booking"
click at [375, 206] on select "Select TENTATIVE CONFIRM CHECK-IN UPCOMING" at bounding box center [412, 211] width 75 height 11
click at [475, 234] on label at bounding box center [474, 235] width 5 height 5
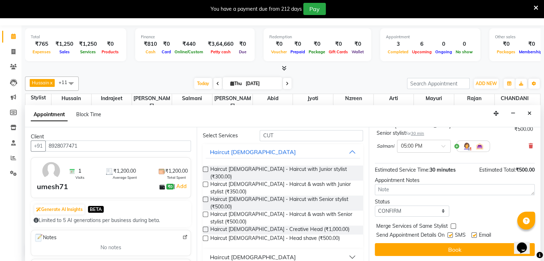
click at [475, 234] on input "checkbox" at bounding box center [474, 236] width 5 height 5
checkbox input "false"
click at [453, 234] on label at bounding box center [450, 235] width 5 height 5
click at [452, 234] on input "checkbox" at bounding box center [450, 236] width 5 height 5
checkbox input "false"
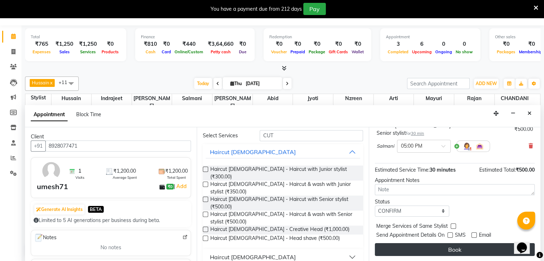
click at [452, 251] on button "Book" at bounding box center [455, 249] width 160 height 13
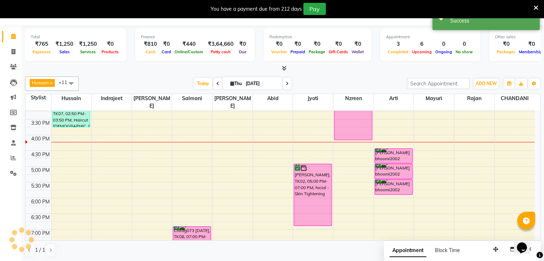
scroll to position [0, 0]
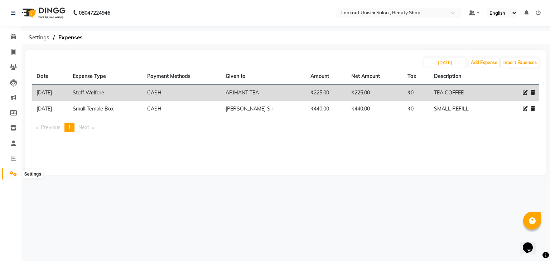
click at [10, 174] on icon at bounding box center [13, 173] width 7 height 5
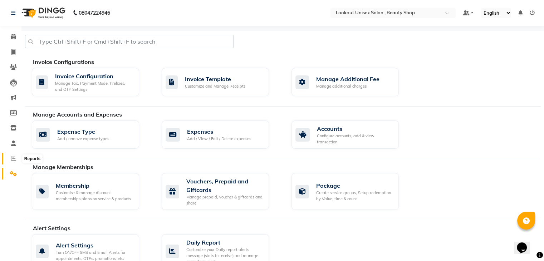
click at [13, 159] on icon at bounding box center [13, 158] width 5 height 5
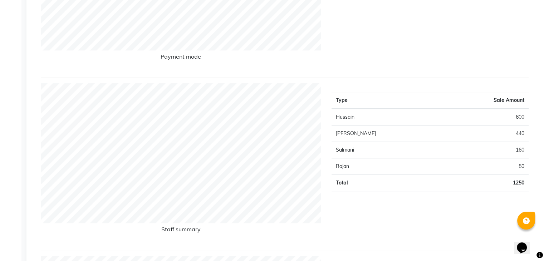
scroll to position [72, 0]
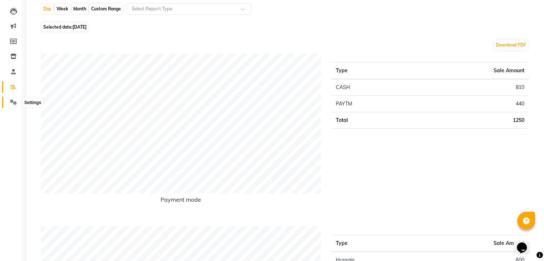
click at [13, 102] on icon at bounding box center [13, 101] width 7 height 5
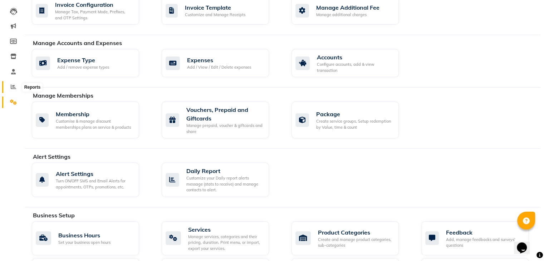
click at [11, 89] on icon at bounding box center [13, 86] width 5 height 5
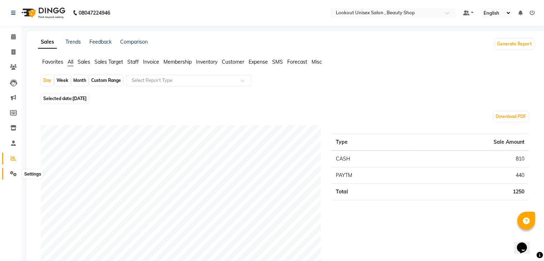
click at [10, 175] on span at bounding box center [13, 174] width 13 height 8
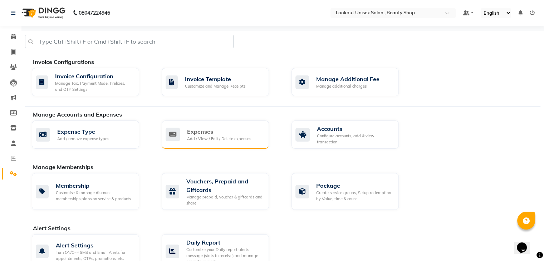
click at [206, 137] on div "Add / View / Edit / Delete expenses" at bounding box center [219, 139] width 64 height 6
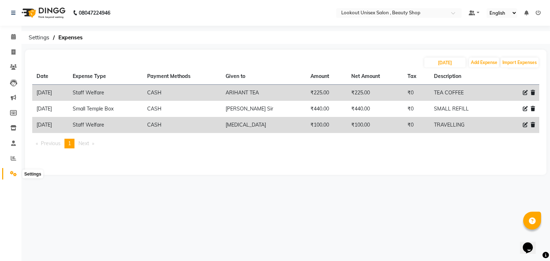
click at [10, 173] on icon at bounding box center [13, 173] width 7 height 5
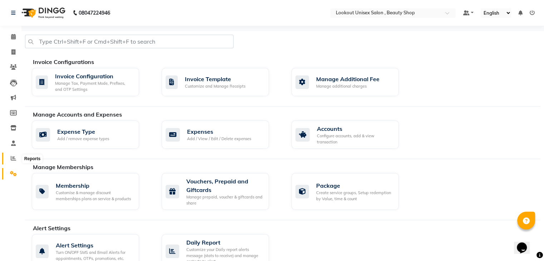
click at [9, 156] on span at bounding box center [13, 159] width 13 height 8
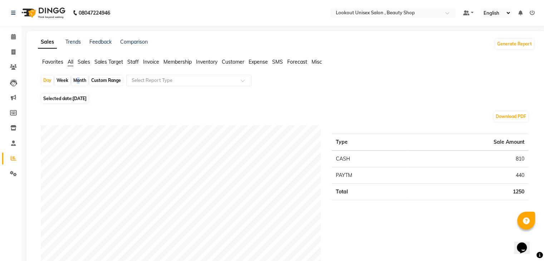
click at [76, 79] on div "Month" at bounding box center [80, 81] width 16 height 10
select select "9"
select select "2025"
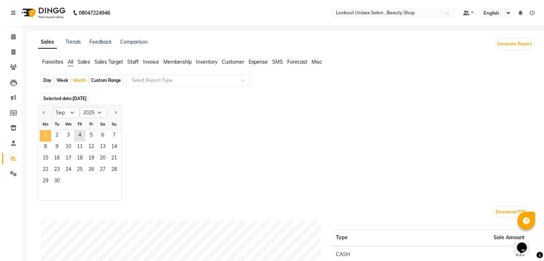
click at [47, 132] on span "1" at bounding box center [45, 135] width 11 height 11
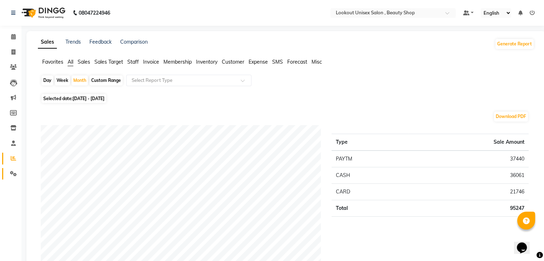
click at [13, 171] on icon at bounding box center [13, 173] width 7 height 5
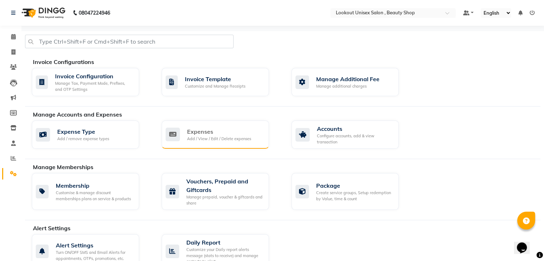
click at [195, 137] on div "Add / View / Edit / Delete expenses" at bounding box center [219, 139] width 64 height 6
